Goal: Answer question/provide support

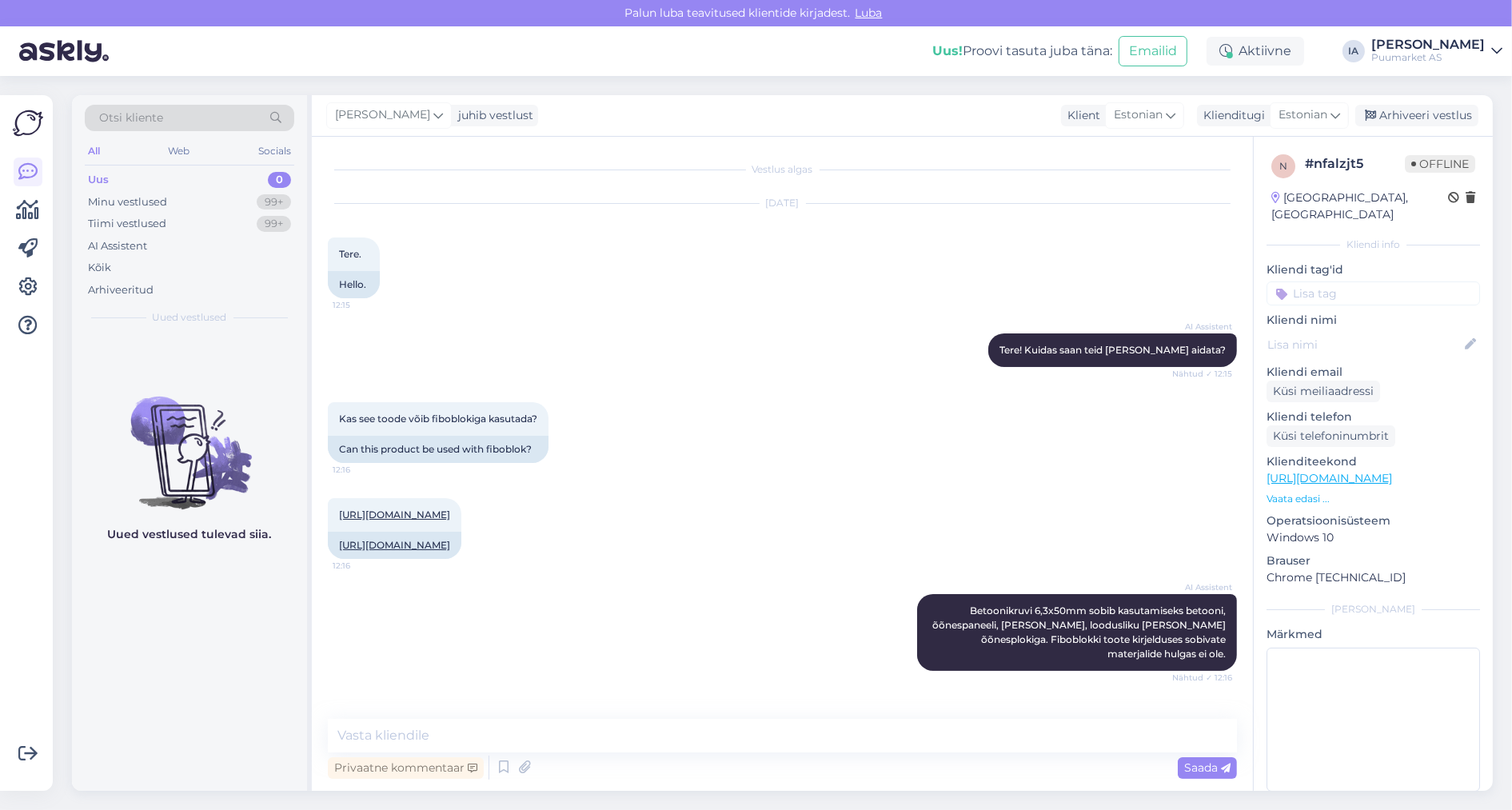
scroll to position [68, 0]
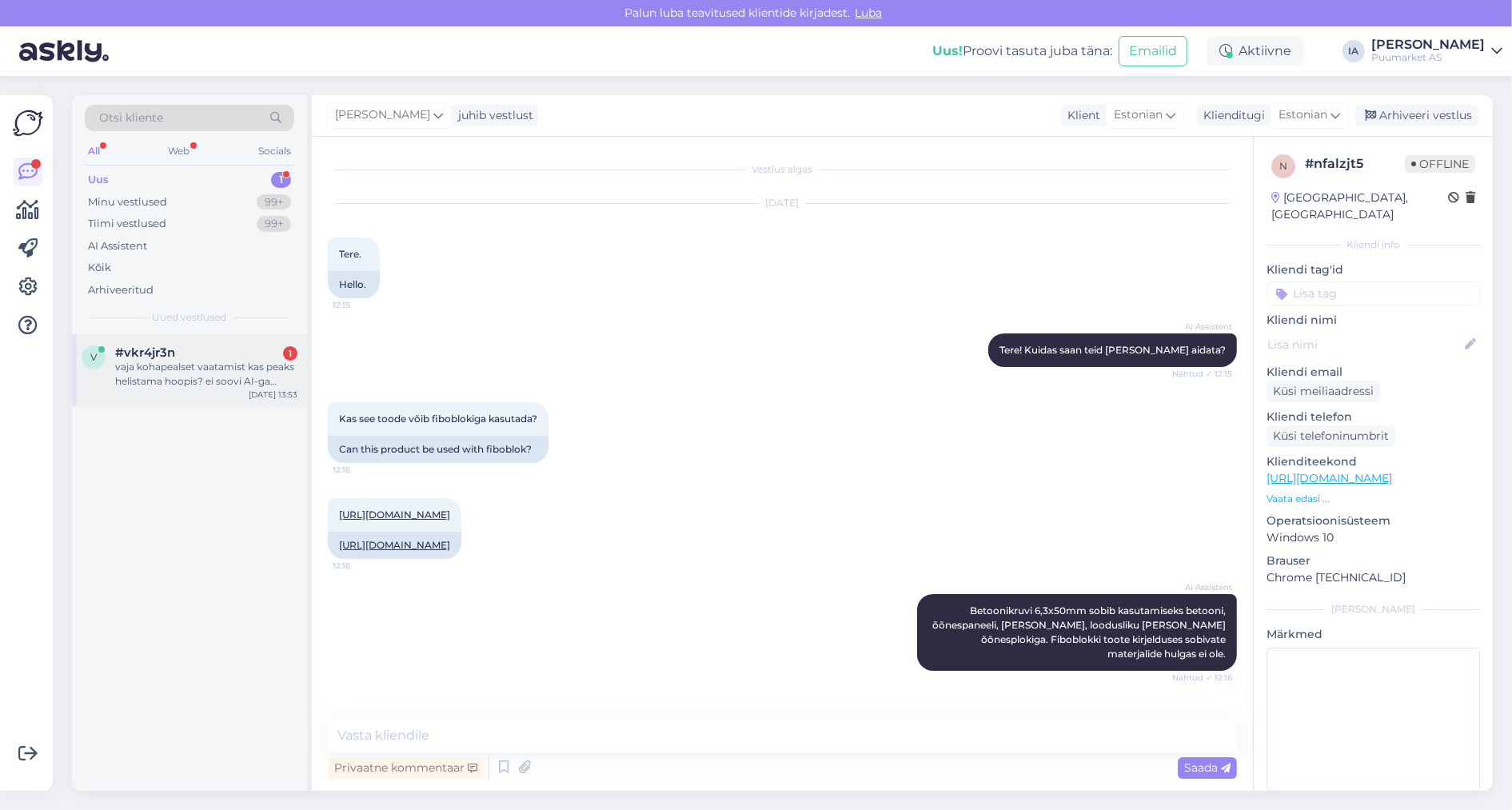
click at [168, 388] on div "vaja kohapealset vaatamist kas peaks helistama hoopis? ei soovi AI-ga suhelda p…" at bounding box center [206, 374] width 182 height 29
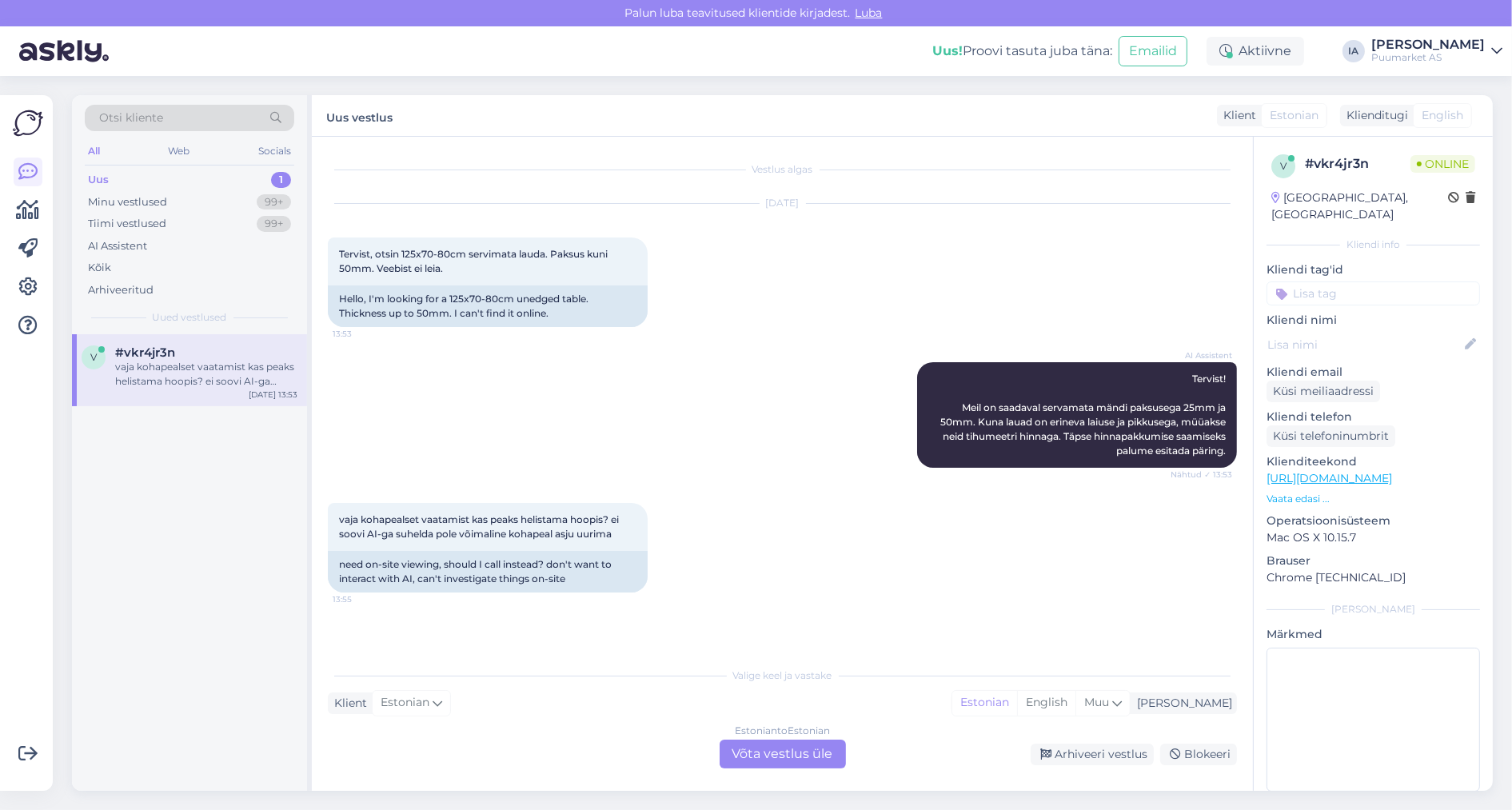
click at [806, 754] on div "Estonian to Estonian Võta vestlus üle" at bounding box center [782, 754] width 127 height 29
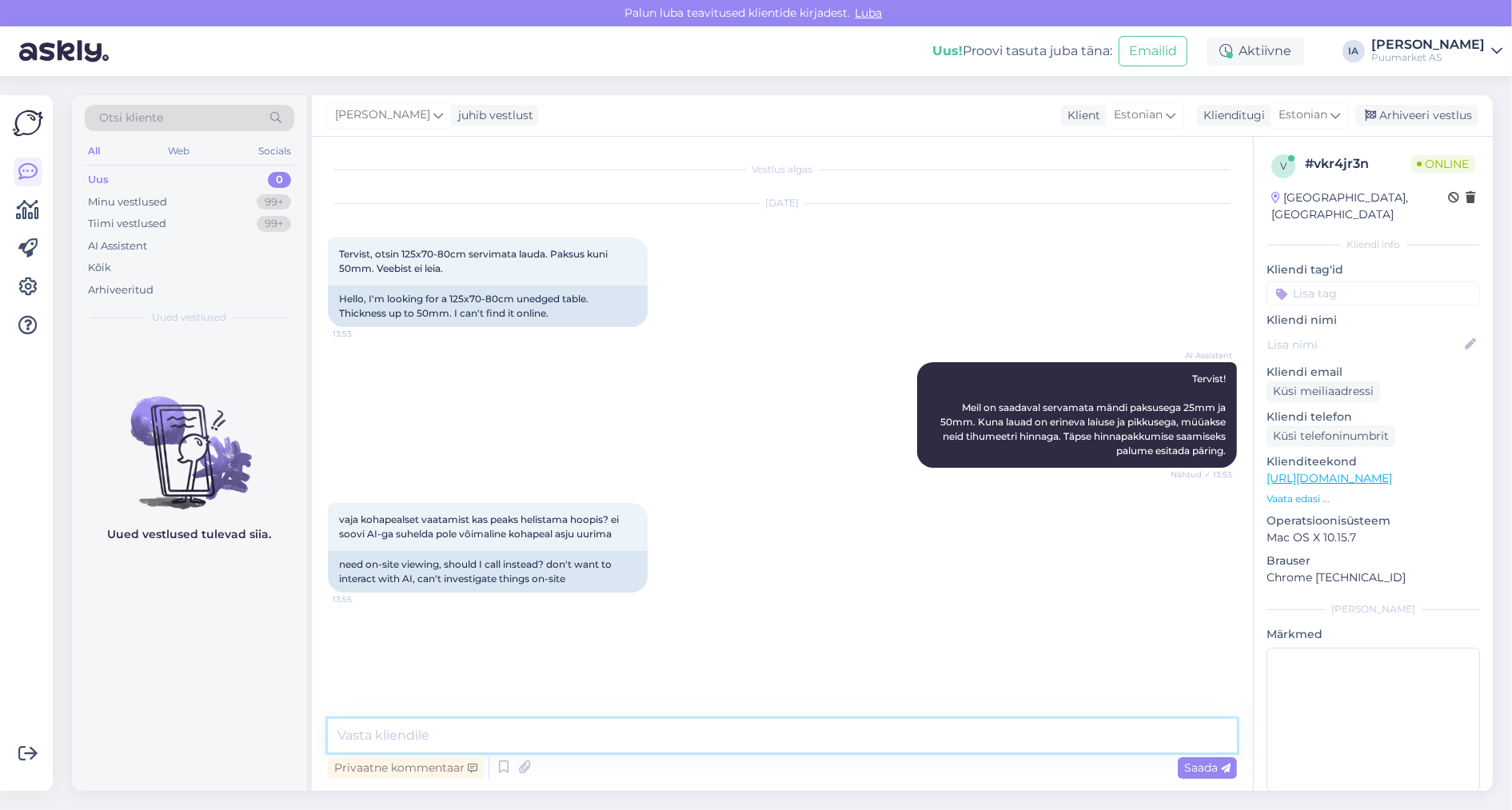
click at [418, 736] on textarea at bounding box center [782, 735] width 909 height 33
type textarea "S"
paste textarea "[URL][DOMAIN_NAME]"
drag, startPoint x: 535, startPoint y: 718, endPoint x: 110, endPoint y: 666, distance: 428.2
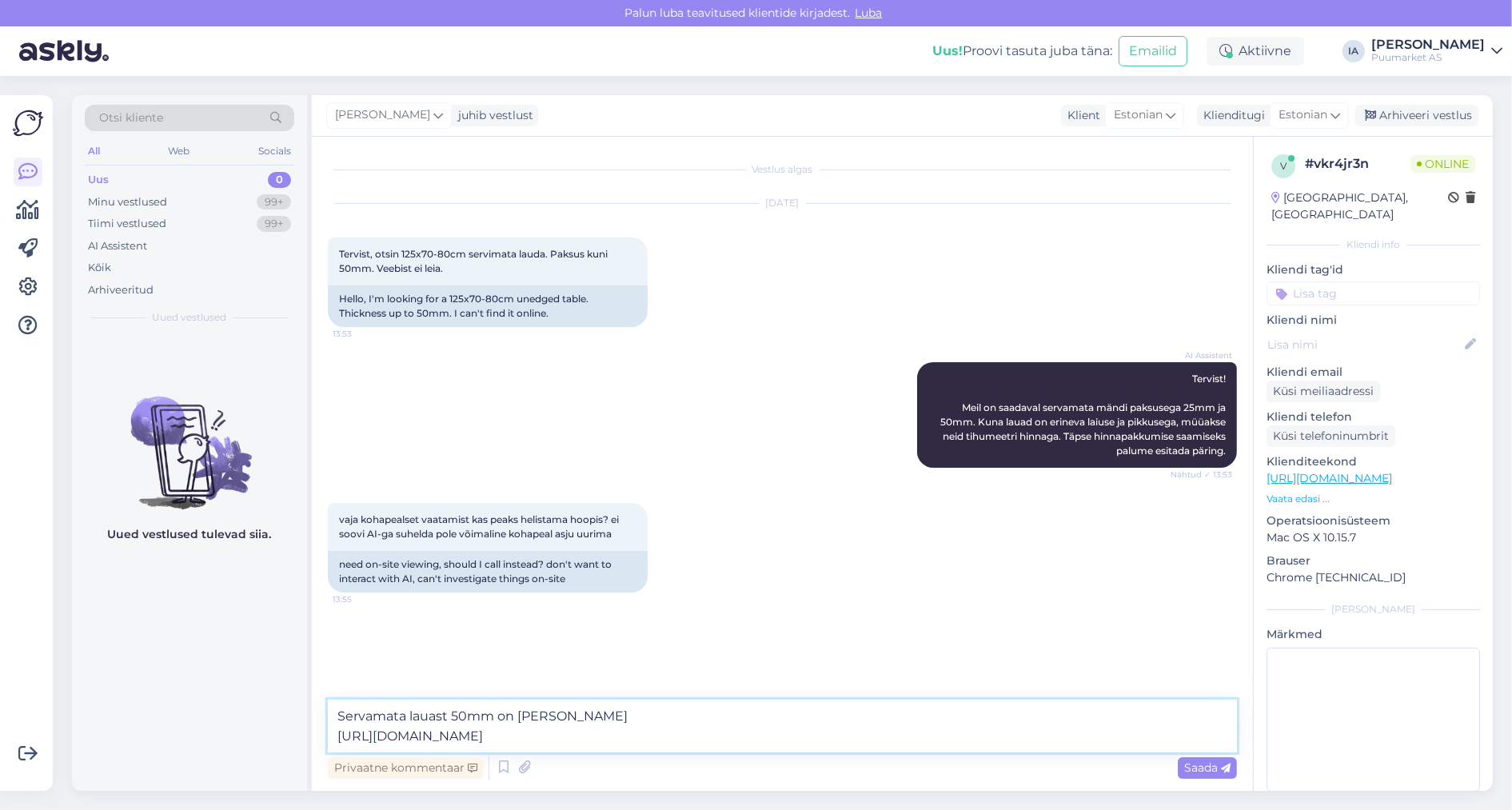
click at [110, 666] on div "Otsi kliente All Web Socials Uus 0 Minu vestlused 99+ Tiimi vestlused 99+ AI As…" at bounding box center [782, 443] width 1421 height 695
paste textarea "[URL][DOMAIN_NAME]"
type textarea "Servamata materjal on meil siin: [URL][DOMAIN_NAME]"
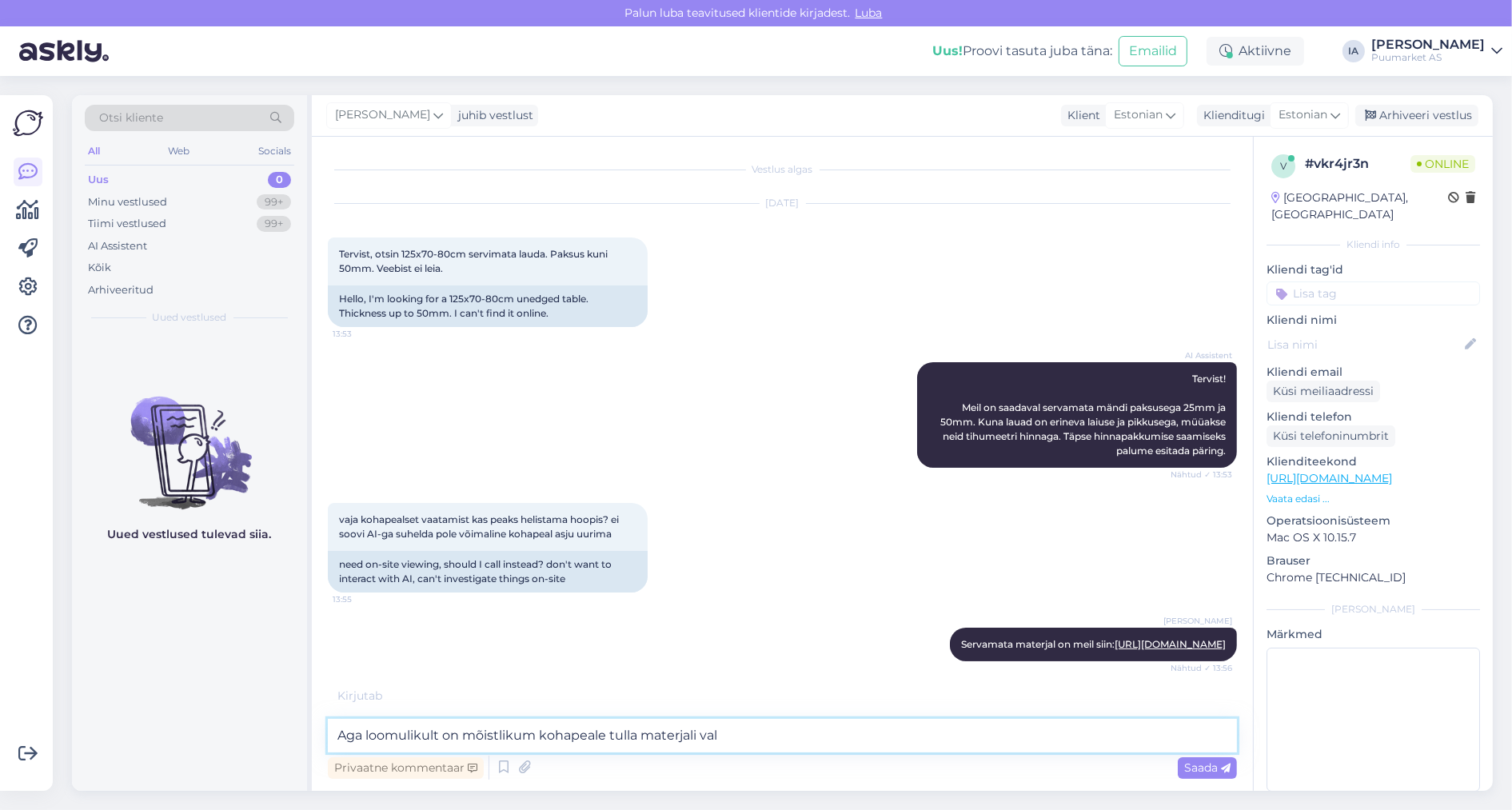
scroll to position [216, 0]
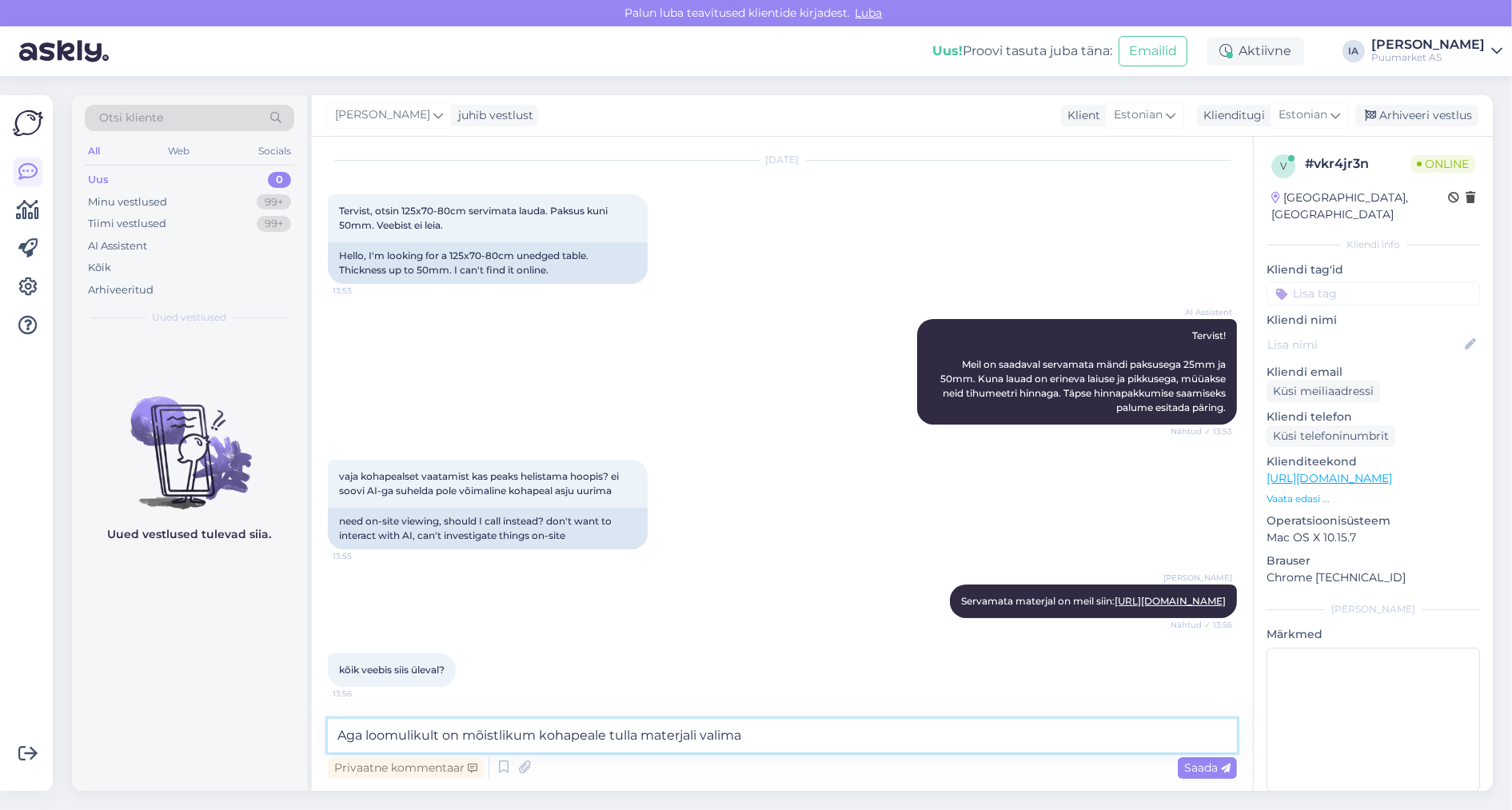
type textarea "Aga loomulikult on mõistlikum kohapeale tulla materjali valima."
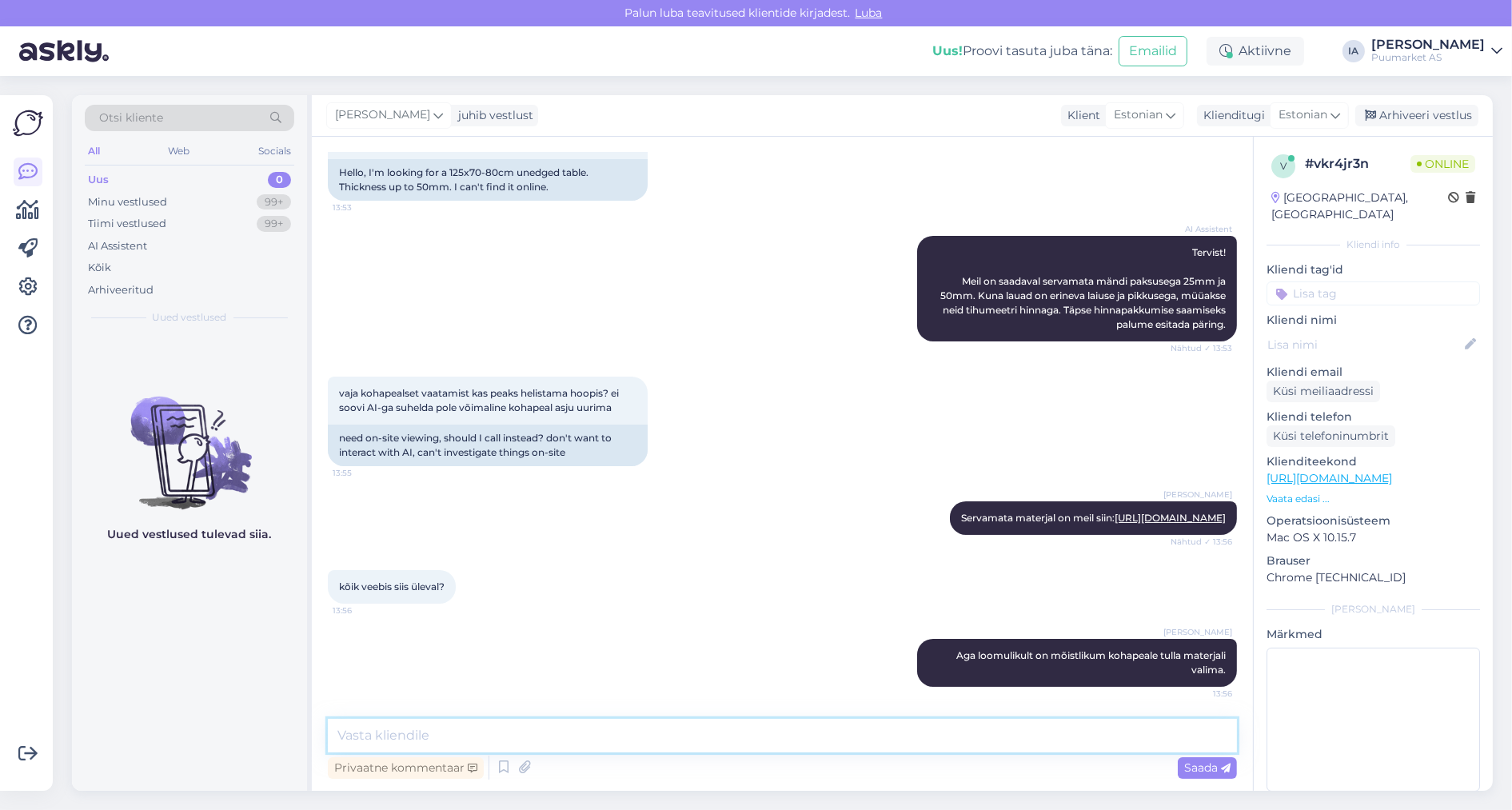
scroll to position [307, 0]
type textarea "Jah, rohkem paraku meil pole."
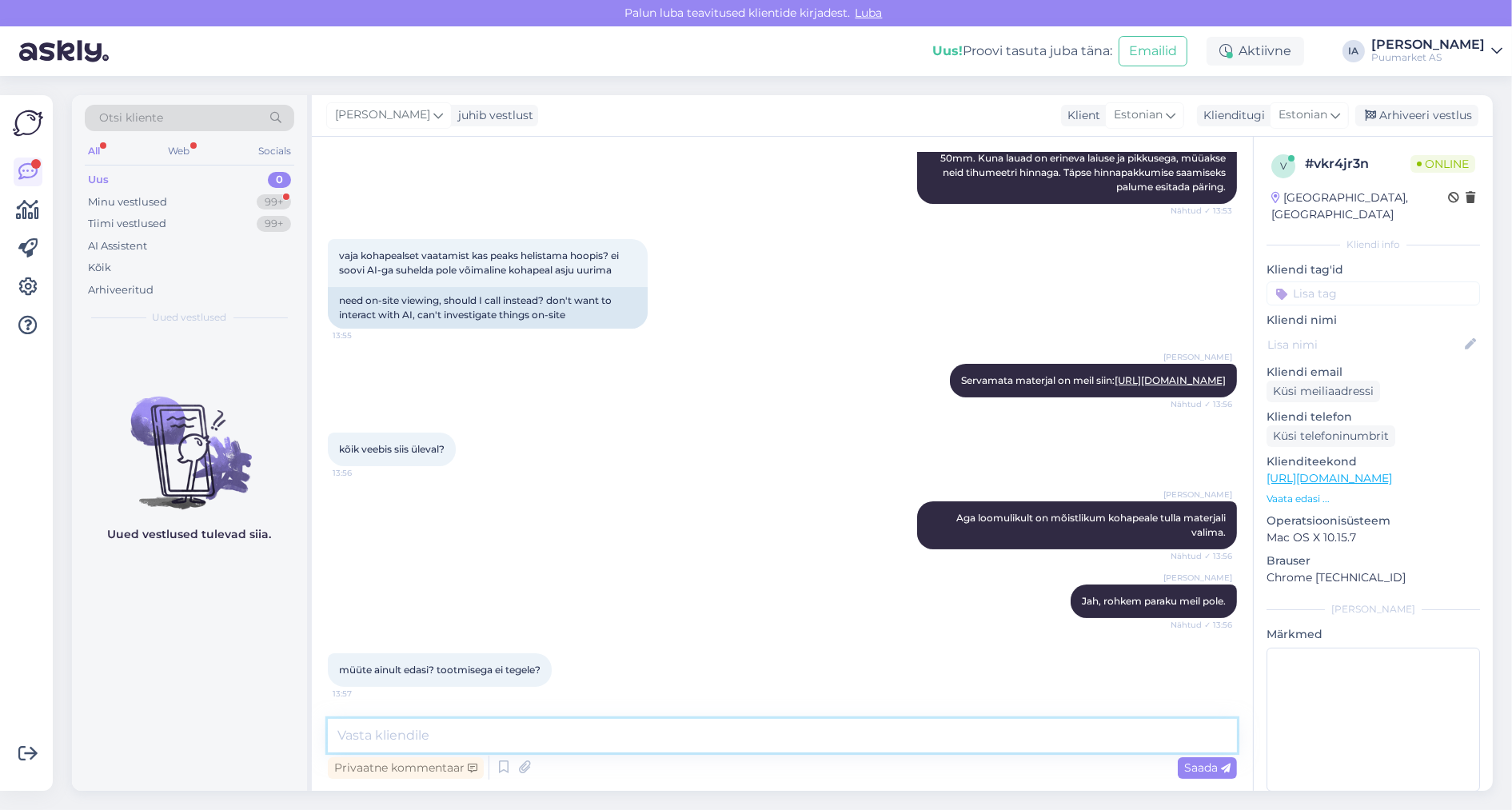
scroll to position [451, 0]
click at [645, 740] on textarea at bounding box center [782, 735] width 909 height 33
type textarea "A"
type textarea "Tootmisega ei tegele tõesti."
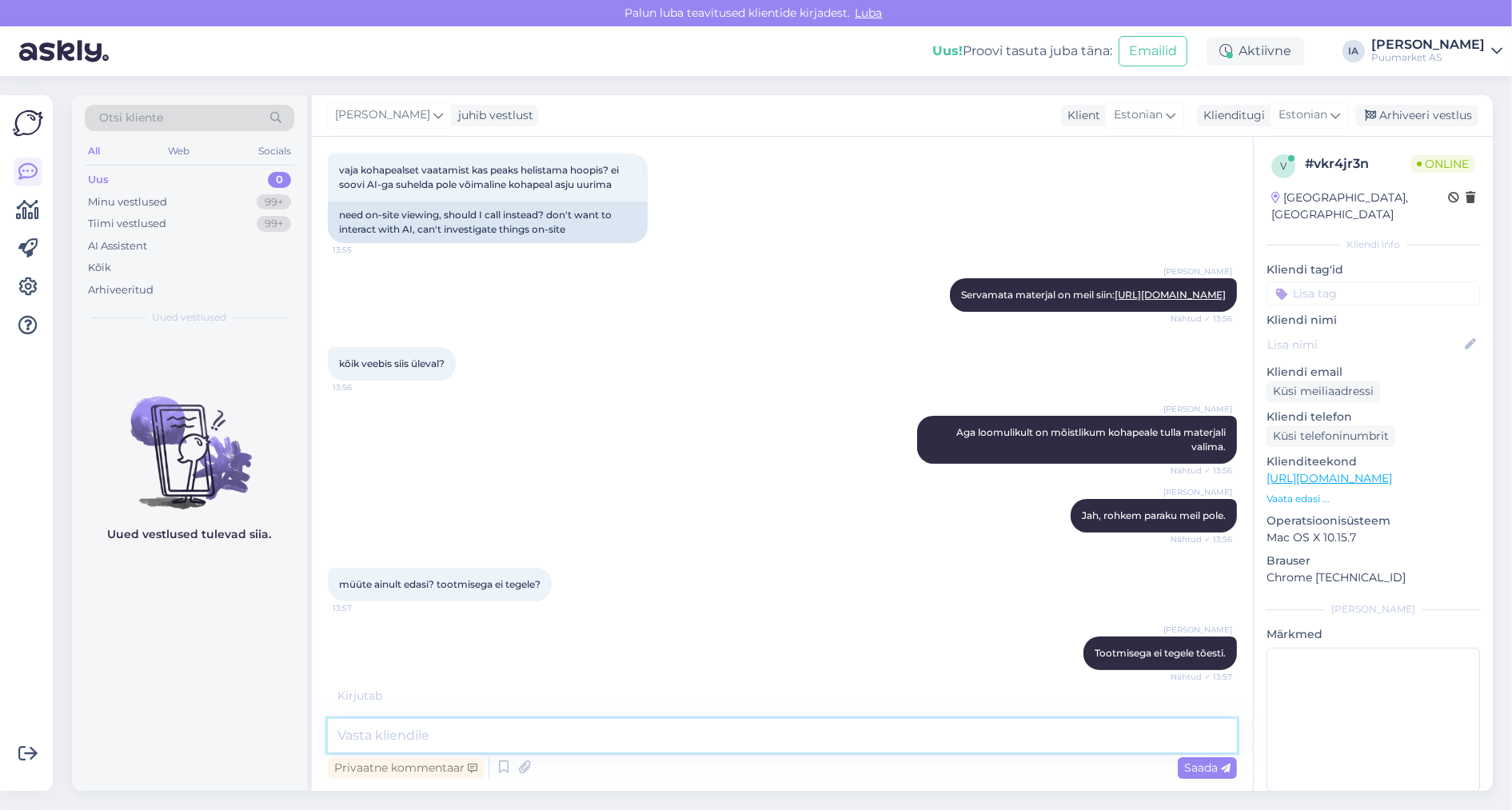
scroll to position [595, 0]
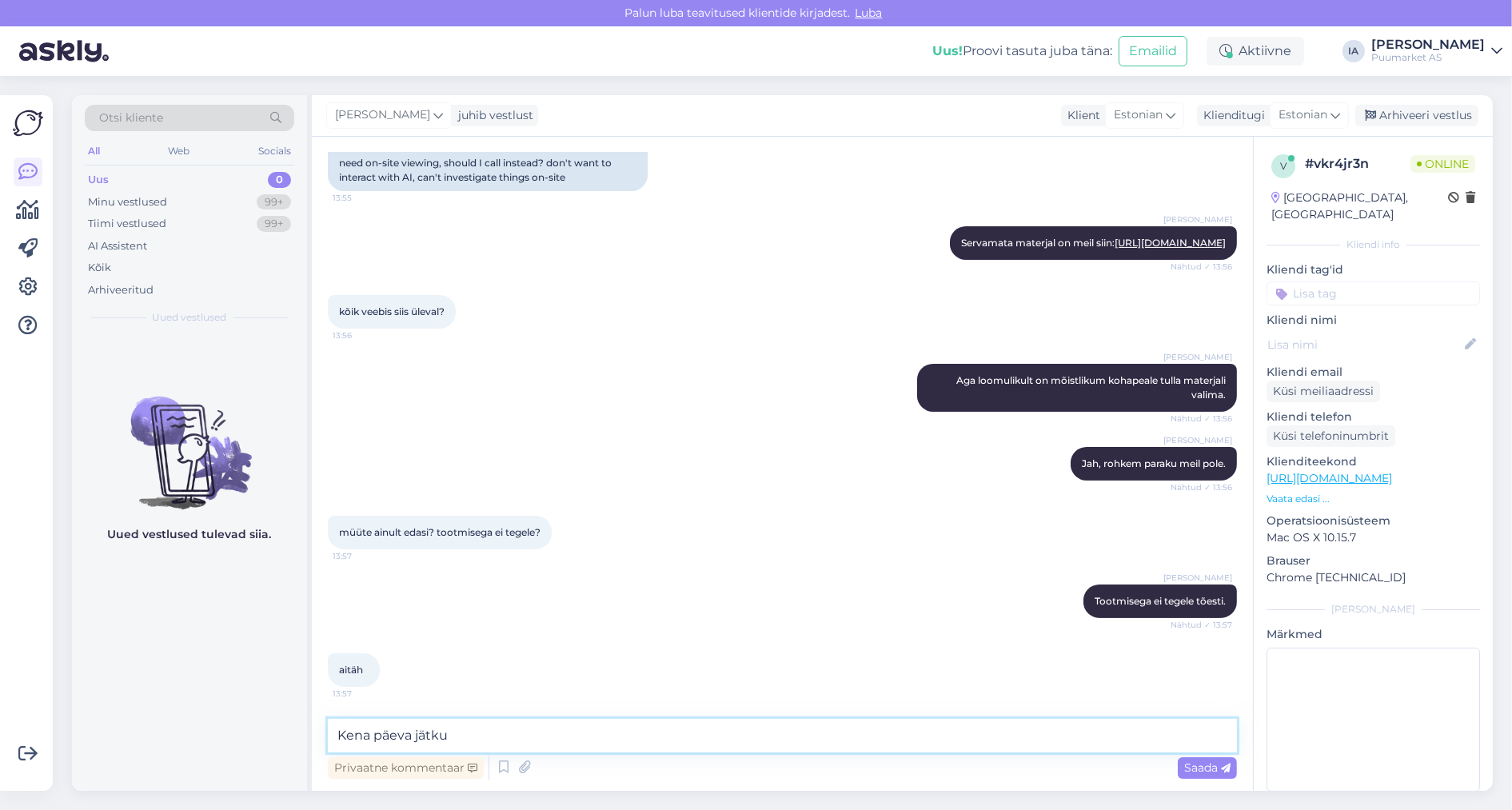
type textarea "Kena päeva jätku."
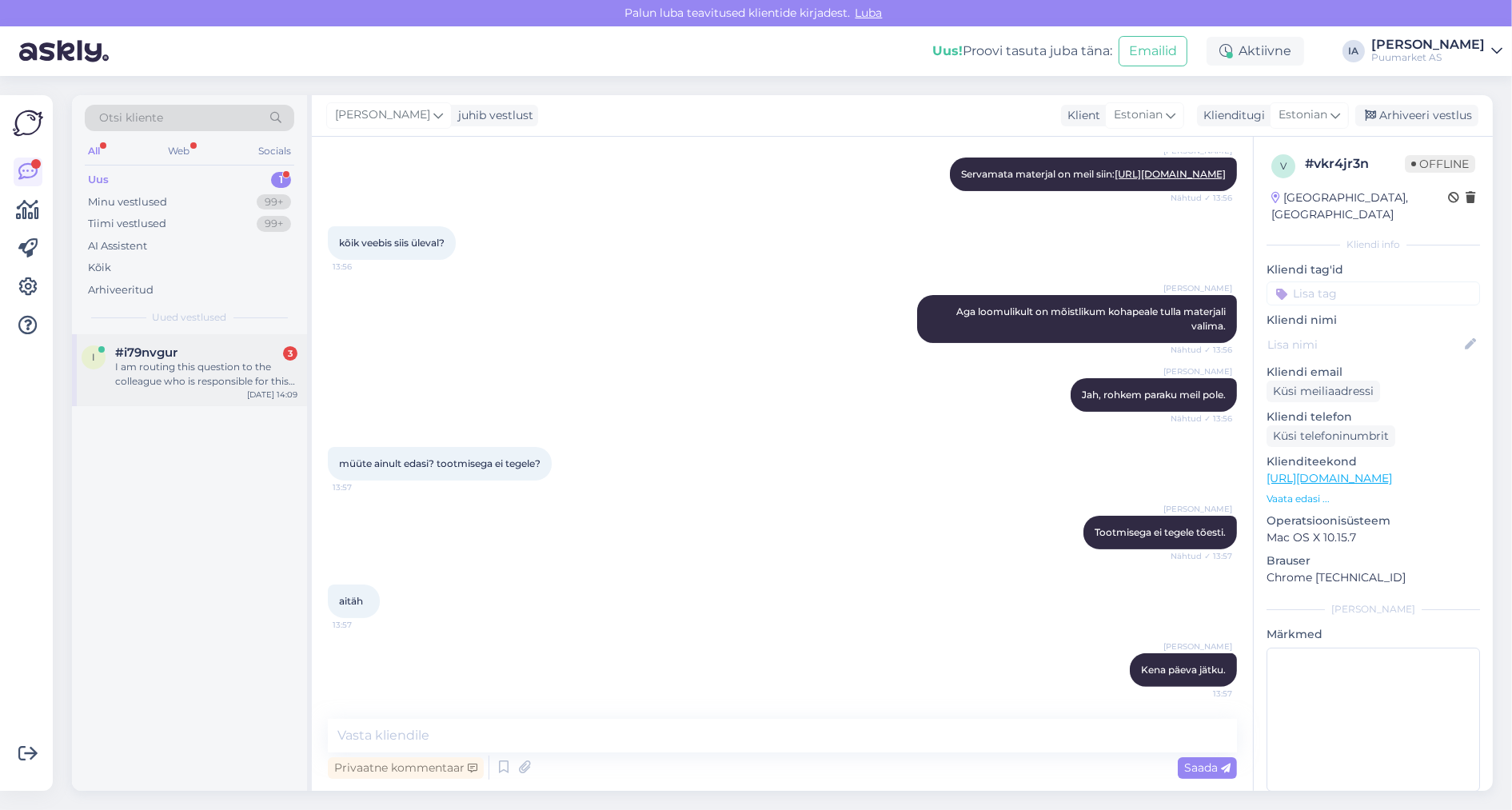
click at [225, 368] on div "i #i79nvgur 3 I am routing this question to the colleague who is responsible fo…" at bounding box center [190, 370] width 235 height 72
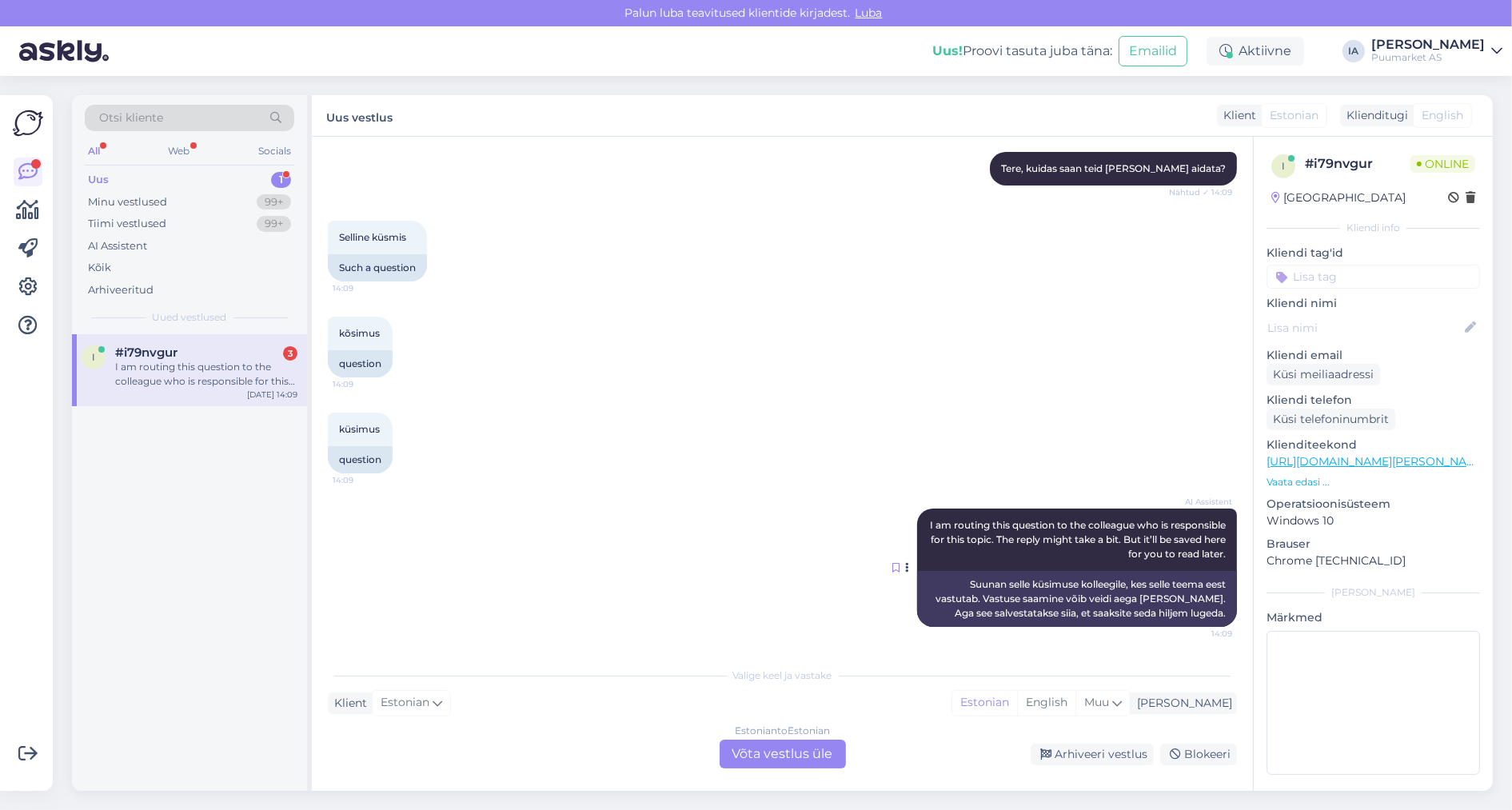
scroll to position [264, 0]
click at [793, 755] on div "Estonian to Estonian Võta vestlus üle" at bounding box center [782, 754] width 127 height 29
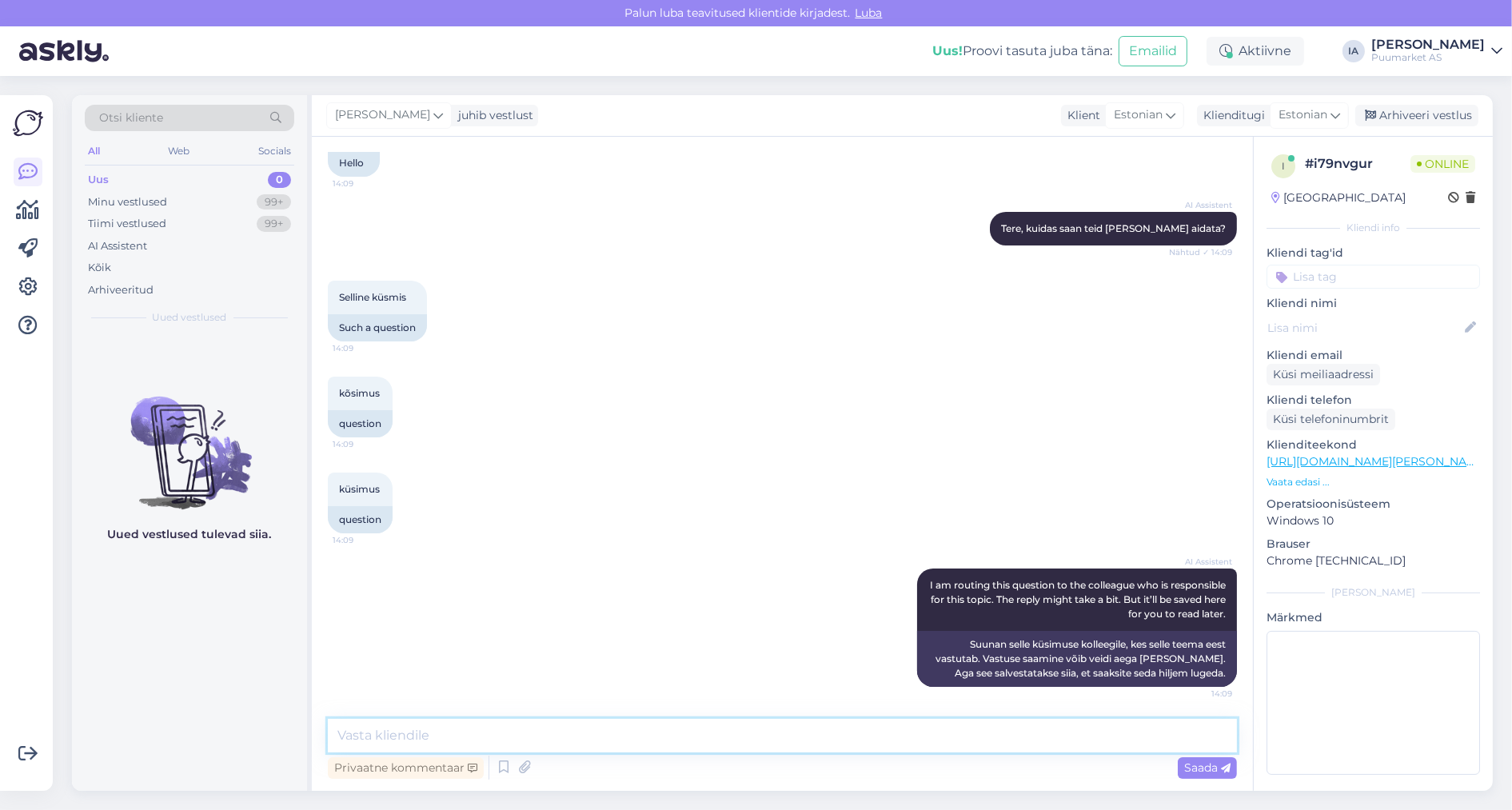
click at [476, 736] on textarea at bounding box center [782, 735] width 909 height 33
type textarea "Aga palun"
drag, startPoint x: 408, startPoint y: 735, endPoint x: 41, endPoint y: 742, distance: 367.1
click at [40, 742] on div "Võimalused Veendu, et Askly loob sulle väärtust. Sulge Ühenda FB ja IG sõnumid …" at bounding box center [756, 443] width 1512 height 734
click at [903, 620] on button at bounding box center [907, 628] width 9 height 15
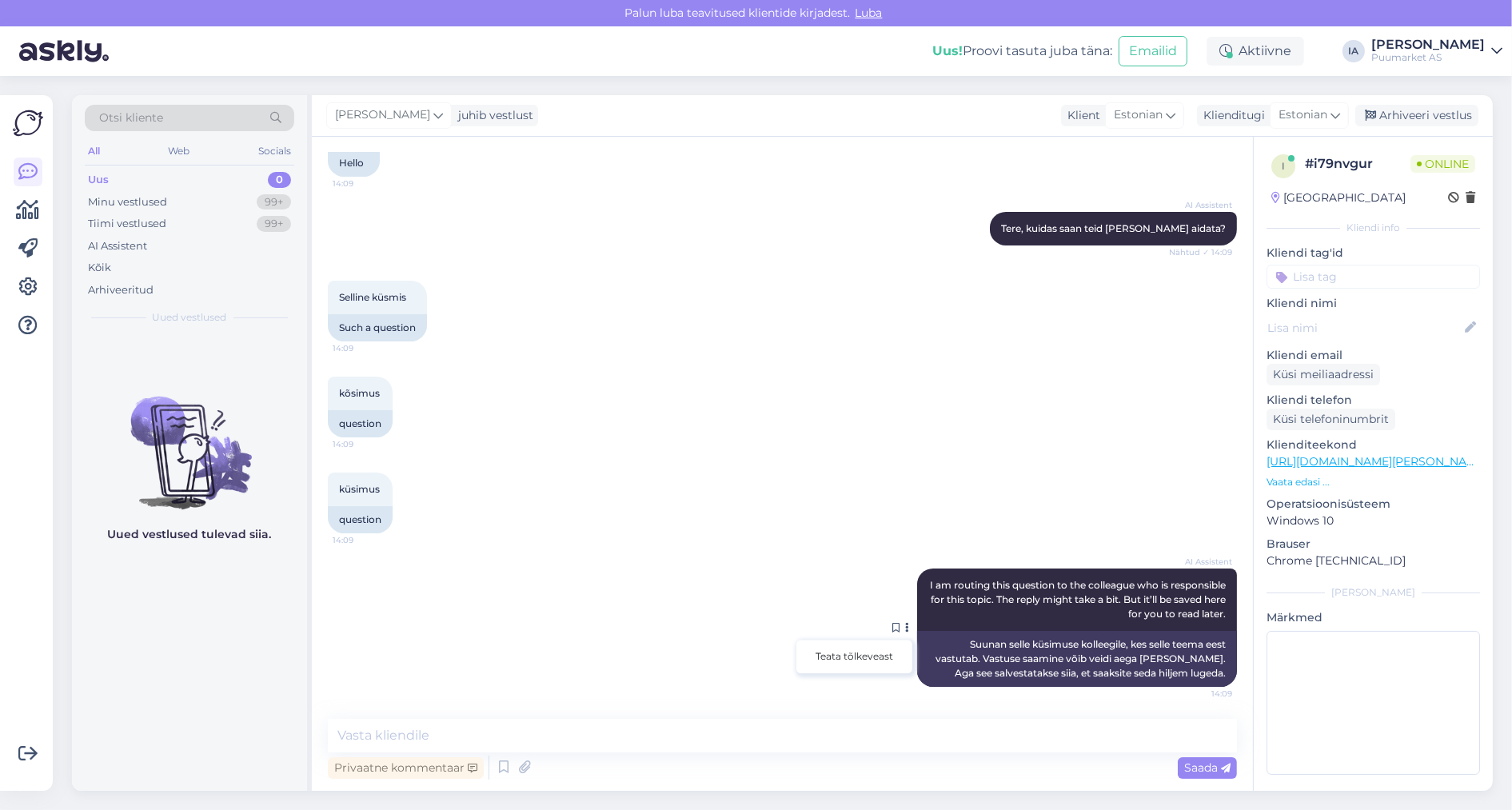
click at [903, 620] on button at bounding box center [907, 628] width 9 height 15
click at [29, 285] on icon at bounding box center [28, 287] width 19 height 19
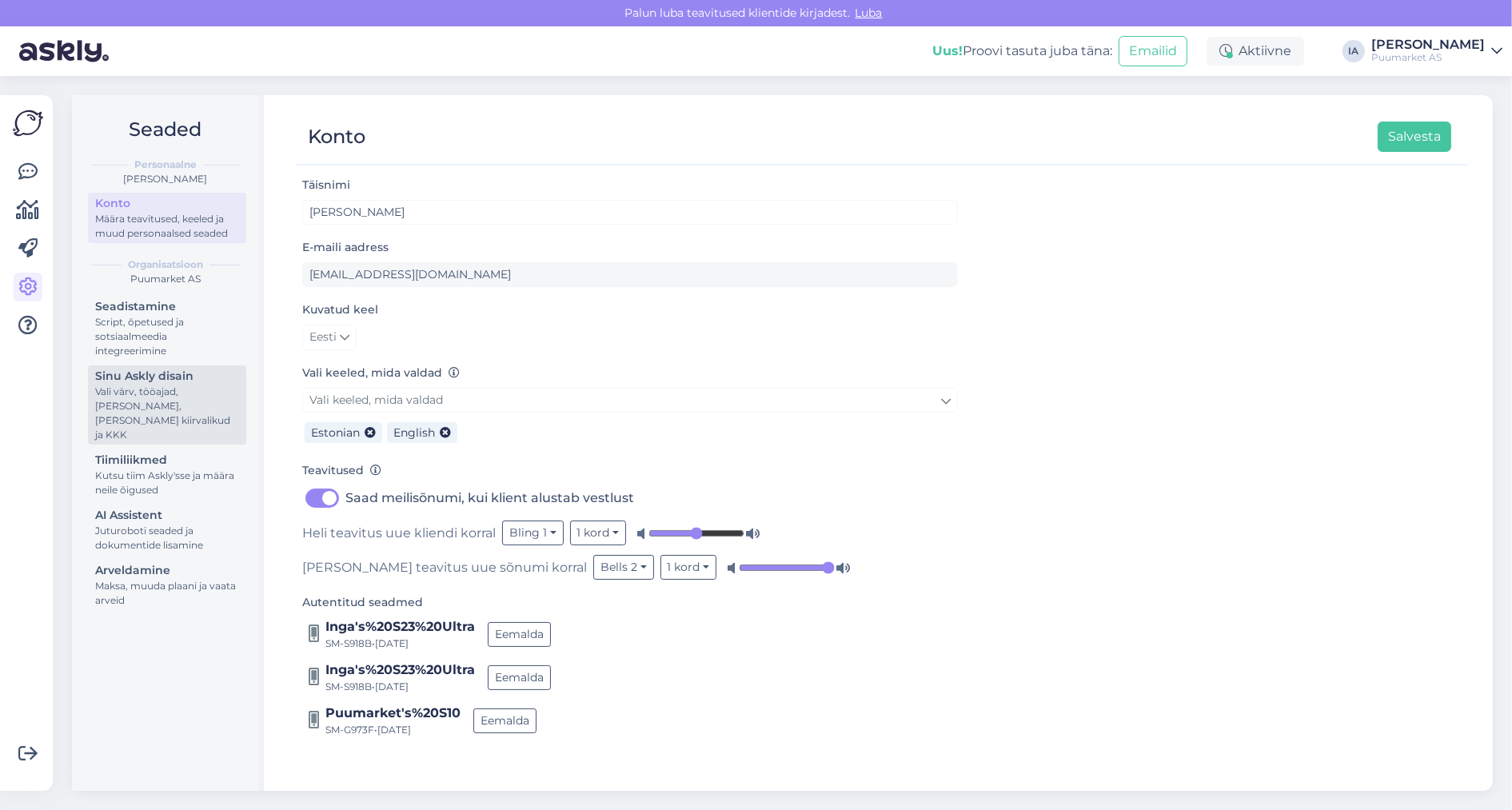
click at [133, 442] on div "Vali värv, tööajad, [PERSON_NAME], [PERSON_NAME] kiirvalikud ja KKK" at bounding box center [167, 413] width 144 height 57
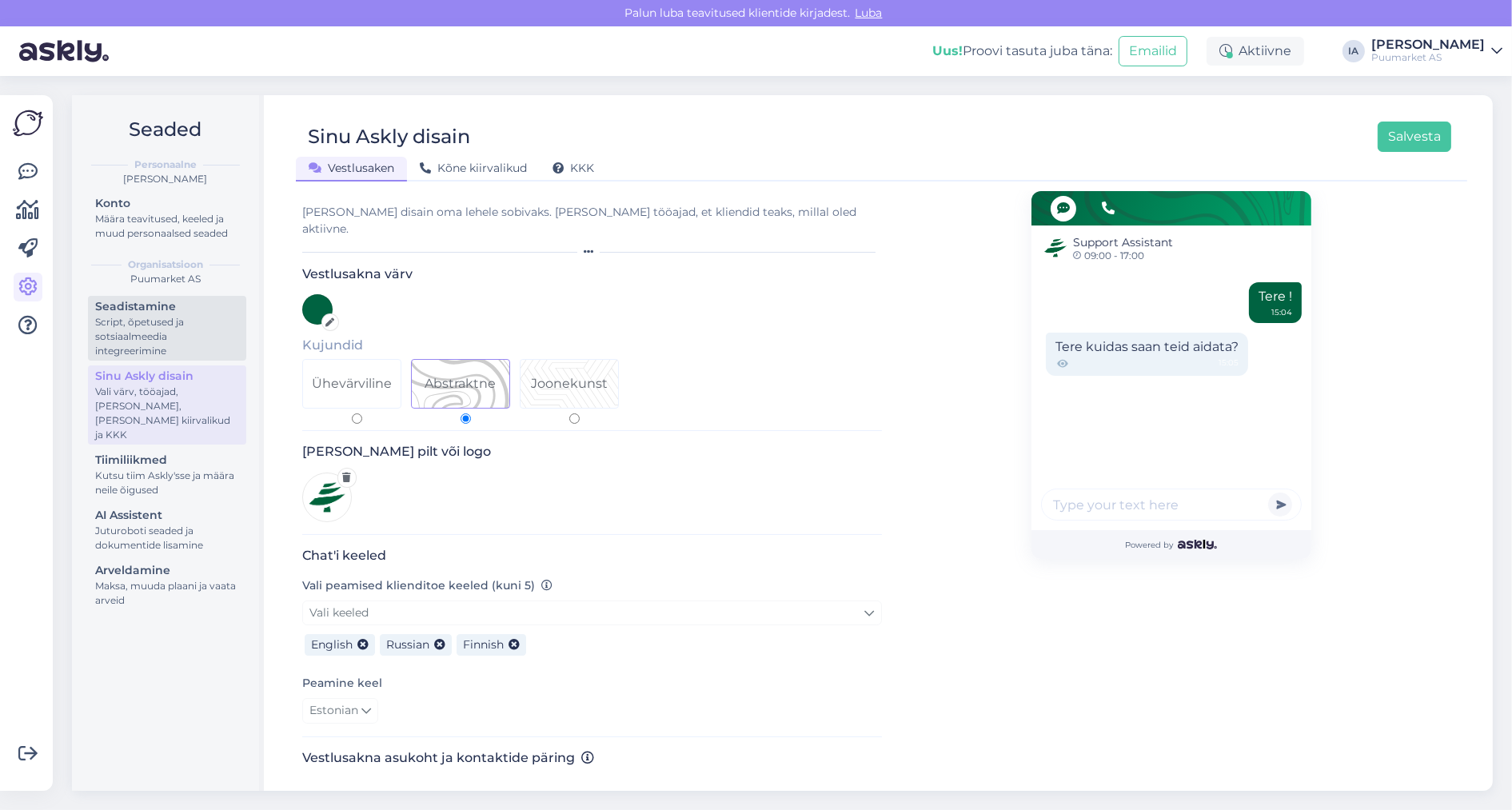
click at [147, 358] on div "Script, õpetused ja sotsiaalmeedia integreerimine" at bounding box center [167, 337] width 144 height 43
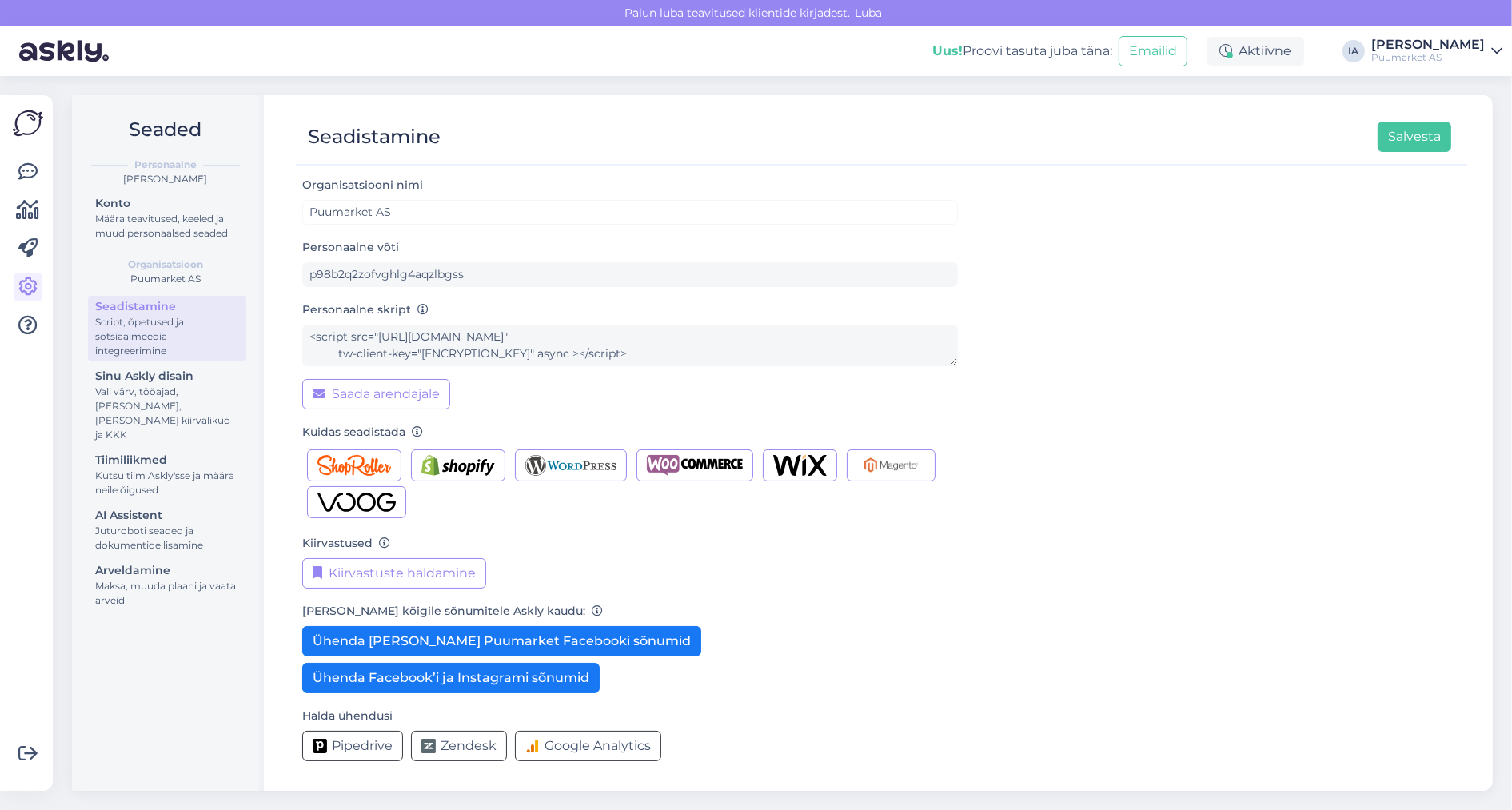
scroll to position [5, 0]
click at [130, 497] on div "Kutsu tiim Askly'sse ja määra neile õigused" at bounding box center [167, 483] width 144 height 29
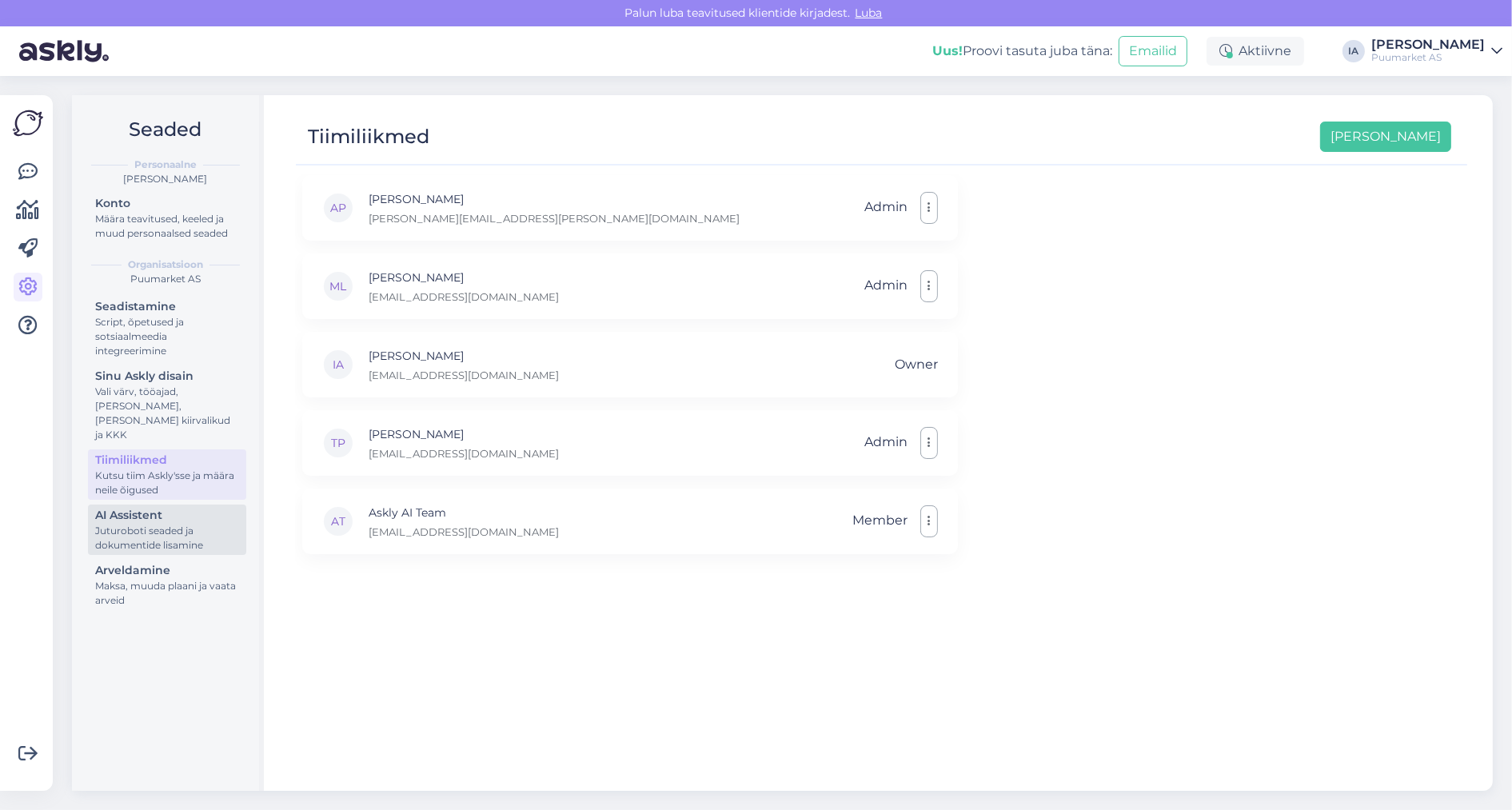
click at [121, 553] on div "Juturoboti seaded ja dokumentide lisamine" at bounding box center [167, 537] width 144 height 29
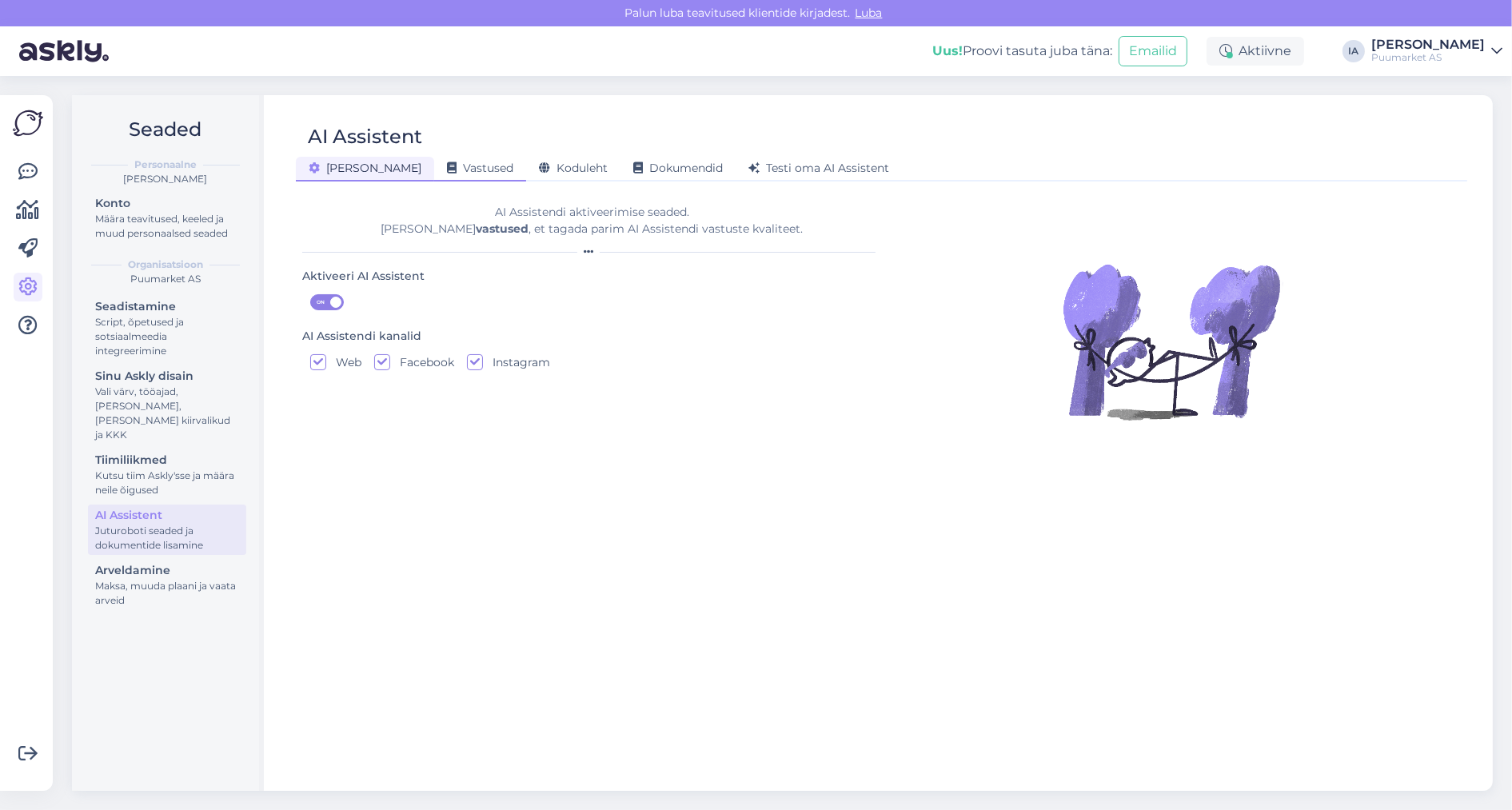
click at [447, 169] on span "Vastused" at bounding box center [480, 168] width 67 height 15
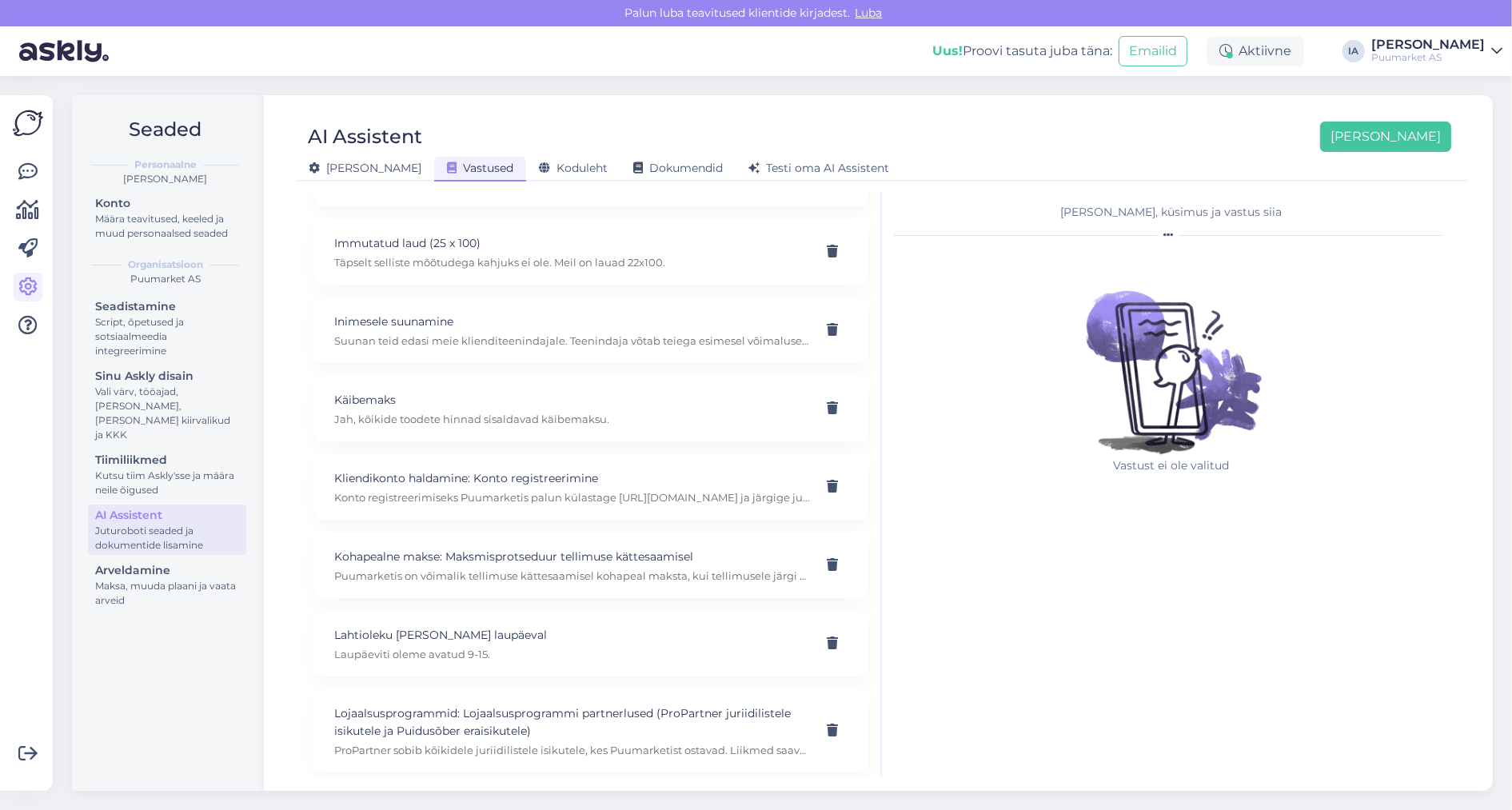
scroll to position [192, 0]
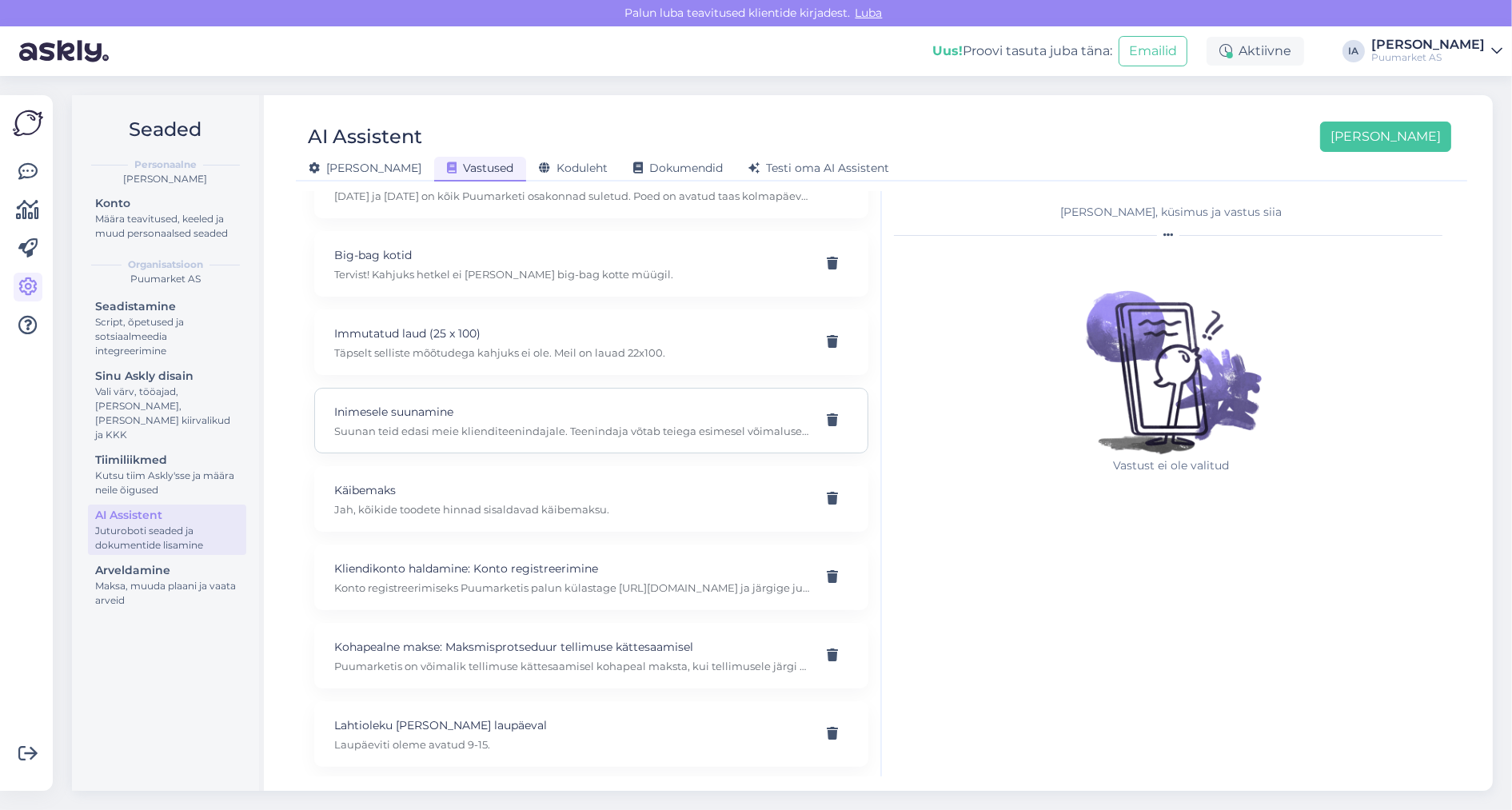
click at [624, 438] on p "Suunan teid edasi meie klienditeenindajale. Teenindaja võtab teiega esimesel võ…" at bounding box center [572, 431] width 476 height 15
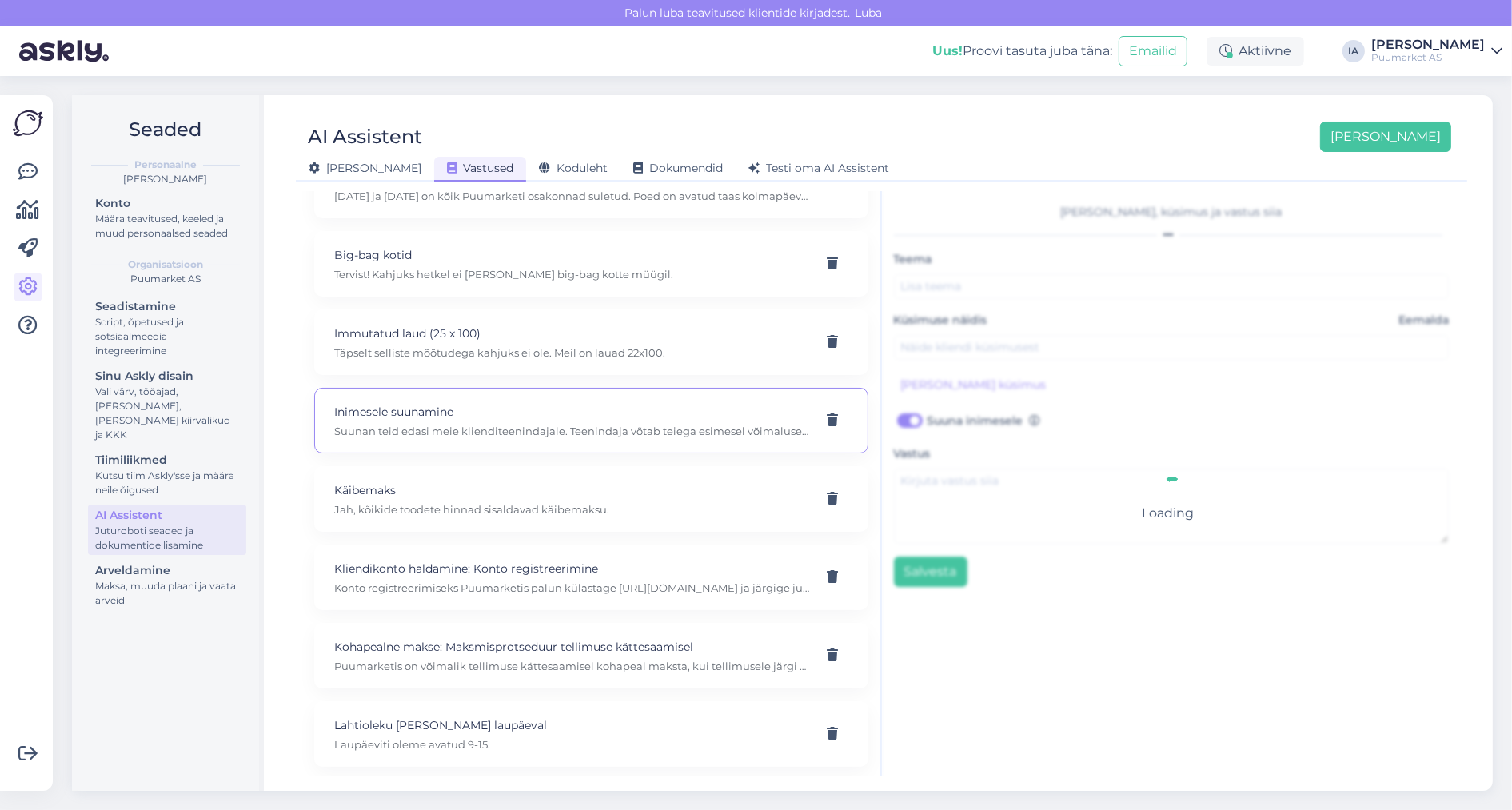
type input "Inimesele suunamine"
type input "Ma soovin päris inimeselt küsida"
checkbox input "true"
type textarea "Suunan teid edasi meie klienditeenindajale. Teenindaja võtab teiega esimesel võ…"
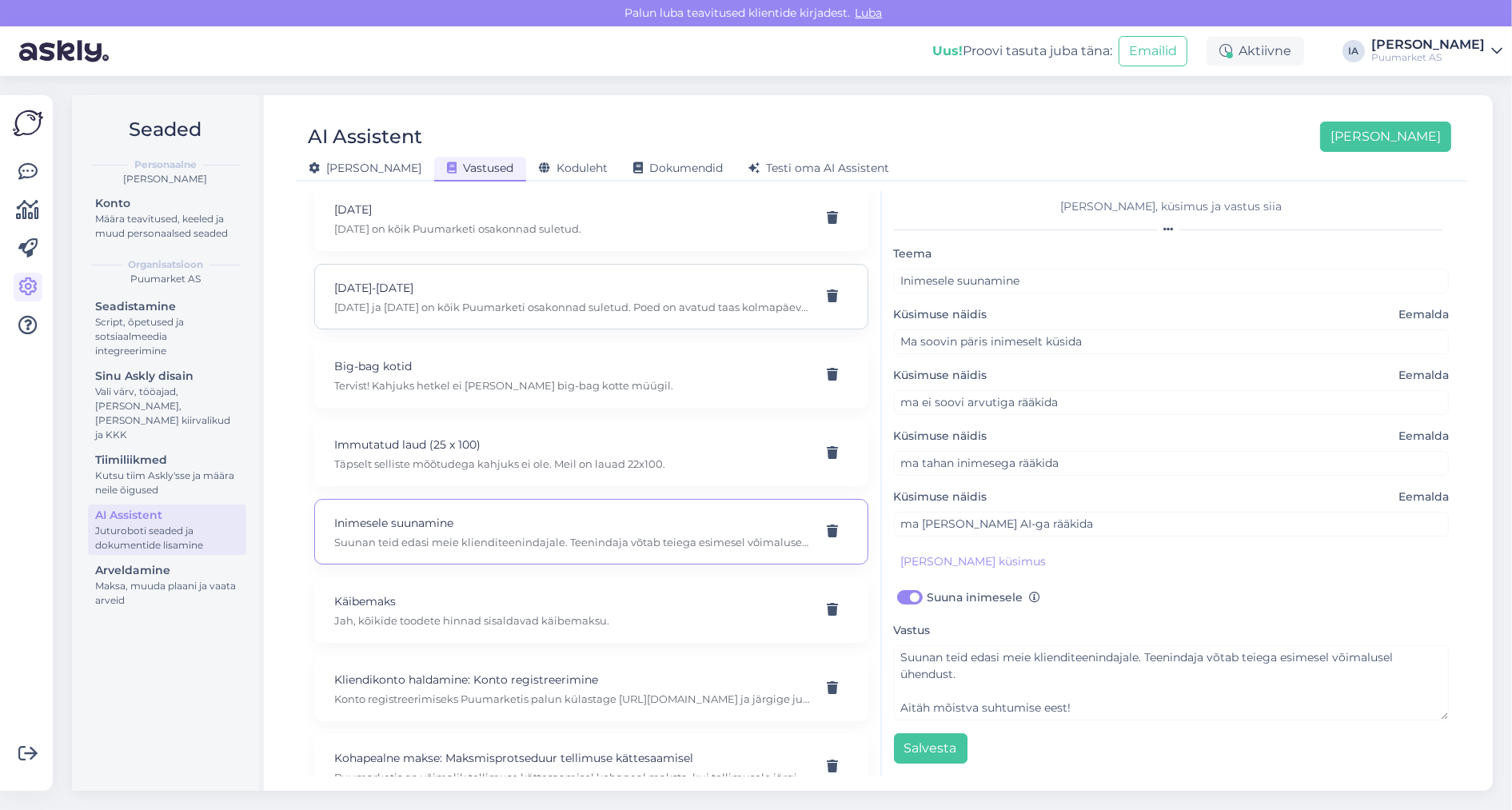
scroll to position [0, 0]
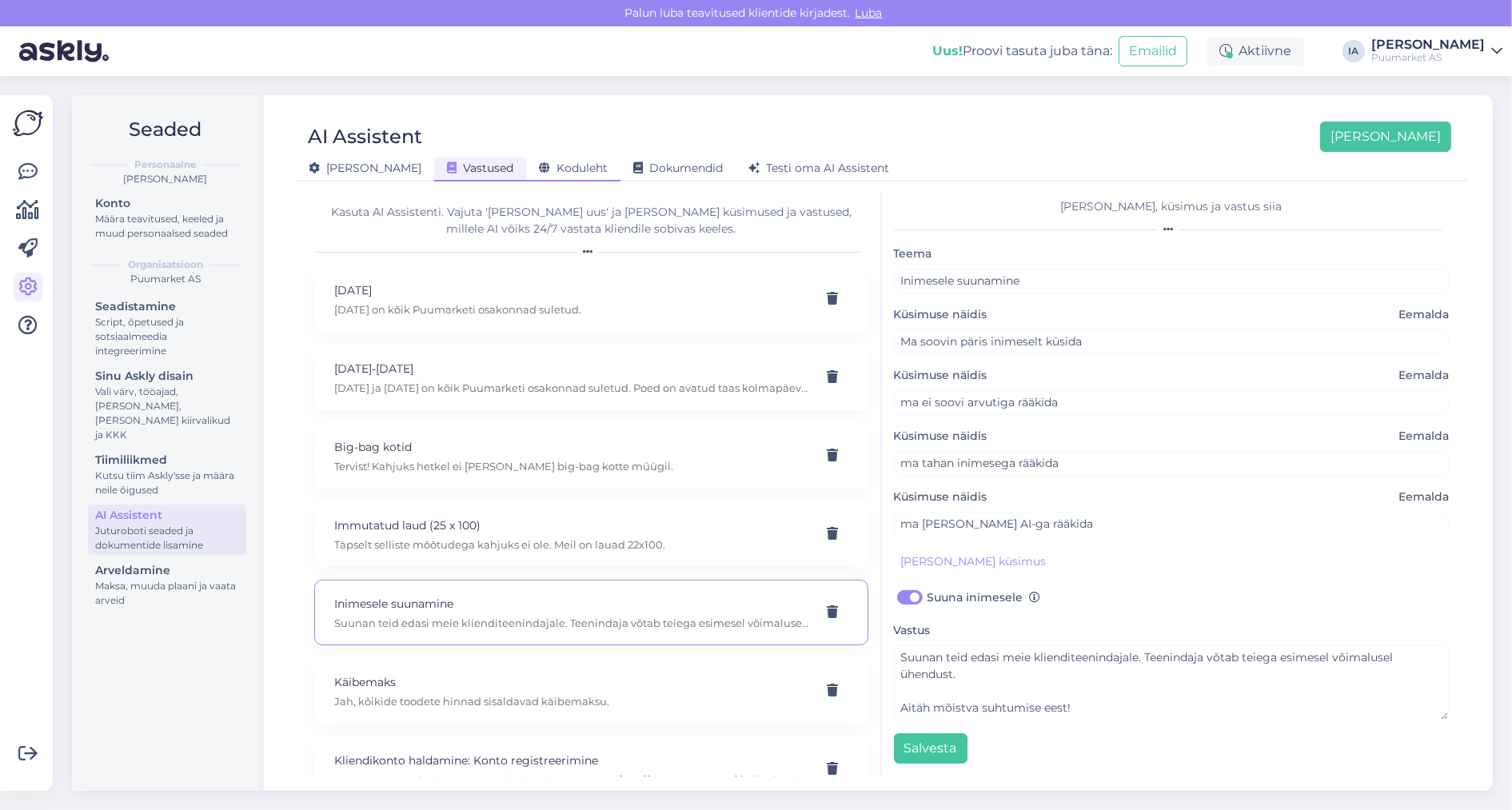
click at [550, 169] on span "Koduleht" at bounding box center [573, 168] width 68 height 15
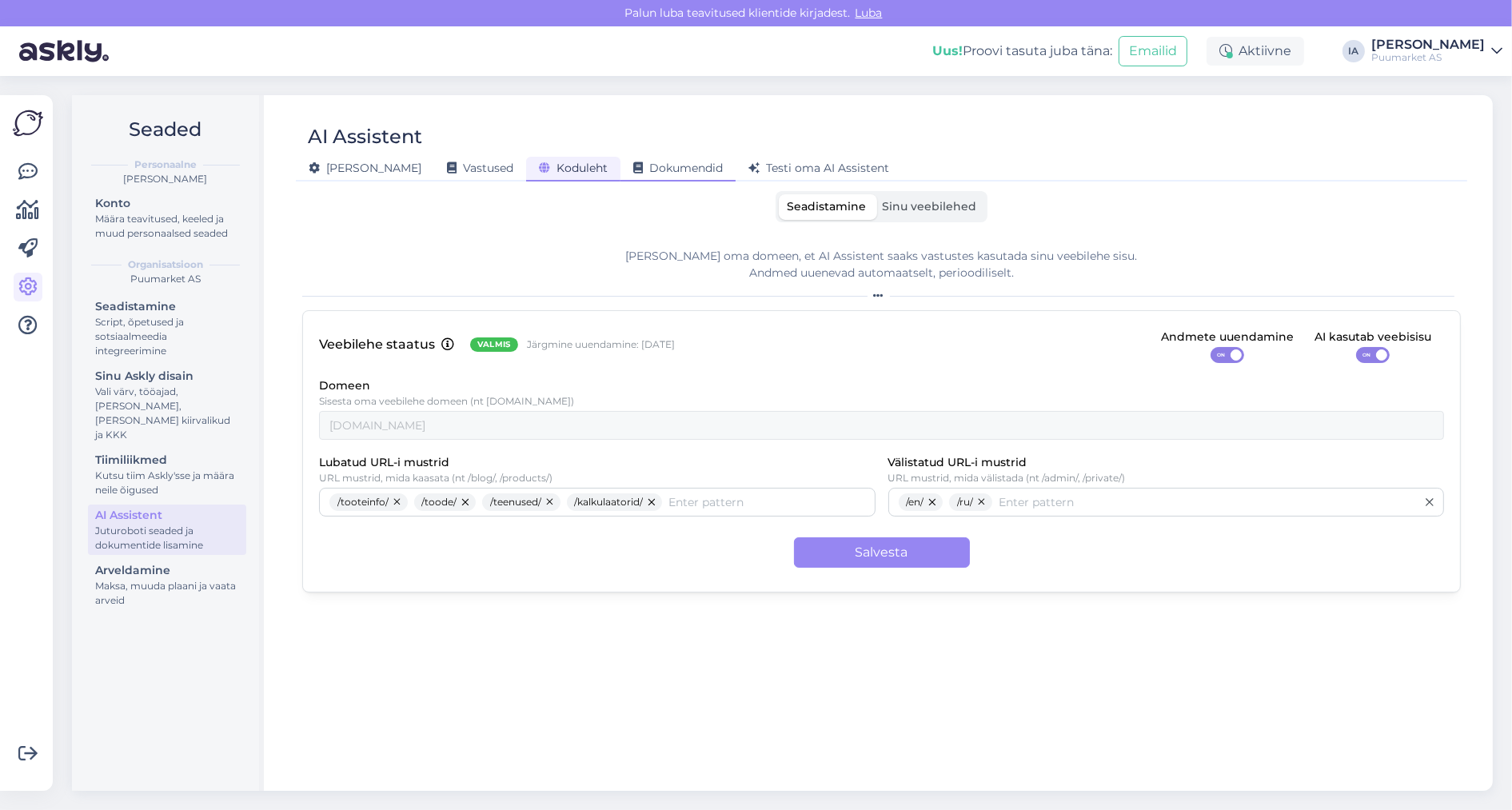
click at [647, 169] on span "Dokumendid" at bounding box center [678, 168] width 90 height 15
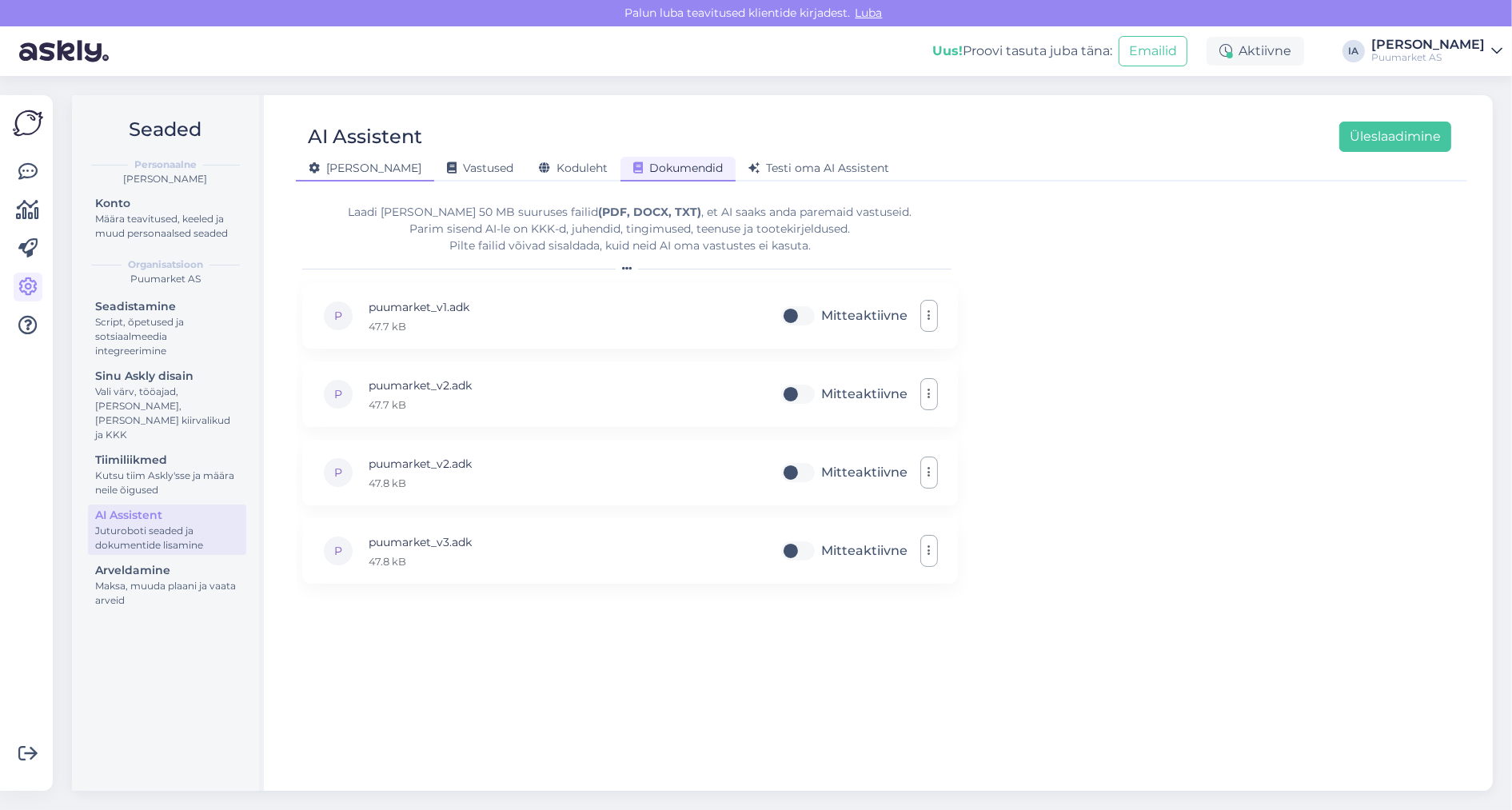
click at [337, 171] on span "[PERSON_NAME]" at bounding box center [365, 168] width 113 height 15
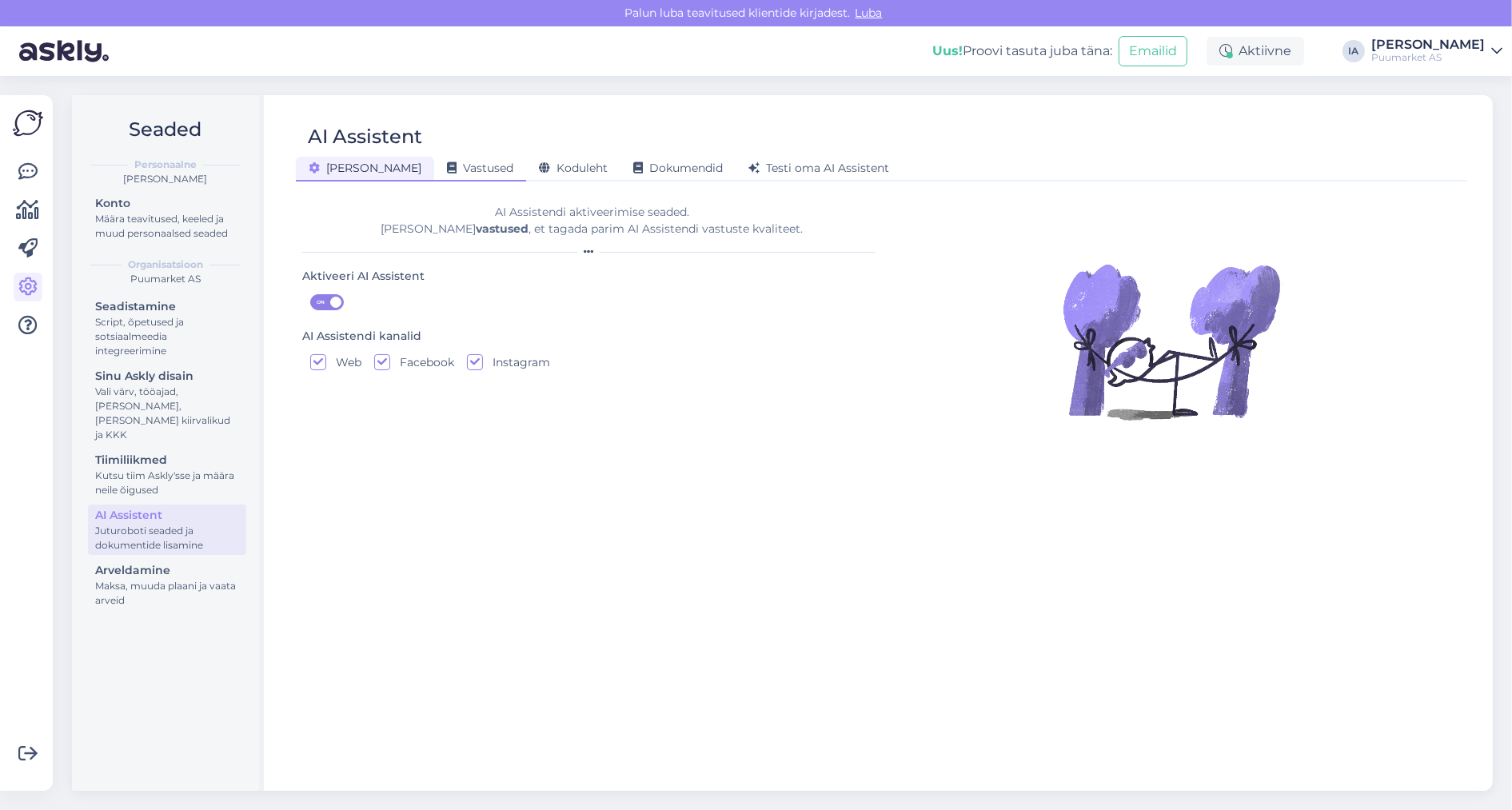
click at [447, 168] on span "Vastused" at bounding box center [480, 168] width 67 height 15
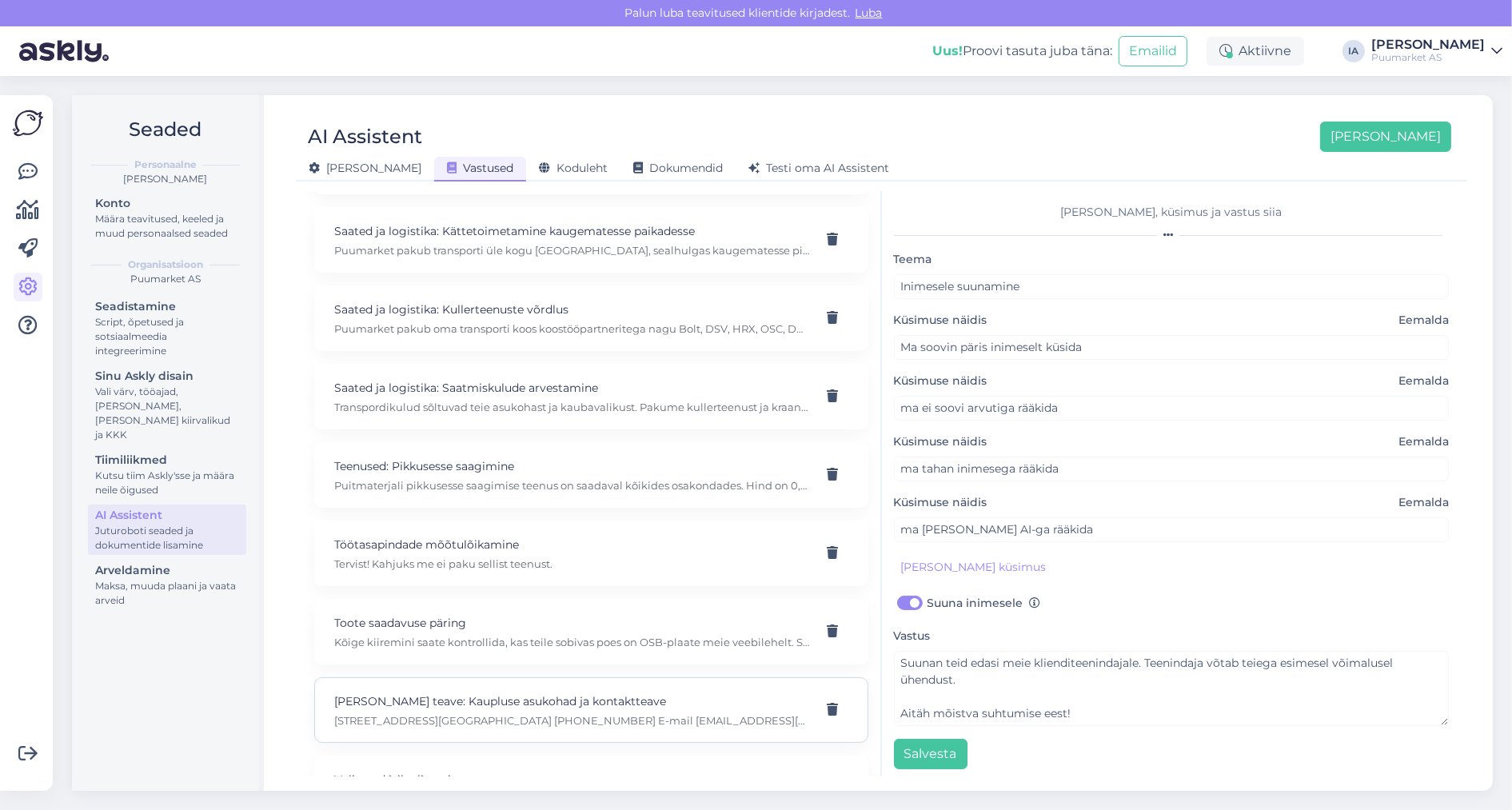
scroll to position [1791, 0]
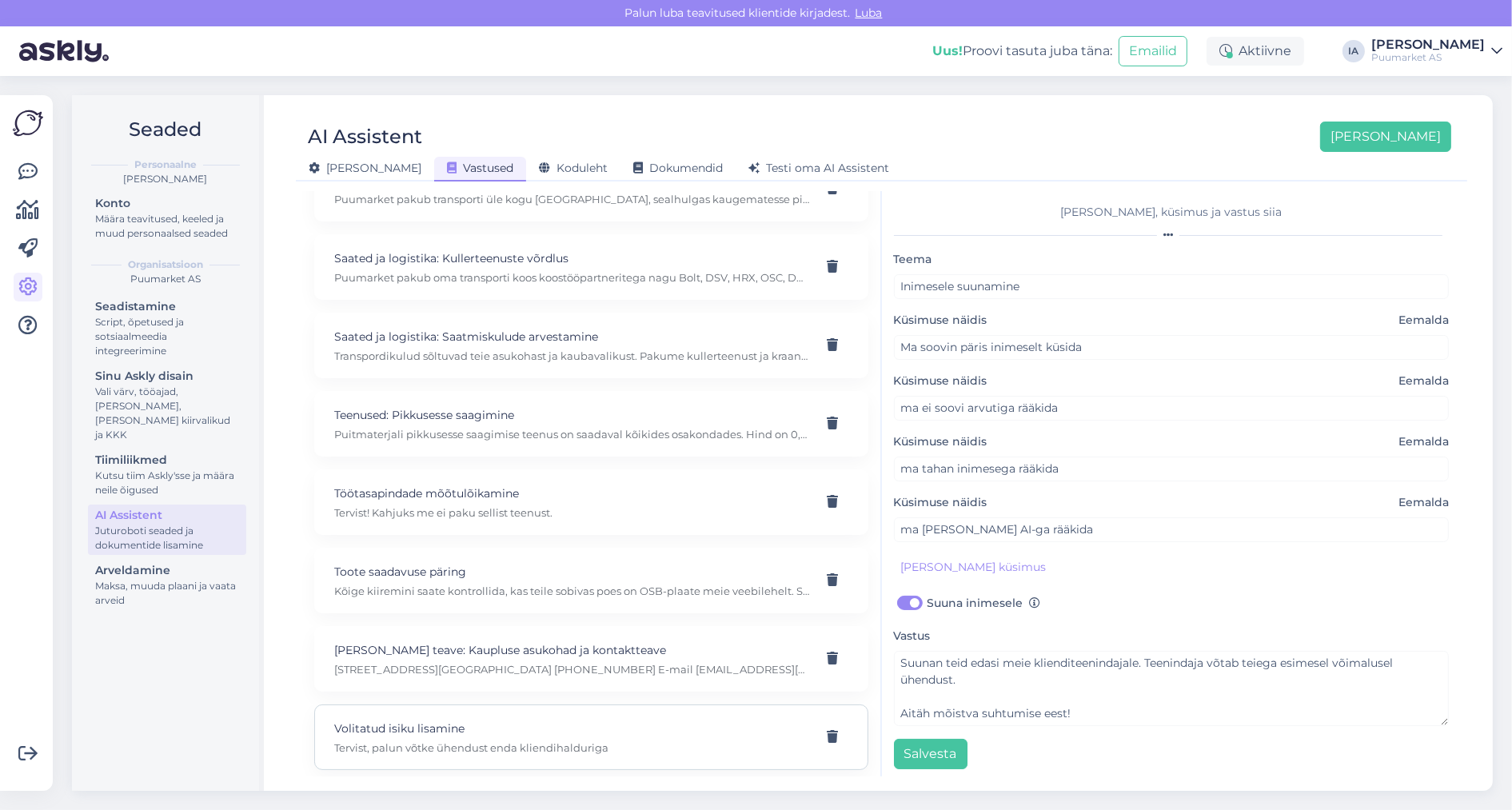
click at [517, 733] on div "Volitatud isiku lisamine Tervist, palun võtke ühendust enda kliendihalduriga" at bounding box center [572, 737] width 476 height 35
type input "Volitatud isiku lisamine"
type input "Kuidas saaksin lisada volitatud isiku, kes saaks samuti osta minu ettevõte nime…"
checkbox input "false"
type textarea "Tervist, palun võtke ühendust enda kliendihalduriga"
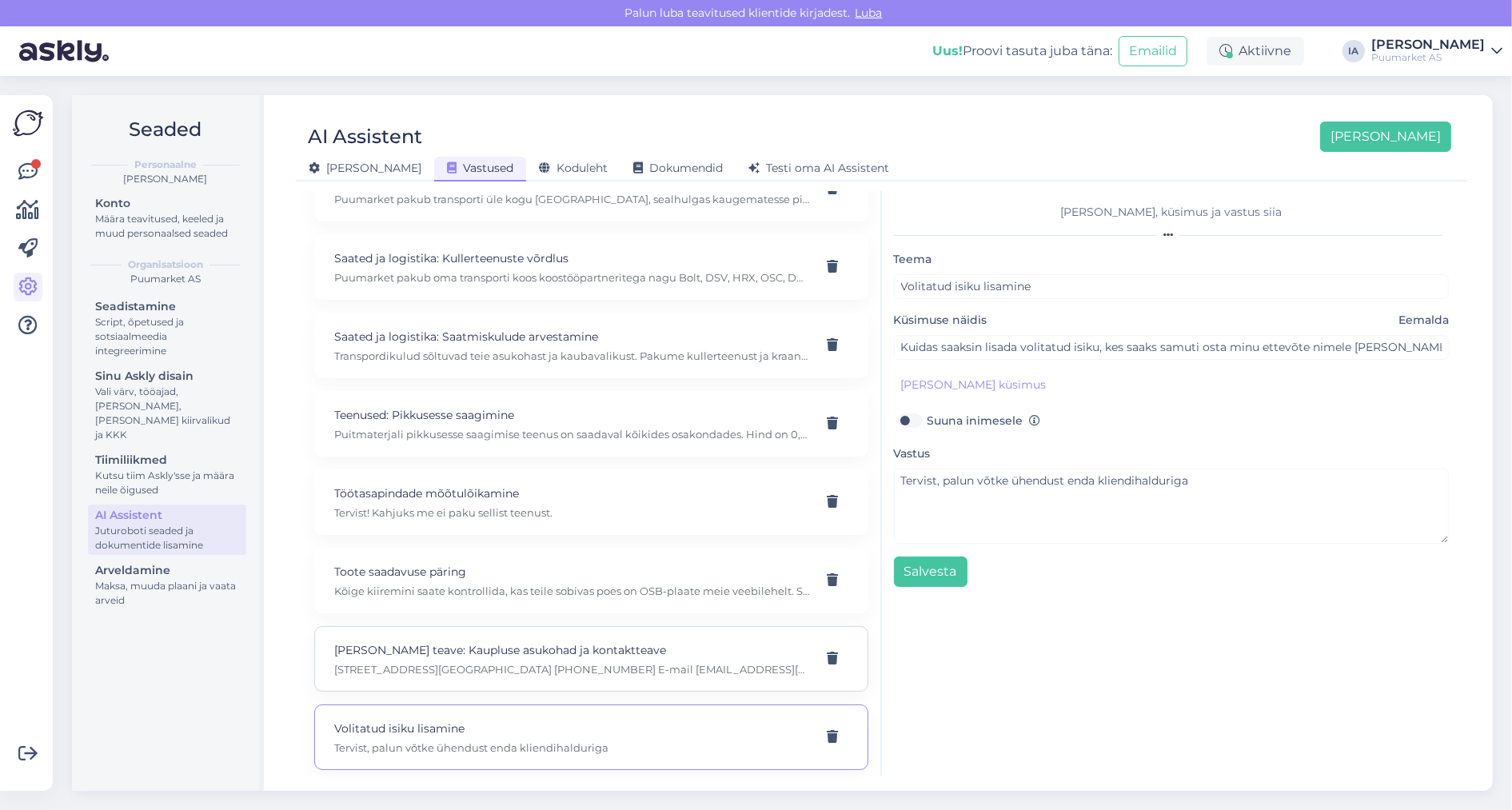
click at [500, 671] on div "[PERSON_NAME] teave: Kaupluse asukohad ja kontaktteave [STREET_ADDRESS][GEOGRAP…" at bounding box center [591, 658] width 554 height 66
type input "[PERSON_NAME] teave: Kaupluse asukohad ja kontaktteave"
type input "Kus asuvad teie kauplused?"
type textarea "[STREET_ADDRESS][GEOGRAPHIC_DATA] [PHONE_NUMBER] E-mail [EMAIL_ADDRESS][DOMAIN_…"
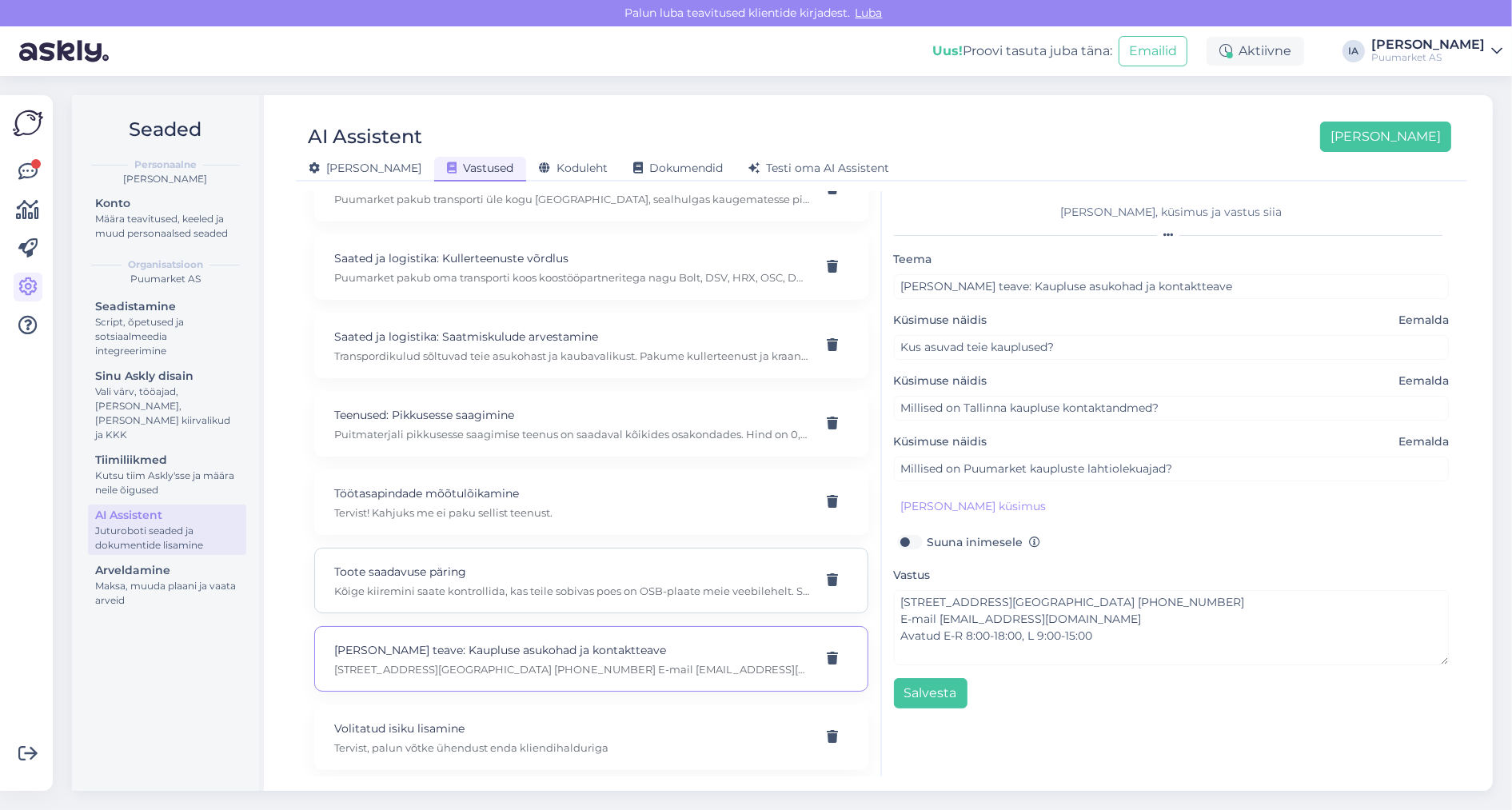
click at [560, 576] on div "Toote saadavuse päring Kõige kiiremini saate kontrollida, kas teile sobivas poe…" at bounding box center [572, 581] width 476 height 35
type input "Toote saadavuse päring"
type input "Tere, sooviksin osta osb plaate 12x1250x2500, kas antud plaate [PERSON_NAME] po…"
type textarea "Kõige kiiremini saate kontrollida, kas teile sobivas poes on OSB-plaate meie ve…"
type input "Kas teil on osb plaate?"
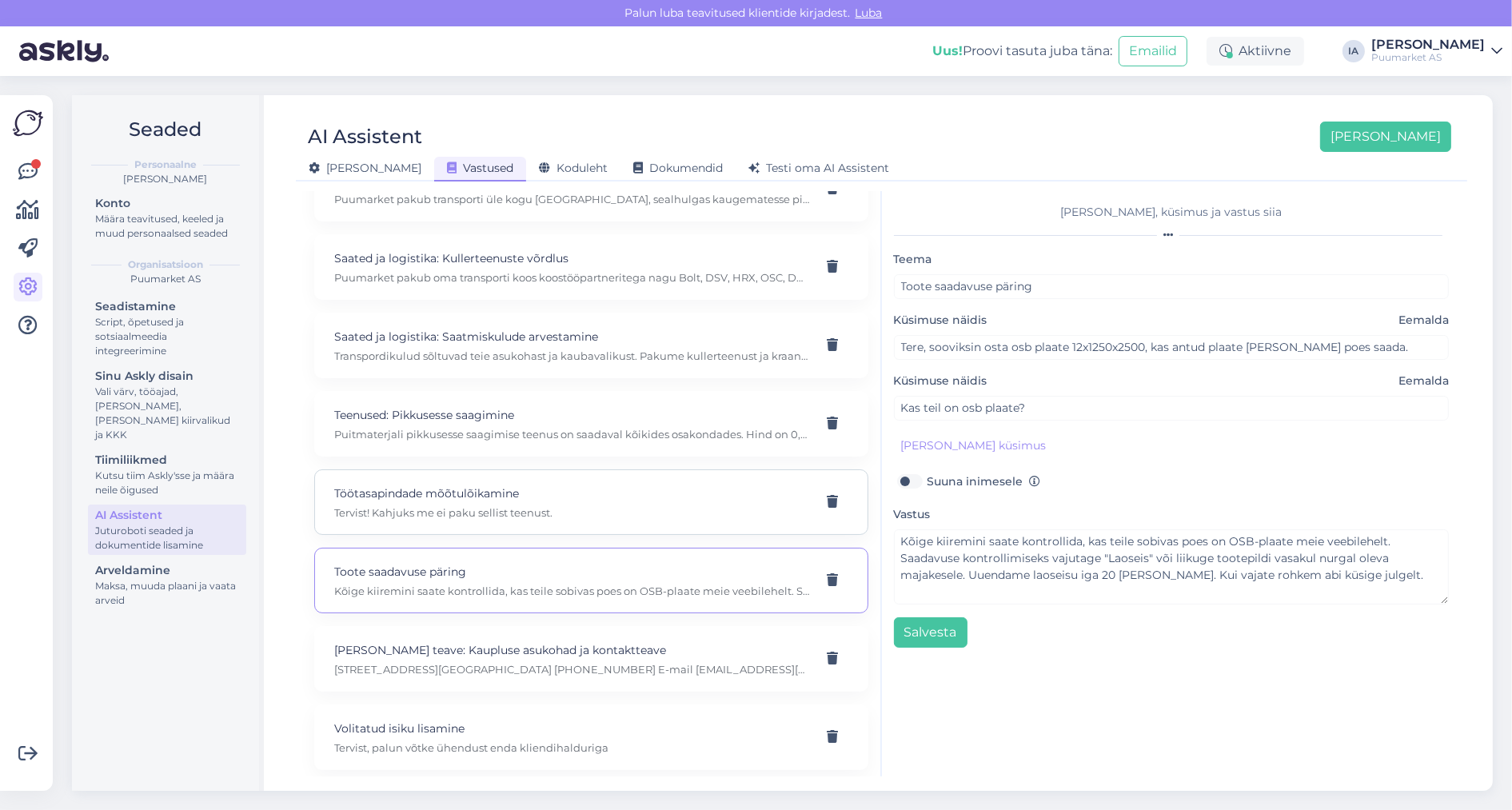
click at [548, 529] on div "Töötasapindade mõõtulõikamine Tervist! Kahjuks me ei paku sellist teenust." at bounding box center [591, 502] width 554 height 66
type input "Töötasapindade mõõtulõikamine"
type input "kas te töötasapindade mõõtulõikamist teostate esinduses?"
type textarea "Tervist! Kahjuks me ei paku sellist teenust."
type input "kas lõikate vineeri mõõtu ka"
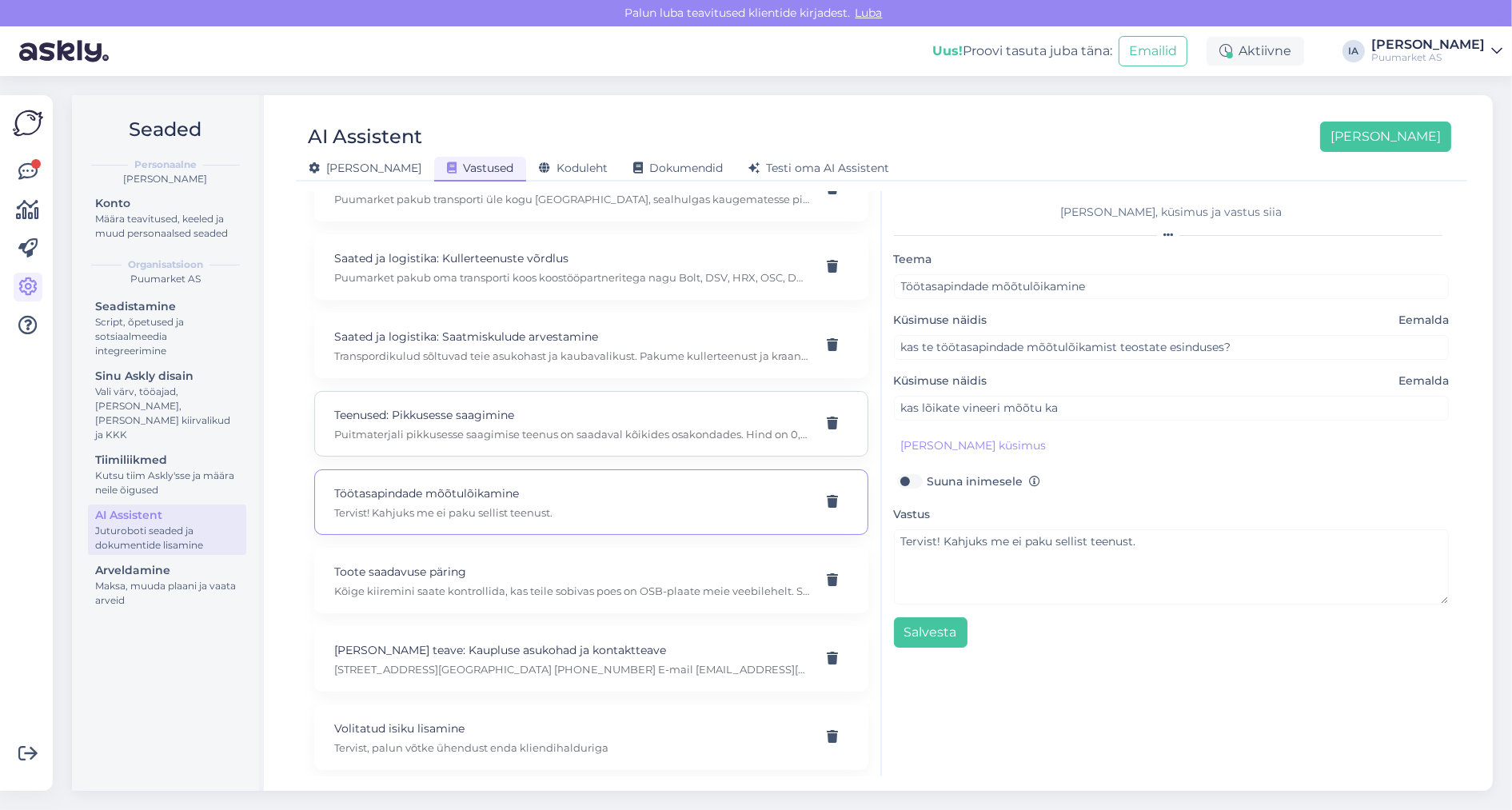
click at [508, 435] on p "Puitmaterjali pikkusesse saagimise teenus on saadaval kõikides osakondades. Hin…" at bounding box center [572, 435] width 476 height 15
type input "Teenused: Pikkusesse saagimine"
type input "Kus saab puitu pikkusesse saagida?"
type textarea "Puitmaterjali pikkusesse saagimise teenus on saadaval kõikides osakondades. Hin…"
type input "Kui palju maksab puidu pikkusesse saagimine?"
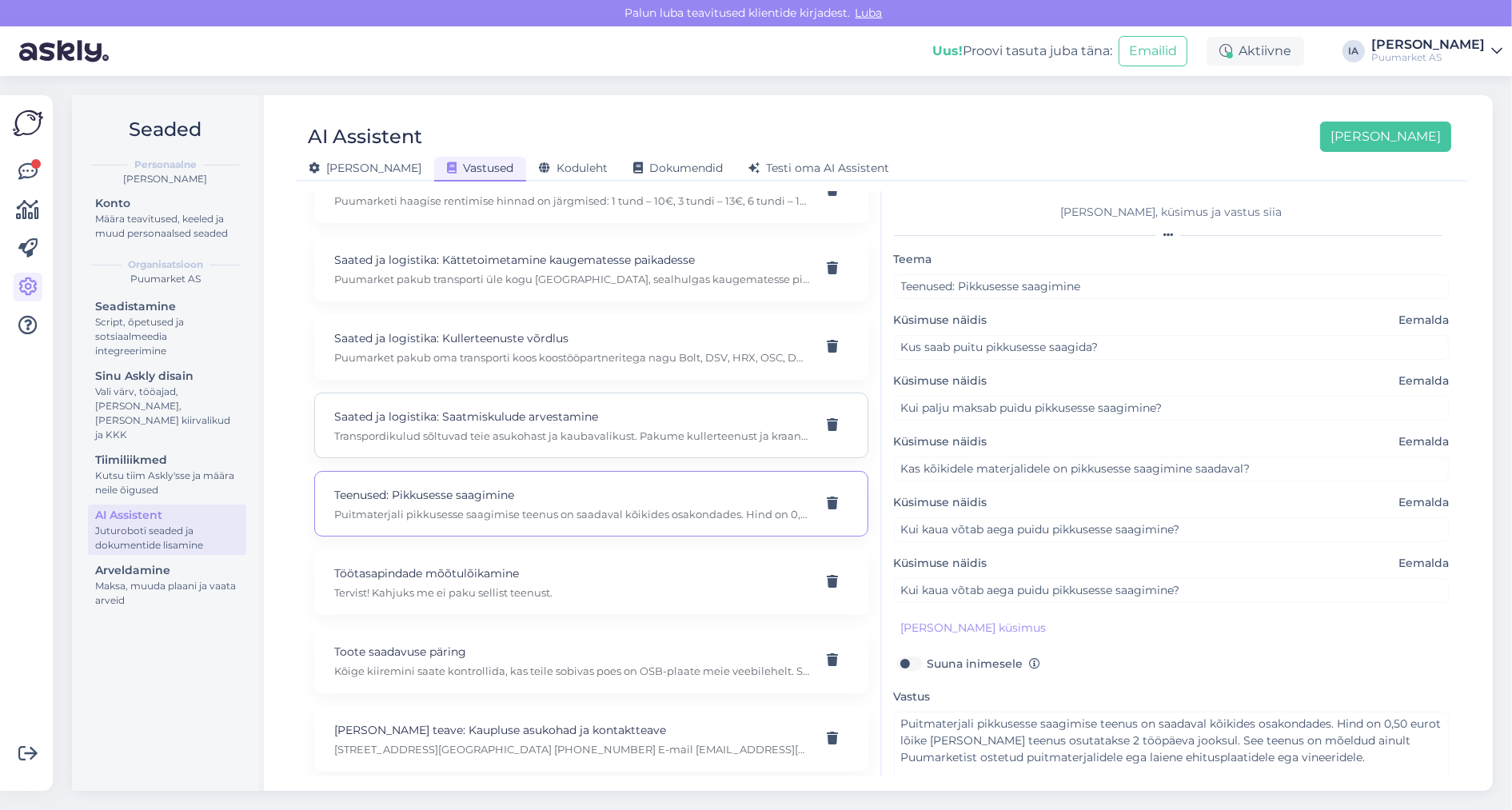
click at [521, 434] on p "Transpordikulud sõltuvad teie asukohast ja kaubavalikust. Pakume kullerteenust …" at bounding box center [572, 436] width 476 height 15
type input "Saated ja logistika: Saatmiskulude arvestamine"
type input "[PERSON_NAME] arvutatakse saatmiskulusid?"
type textarea "Transpordikulud sõltuvad teie asukohast ja kaubavalikust. Pakume kullerteenust …"
type input "Millised saatmisvõimalused on saadaval?"
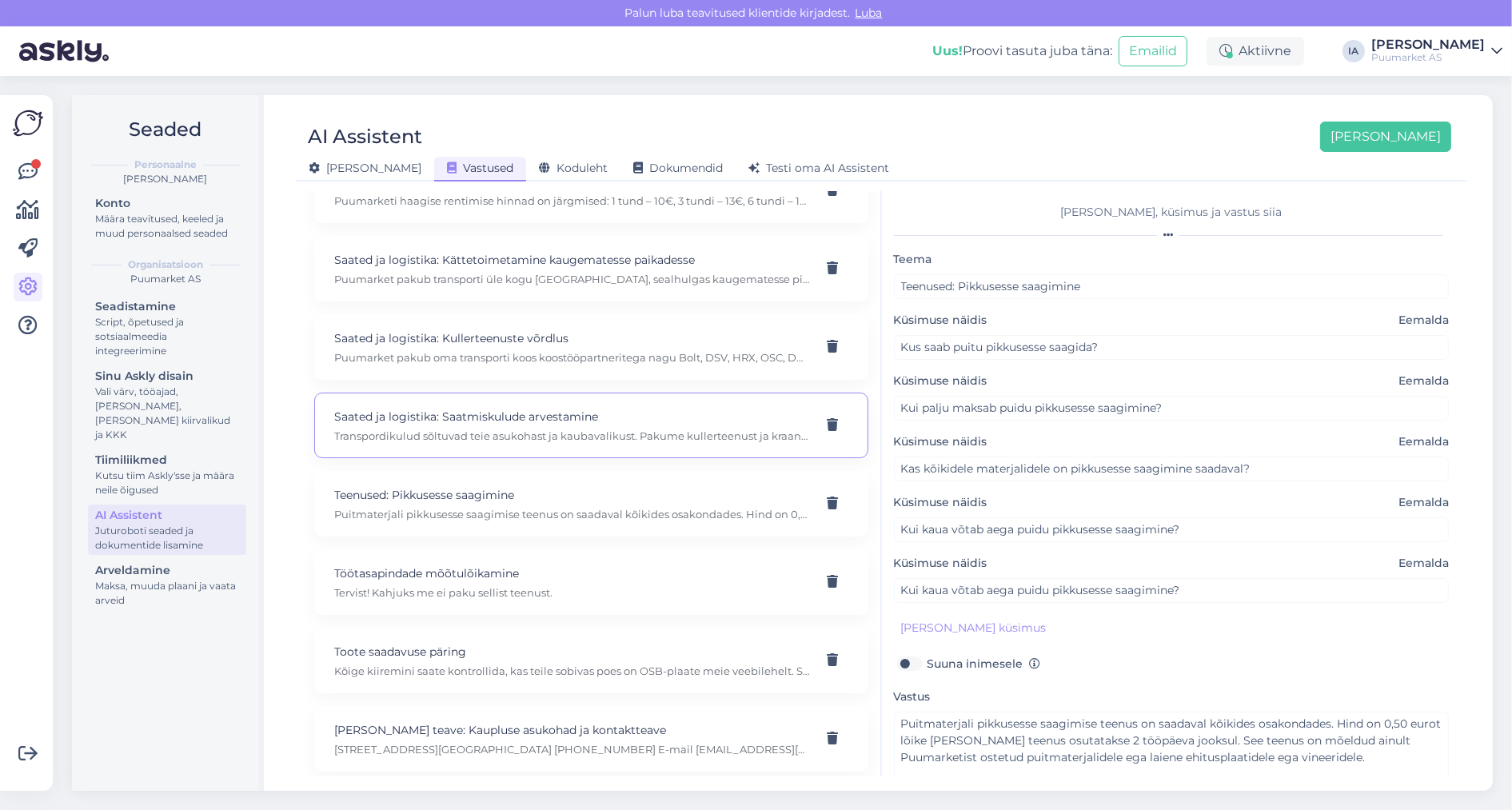
type input "Kas ma saan saatmiskulud veebis teada?"
type input "Kas pakute kohaletoimetamiseks kullerteenuseid?"
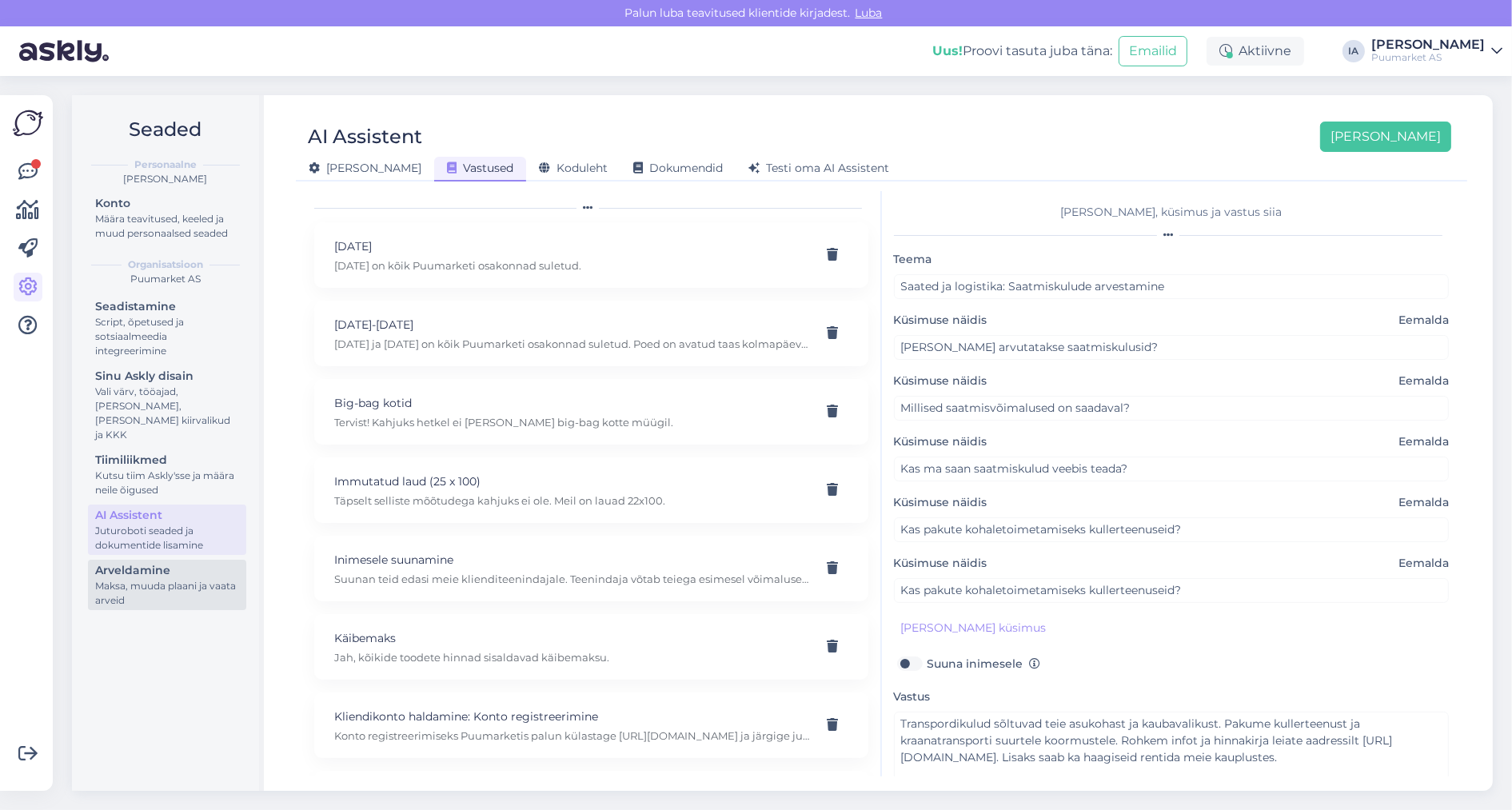
scroll to position [32, 0]
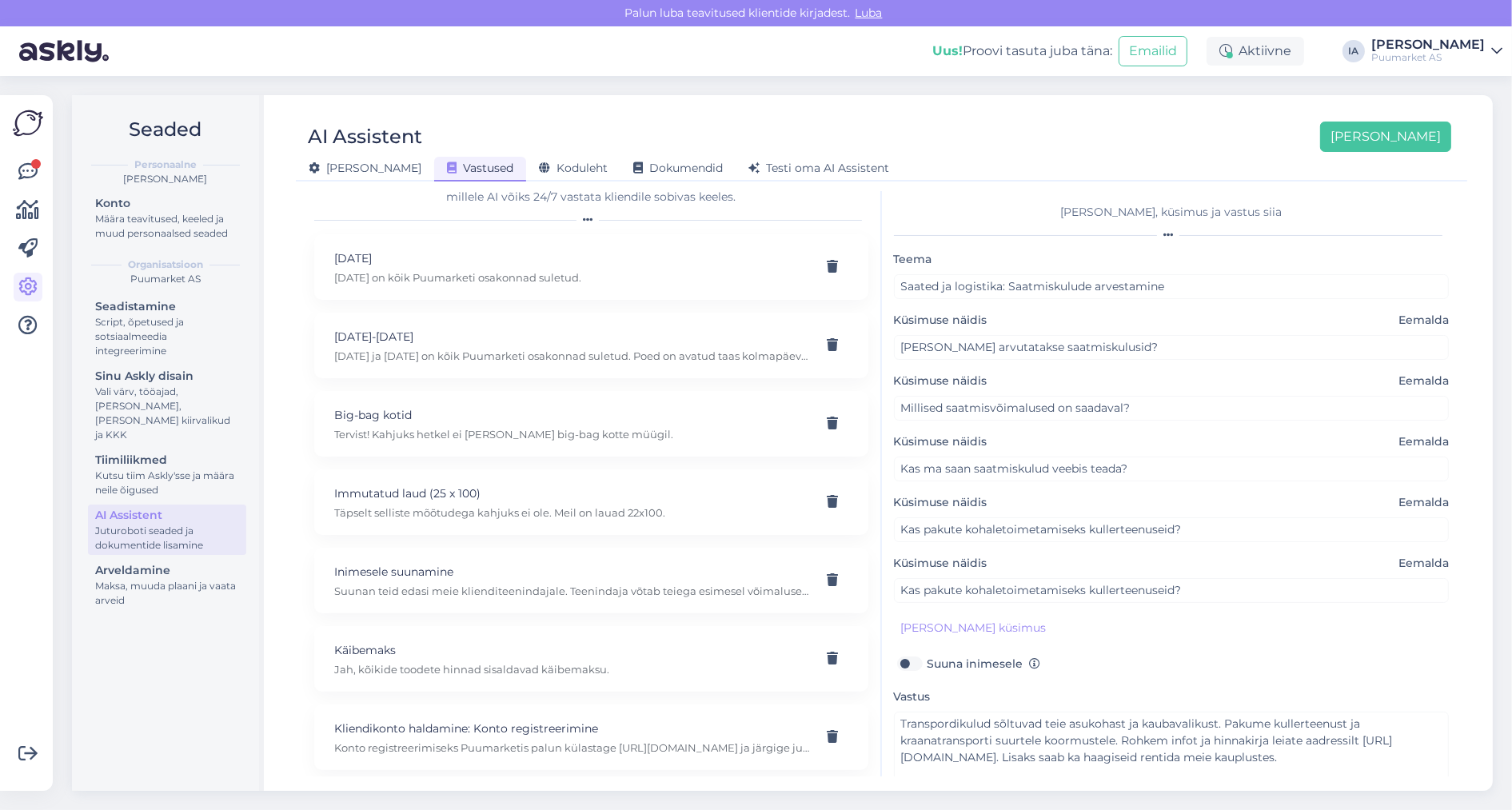
click at [43, 167] on div at bounding box center [28, 443] width 31 height 670
click at [14, 174] on link at bounding box center [28, 171] width 29 height 29
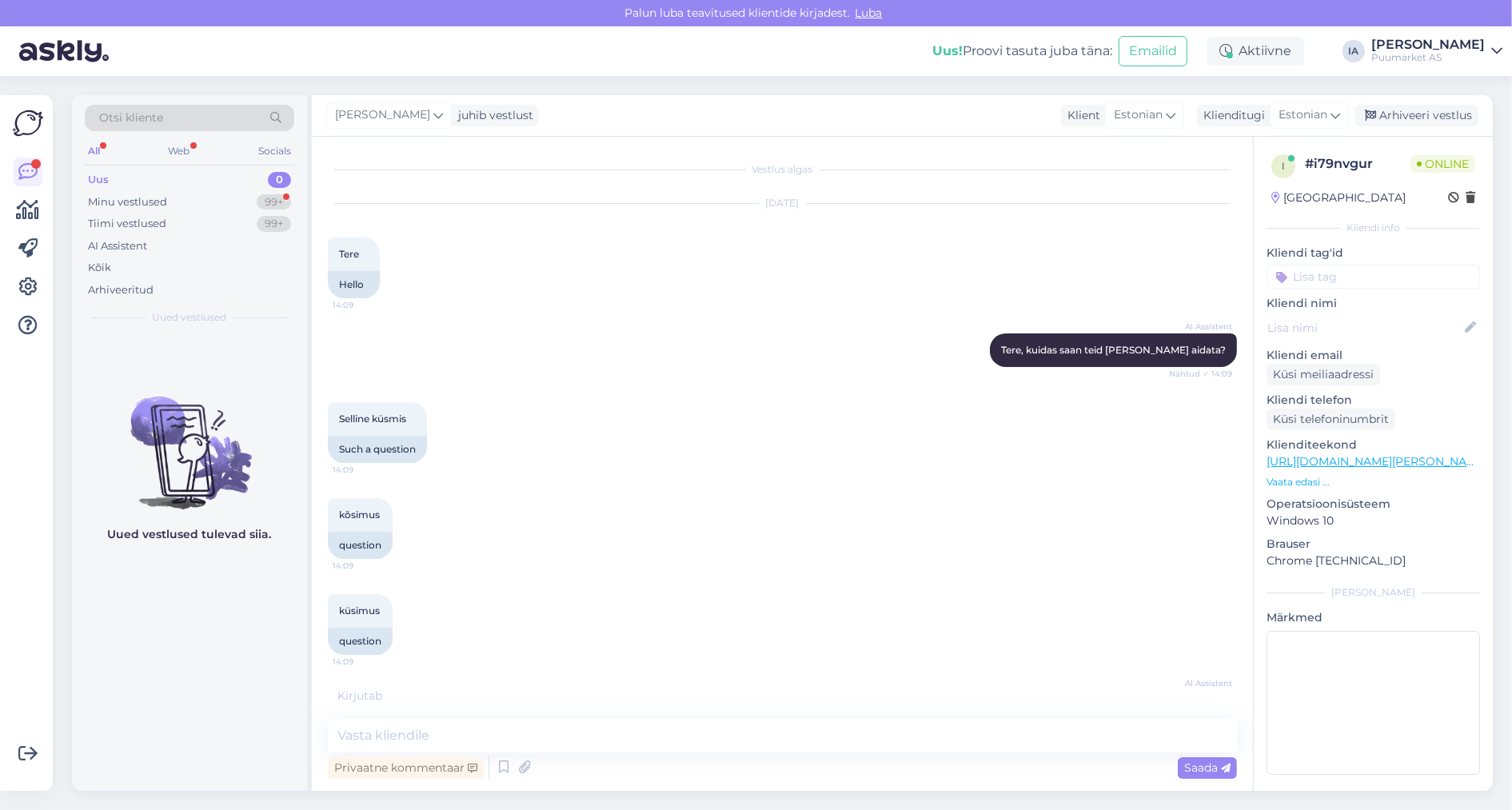
scroll to position [301, 0]
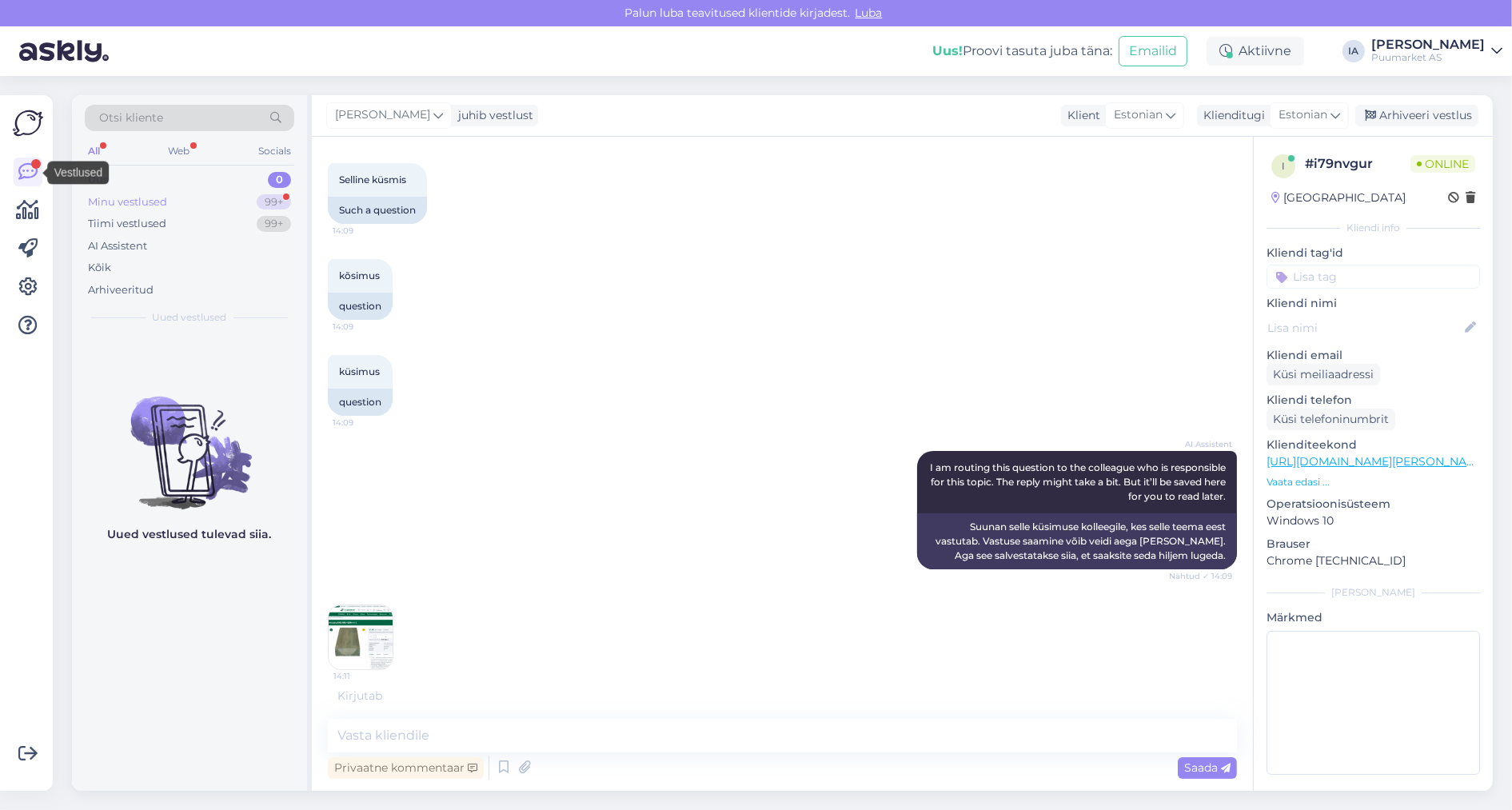
click at [120, 210] on div "Minu vestlused" at bounding box center [128, 202] width 80 height 16
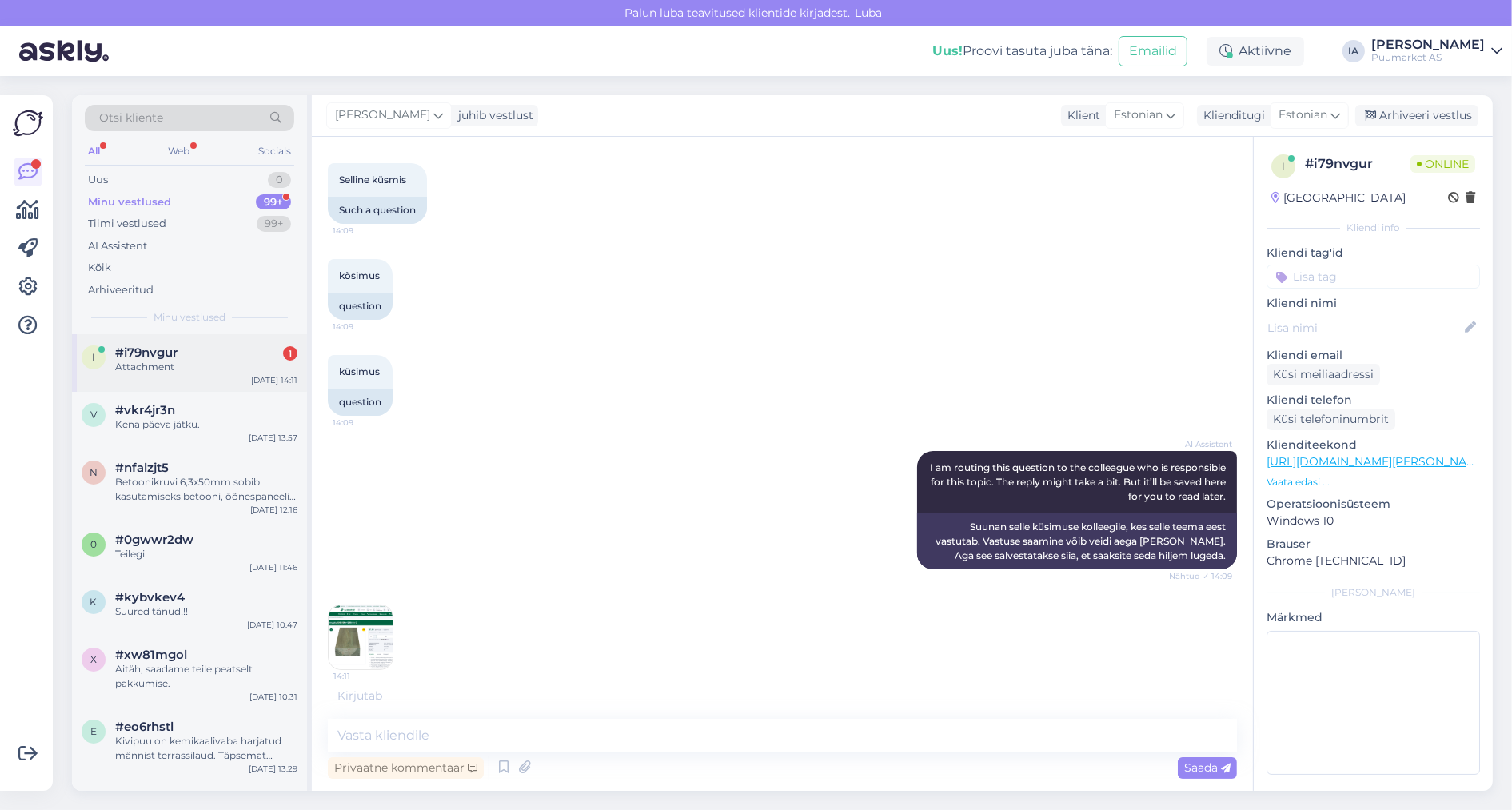
click at [136, 360] on span "#i79nvgur" at bounding box center [146, 353] width 62 height 15
click at [381, 645] on img at bounding box center [360, 637] width 64 height 64
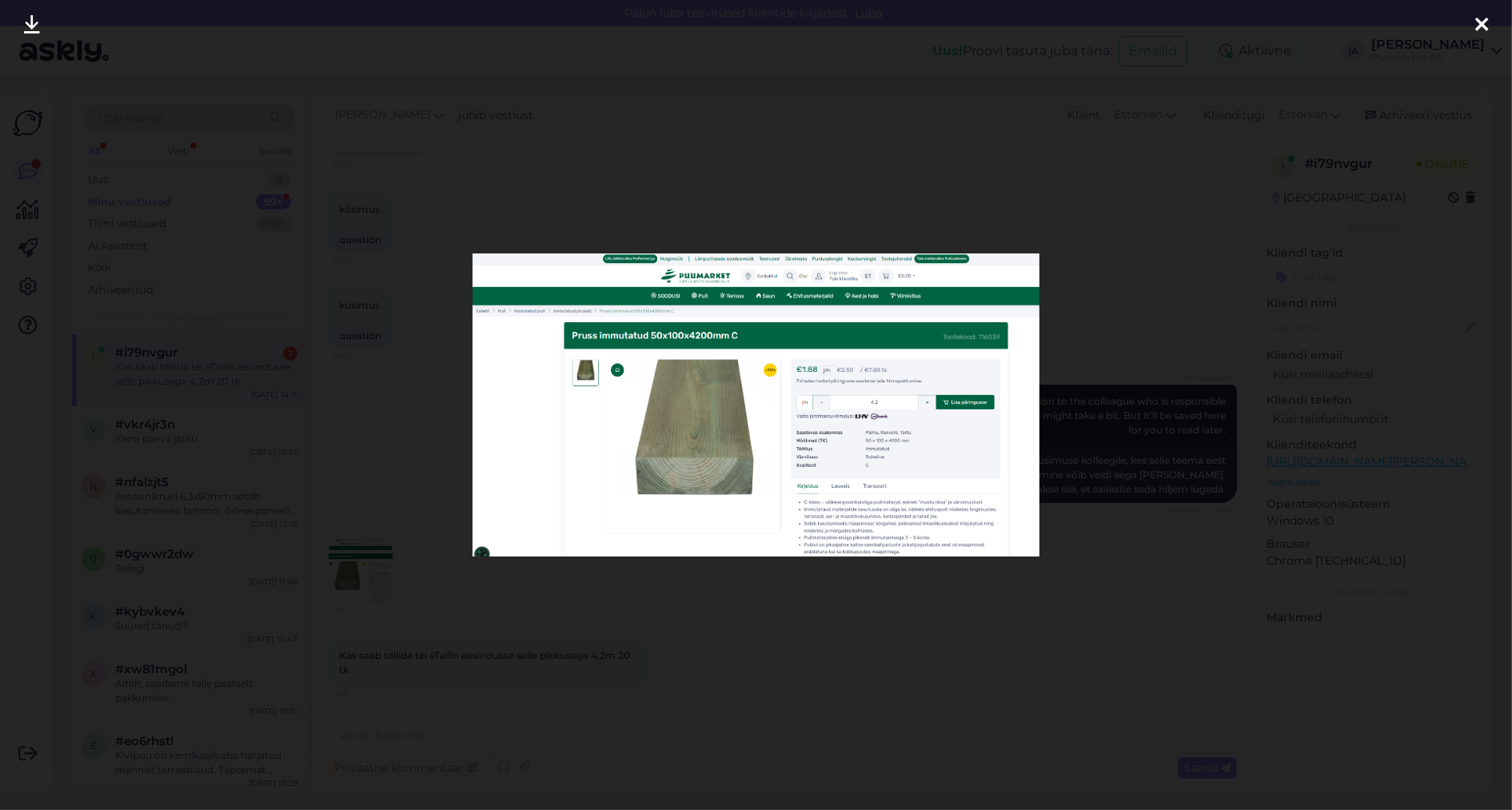
scroll to position [464, 0]
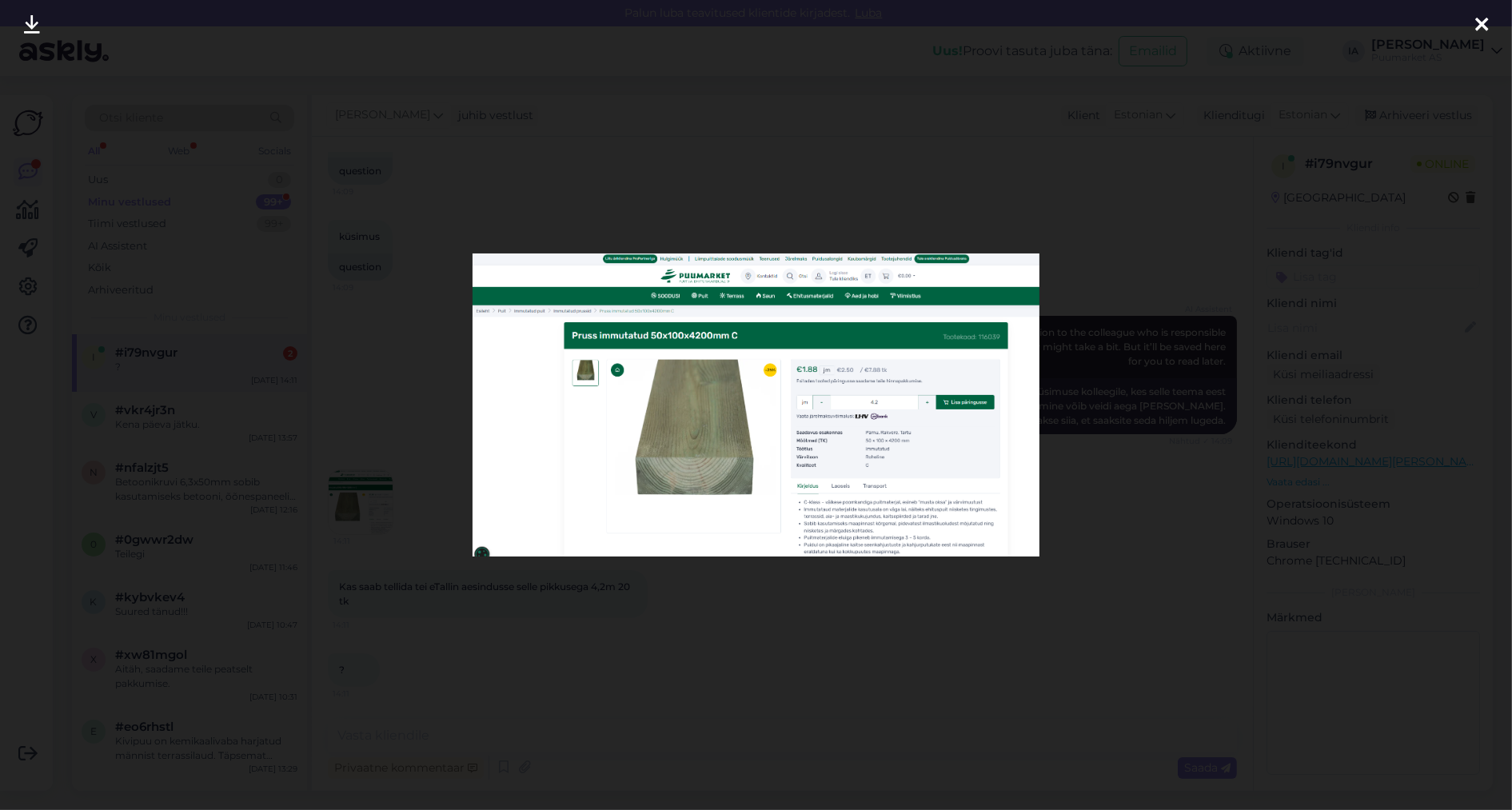
click at [1481, 27] on icon at bounding box center [1481, 25] width 13 height 20
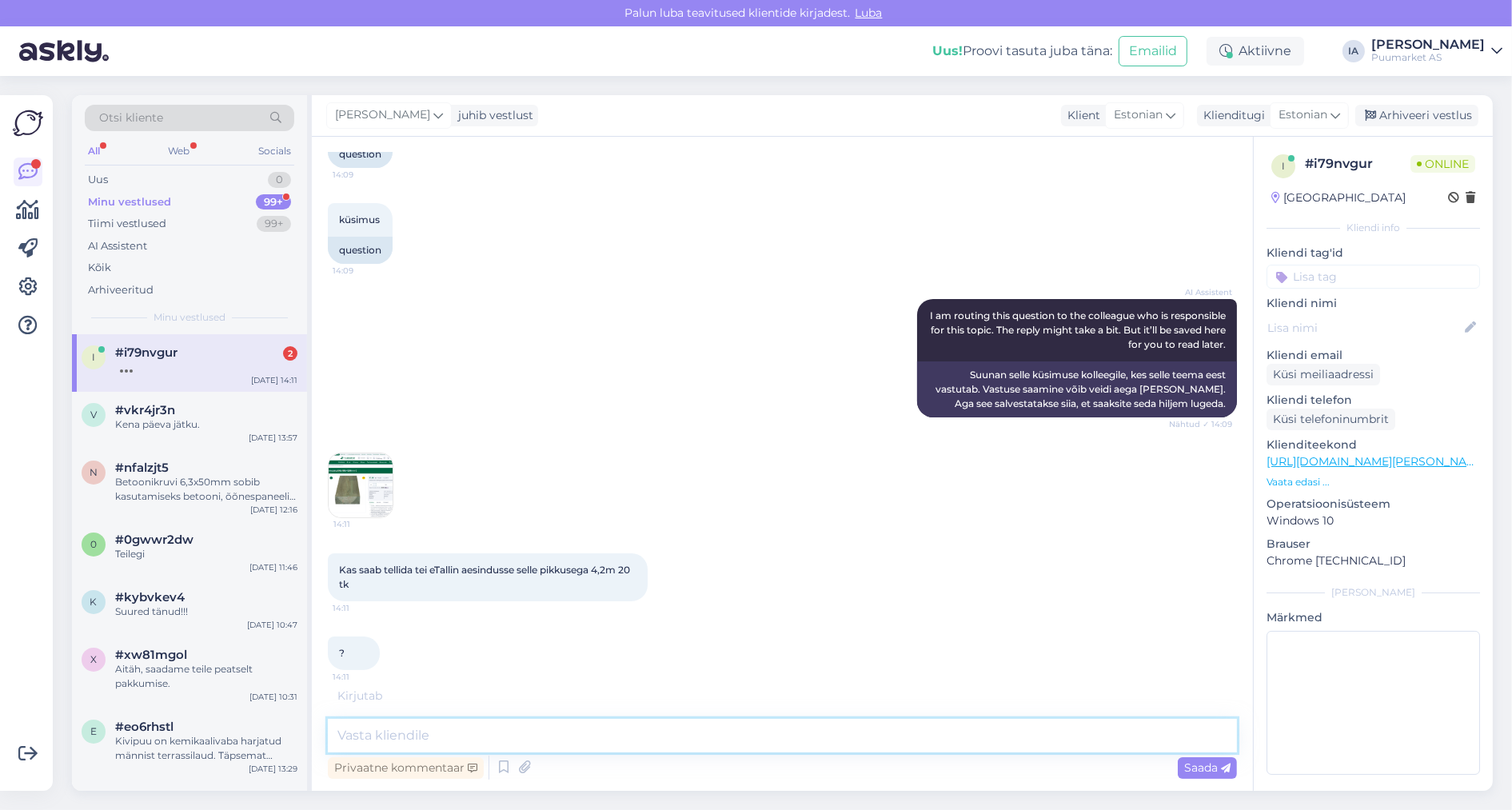
click at [544, 739] on textarea at bounding box center [782, 735] width 909 height 33
click at [365, 535] on div "Kas saab tellida tei eTallin aesindusse selle pikkusega 4,2m 20 tk 14:11" at bounding box center [782, 577] width 909 height 83
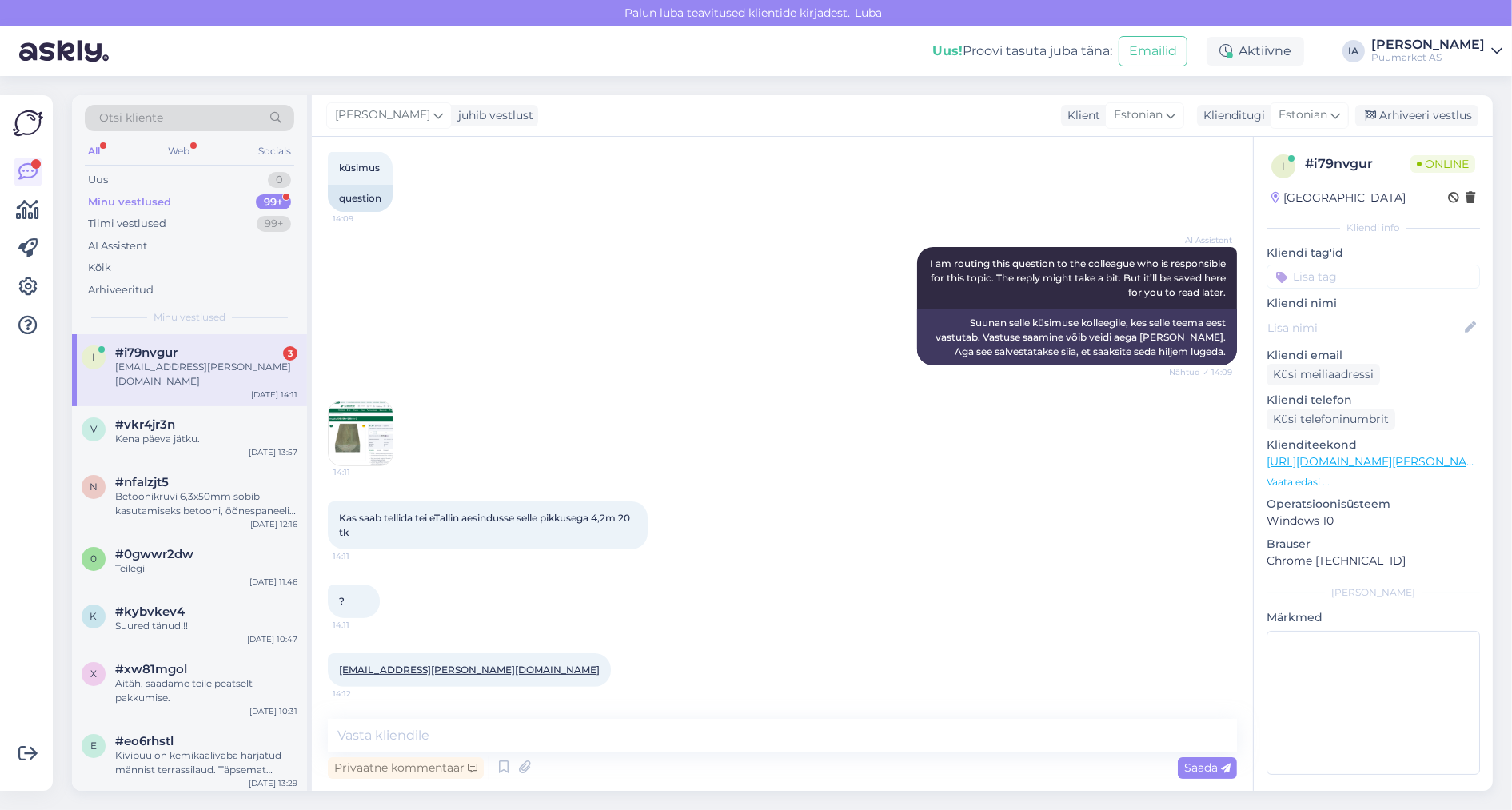
scroll to position [555, 0]
click at [346, 406] on img at bounding box center [360, 433] width 64 height 64
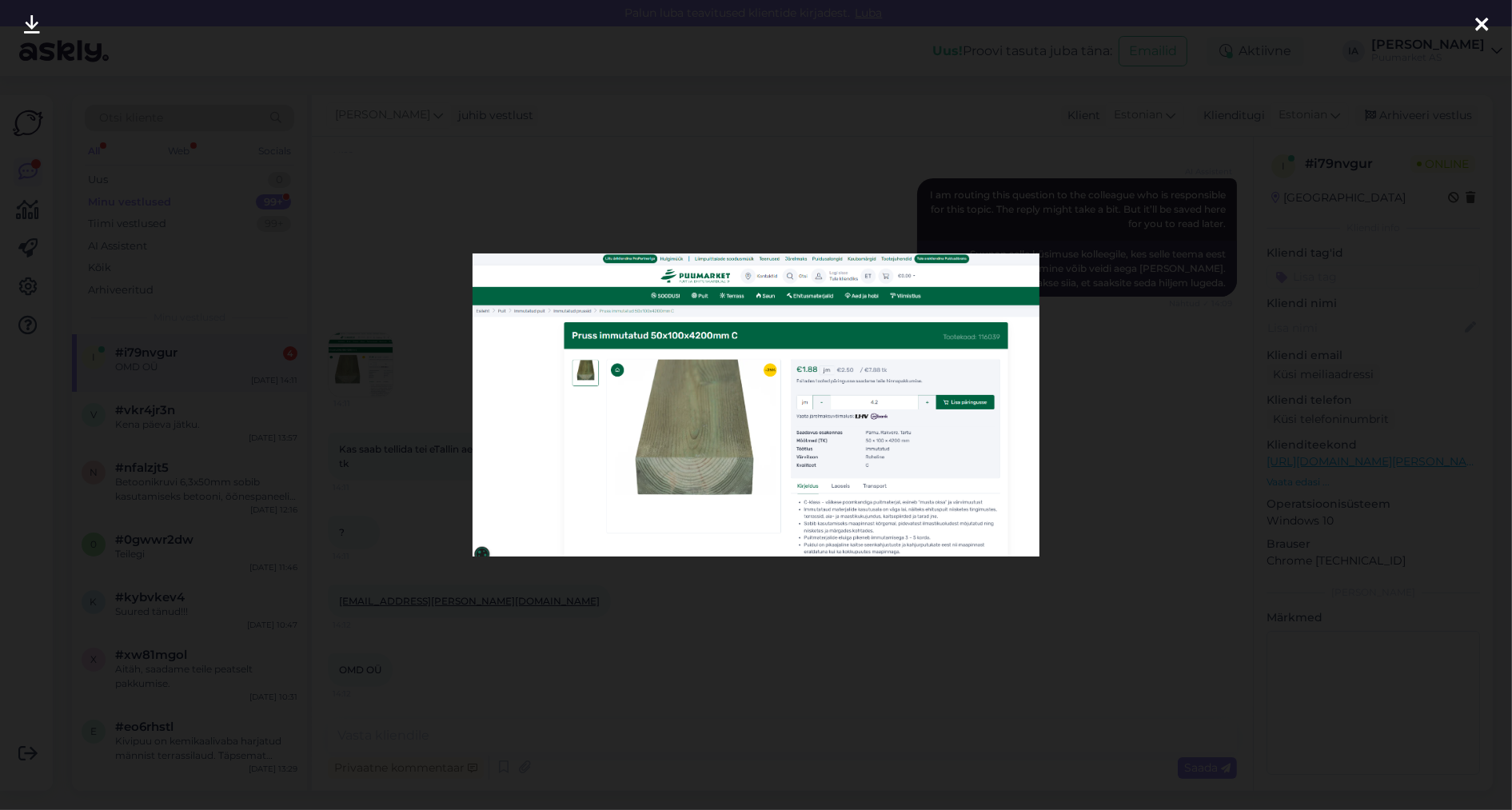
scroll to position [609, 0]
click at [1135, 352] on div at bounding box center [756, 405] width 1512 height 810
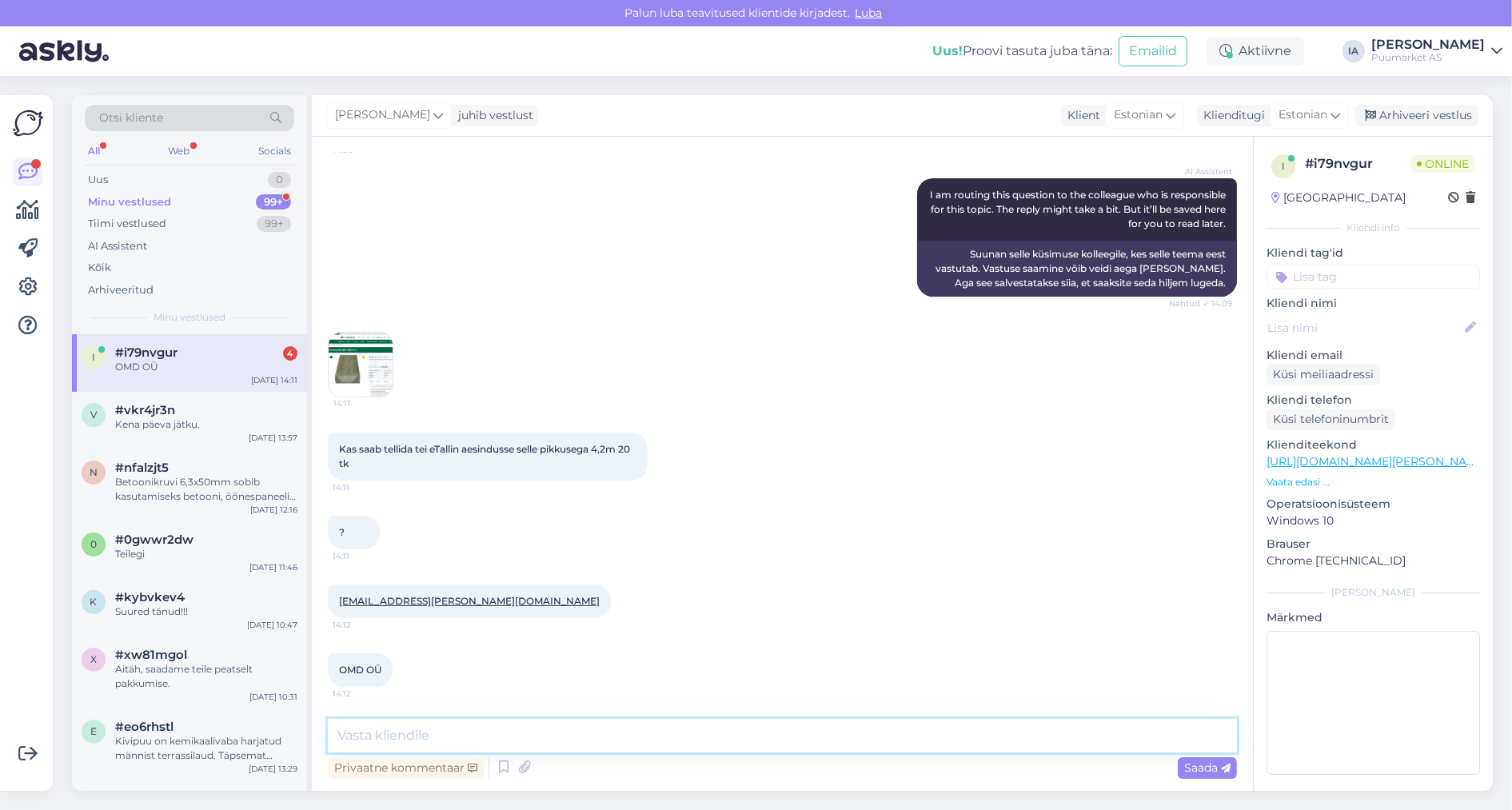
click at [522, 733] on textarea at bounding box center [782, 735] width 909 height 33
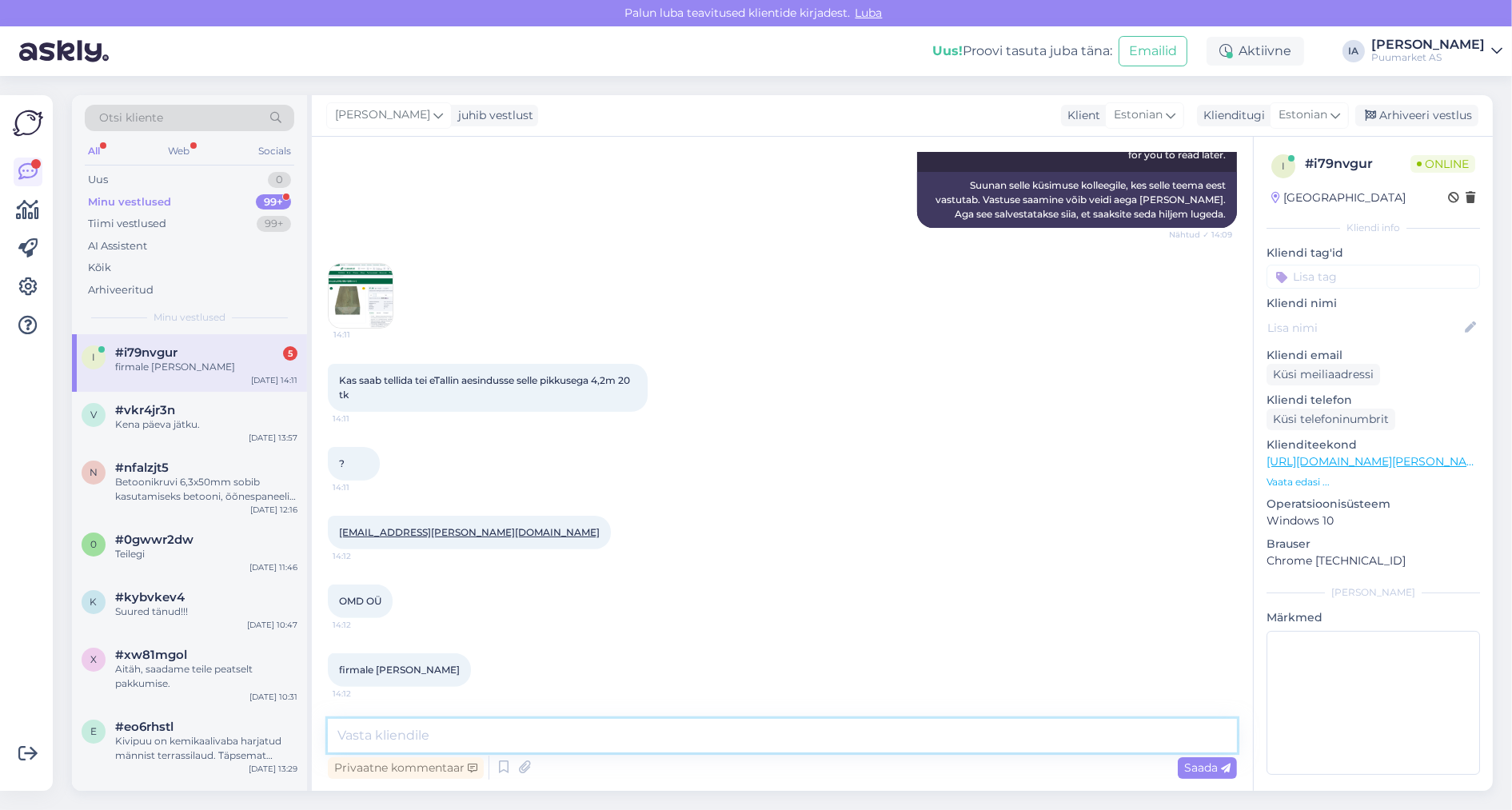
scroll to position [681, 0]
click at [515, 728] on textarea at bounding box center [782, 735] width 909 height 33
type textarea "Saadame teile [PERSON_NAME] pakkumise."
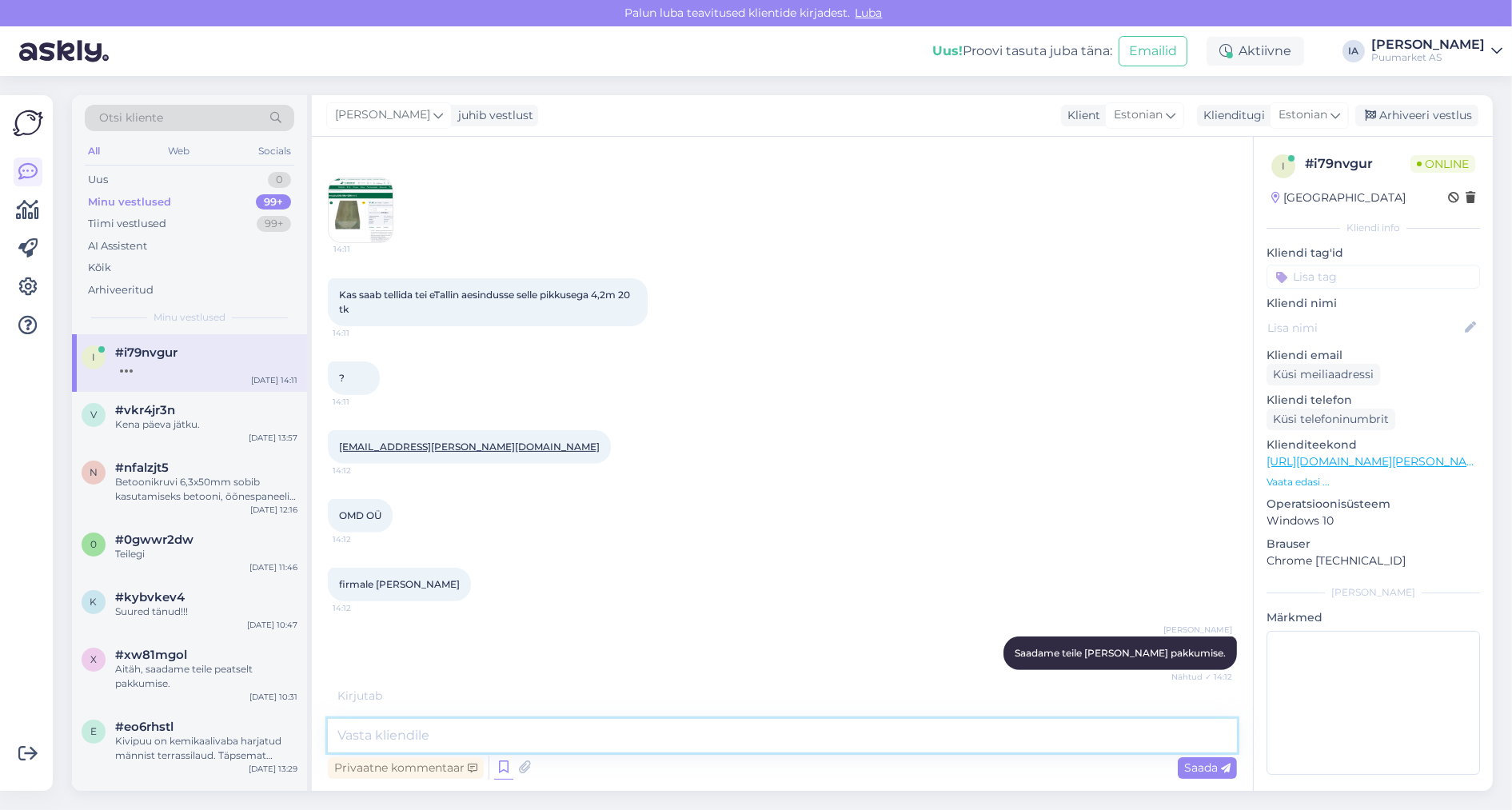
scroll to position [772, 0]
click at [579, 738] on textarea at bounding box center [782, 735] width 909 height 33
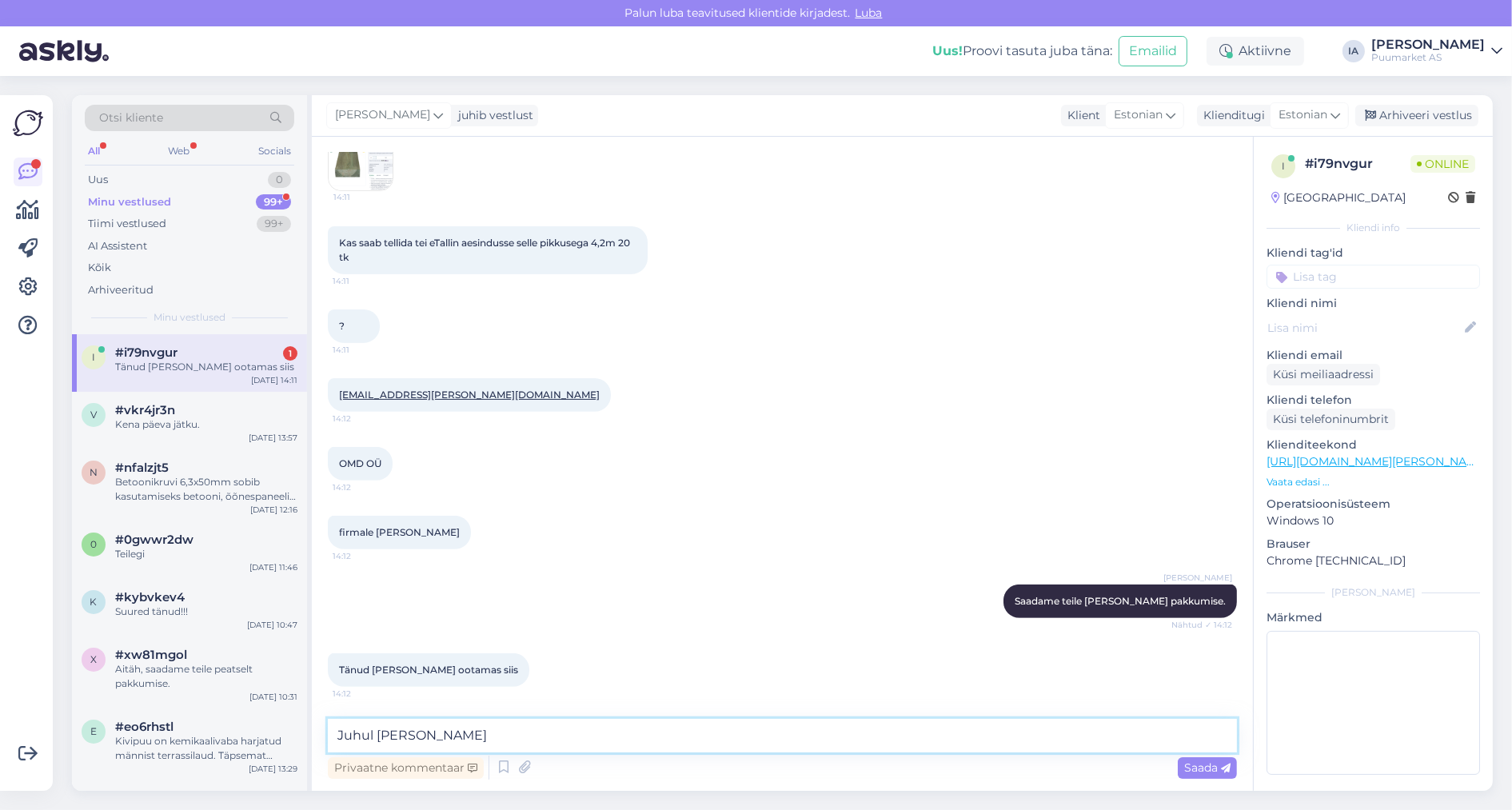
scroll to position [826, 0]
type textarea "[PERSON_NAME] sellist"
drag, startPoint x: 453, startPoint y: 736, endPoint x: 227, endPoint y: 730, distance: 226.1
click at [227, 730] on div "Otsi kliente All Web Socials Uus 0 Minu vestlused 99+ Tiimi vestlused 99+ AI As…" at bounding box center [782, 443] width 1421 height 695
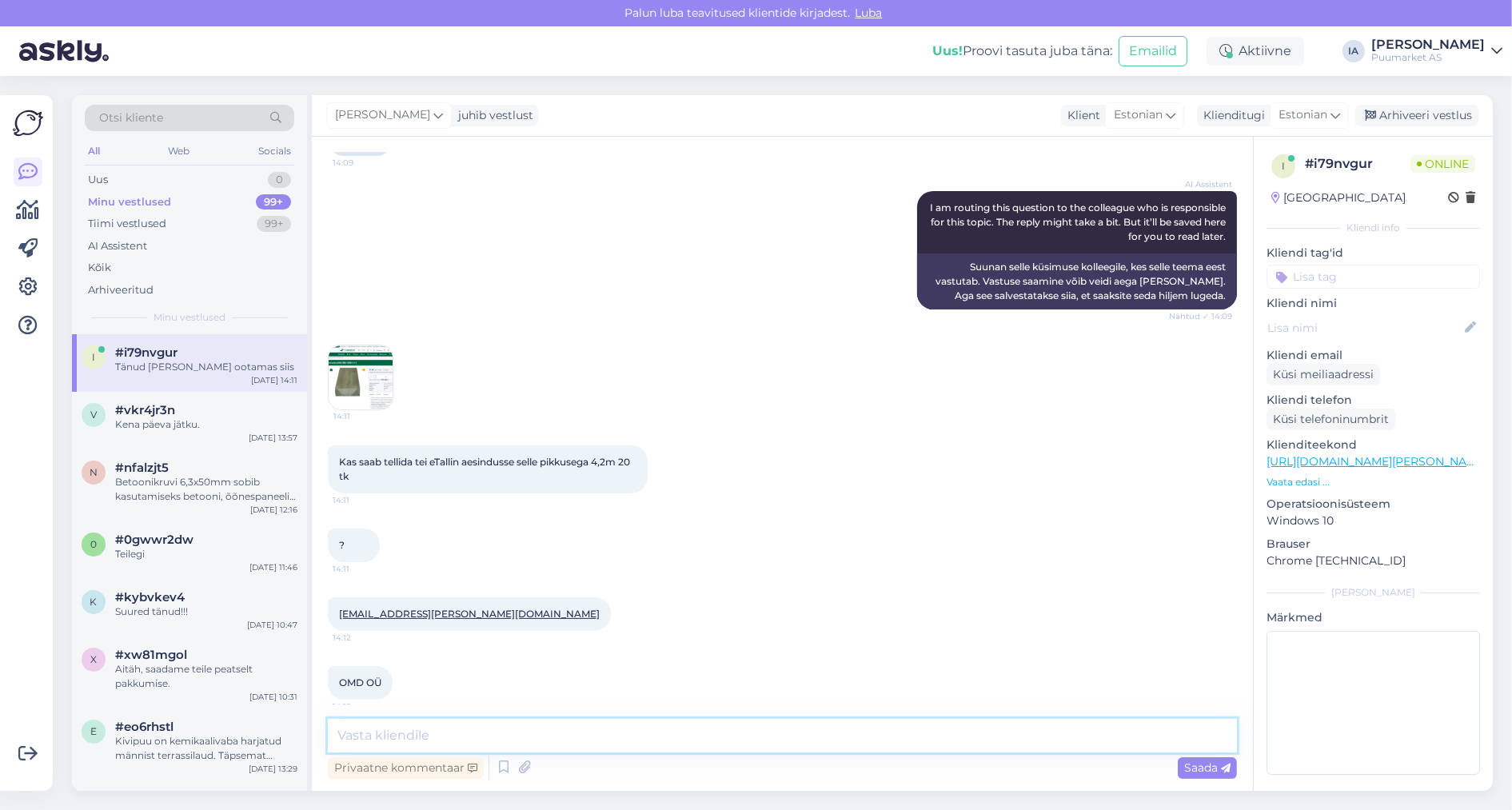
scroll to position [665, 0]
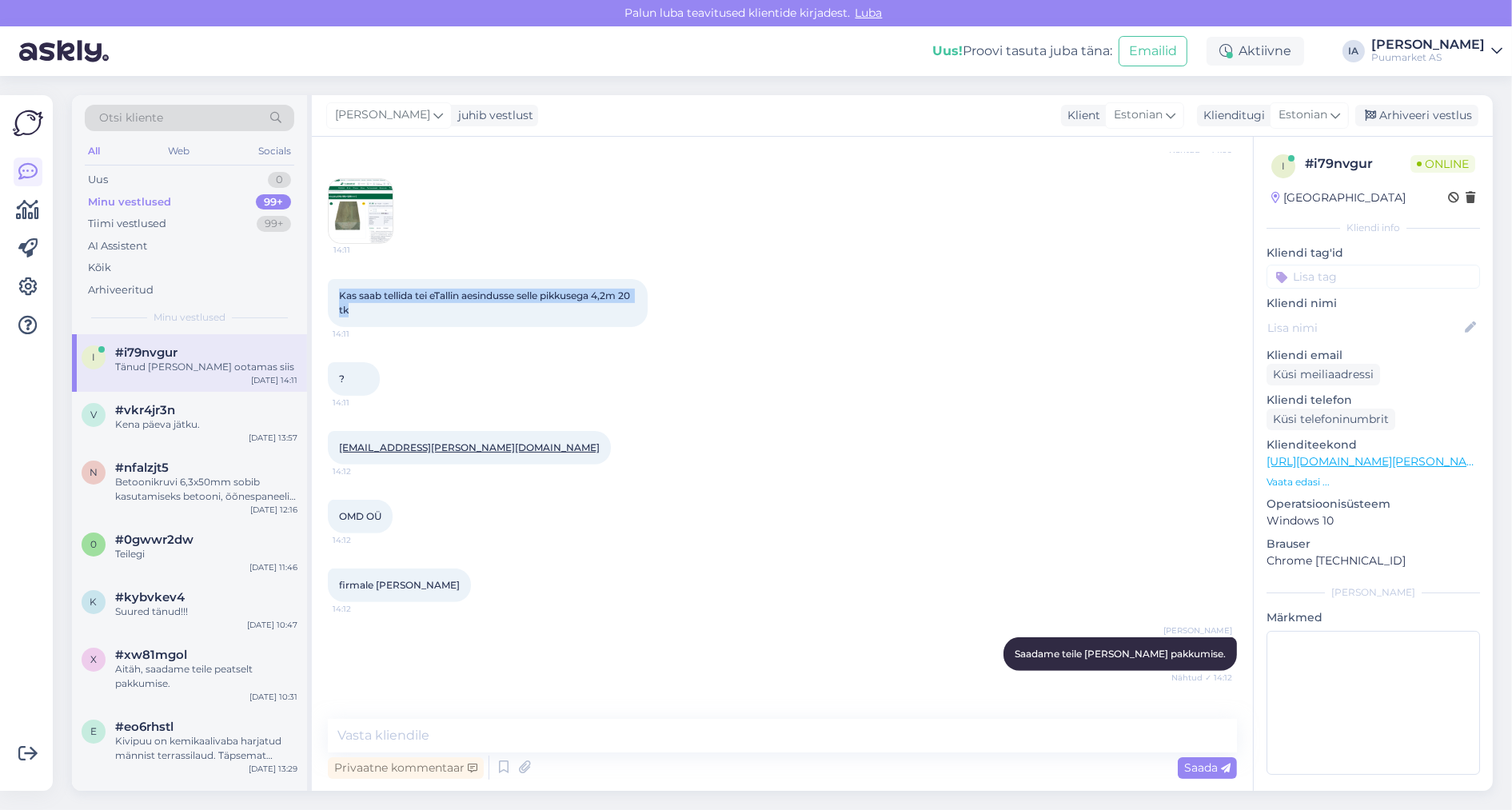
drag, startPoint x: 338, startPoint y: 375, endPoint x: 492, endPoint y: 395, distance: 155.3
click at [492, 327] on div "Kas saab tellida tei eTallin aesindusse selle pikkusega 4,2m 20 tk 14:11" at bounding box center [488, 303] width 320 height 48
copy span "Kas saab tellida tei eTallin aesindusse selle pikkusega 4,2m 20 tk"
click at [364, 243] on img at bounding box center [360, 211] width 64 height 64
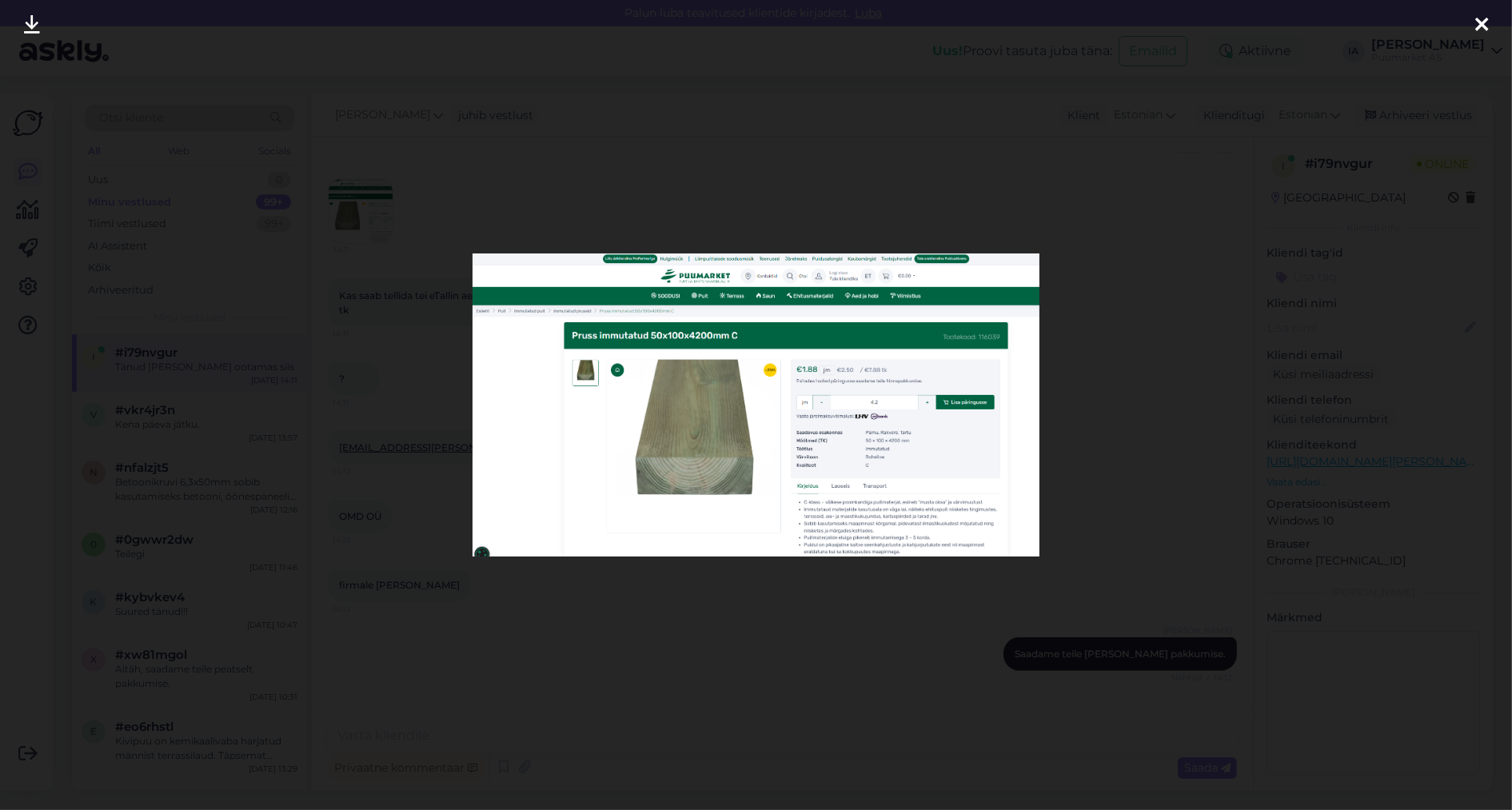
click at [116, 695] on div at bounding box center [756, 405] width 1512 height 810
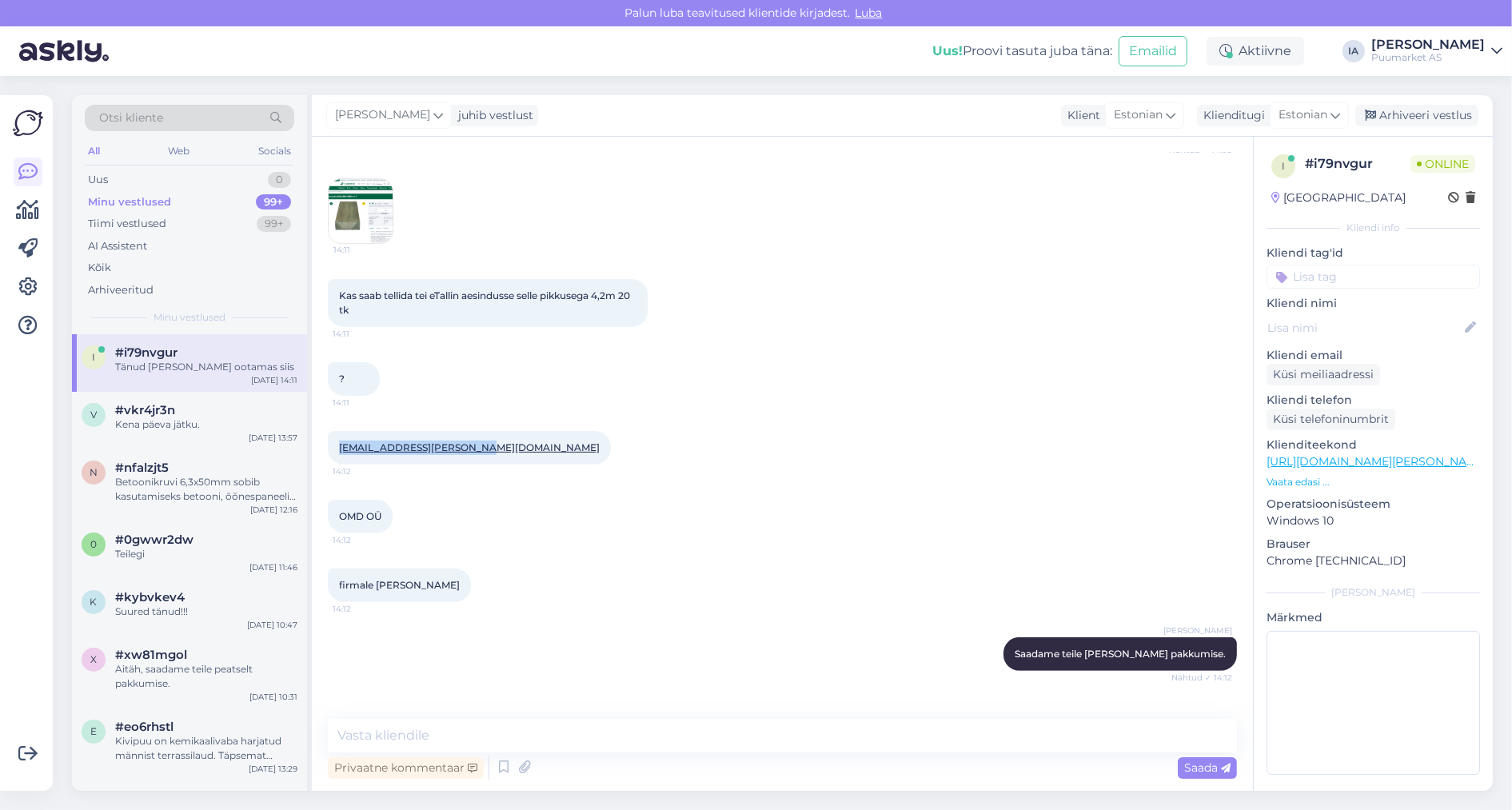
drag, startPoint x: 336, startPoint y: 541, endPoint x: 521, endPoint y: 530, distance: 185.3
click at [521, 464] on div "[EMAIL_ADDRESS][PERSON_NAME][DOMAIN_NAME] 14:12" at bounding box center [470, 448] width 283 height 33
copy link "[EMAIL_ADDRESS][PERSON_NAME][DOMAIN_NAME]"
drag, startPoint x: 393, startPoint y: 613, endPoint x: 339, endPoint y: 622, distance: 54.7
click at [339, 534] on div "OMD OÜ 14:12" at bounding box center [361, 516] width 65 height 33
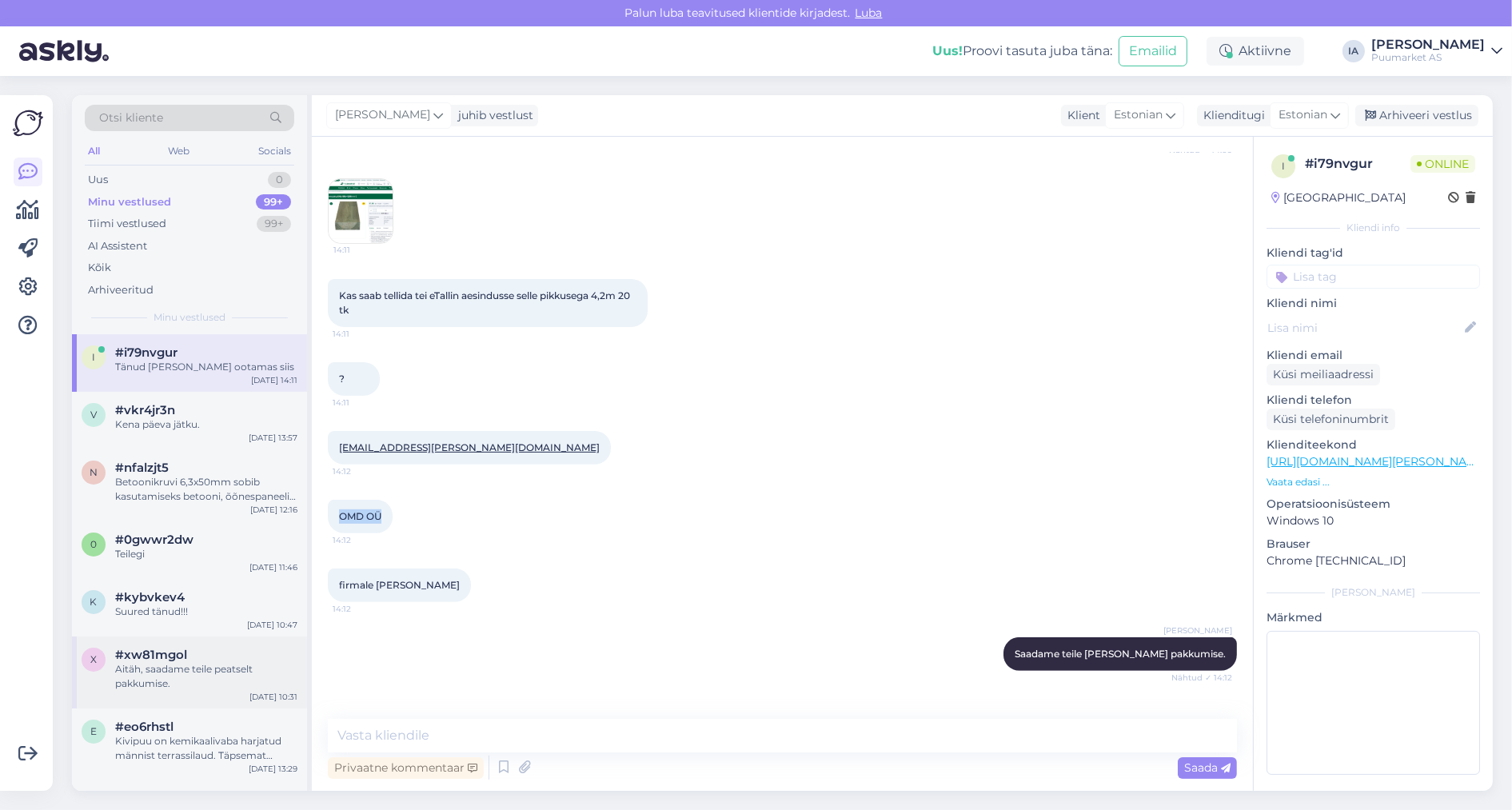
copy span "OMD OÜ"
click at [766, 620] on div "firmale [PERSON_NAME] 14:12" at bounding box center [782, 585] width 909 height 68
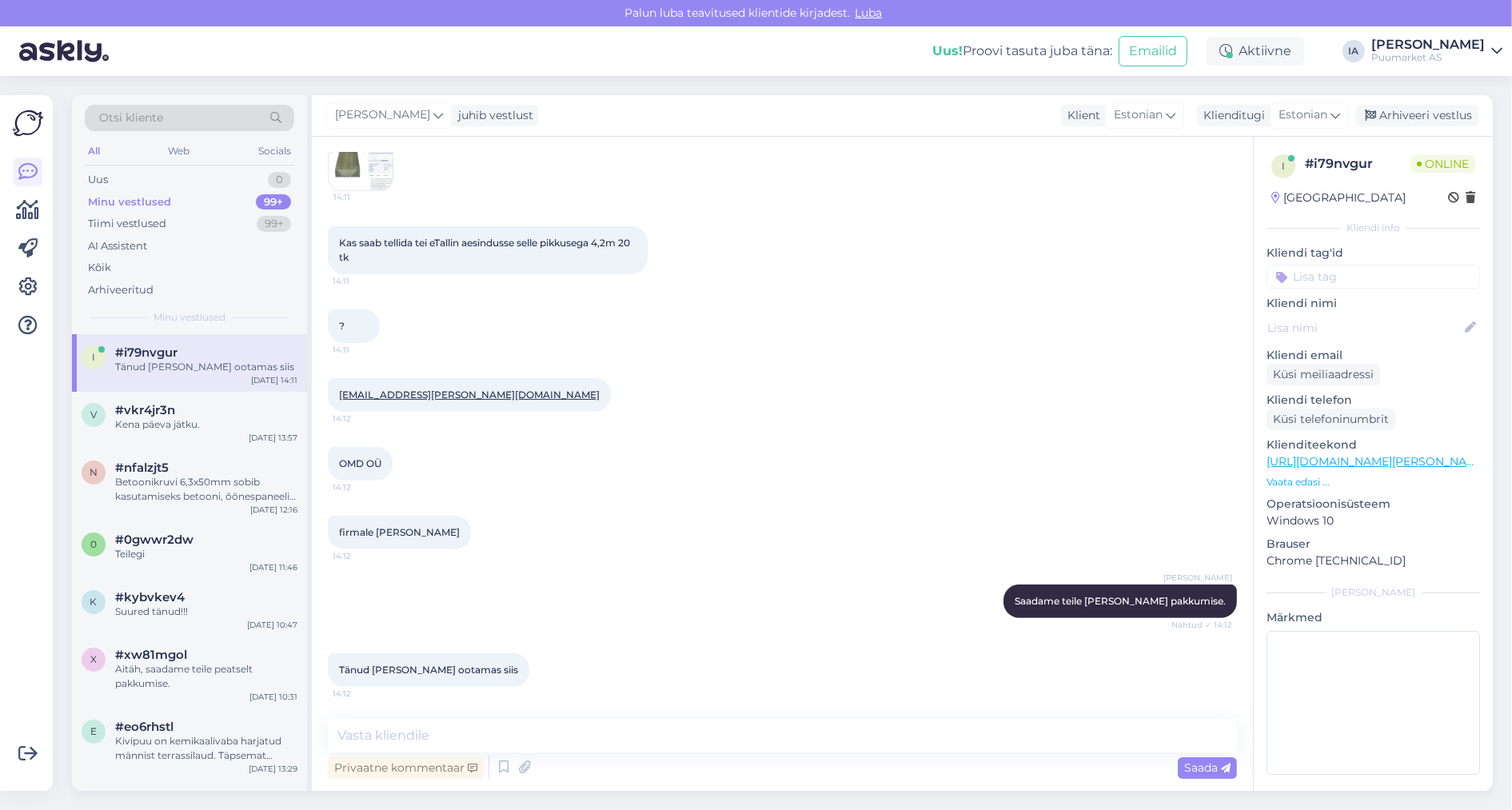
scroll to position [826, 0]
click at [119, 191] on div "Uus 1" at bounding box center [190, 179] width 210 height 22
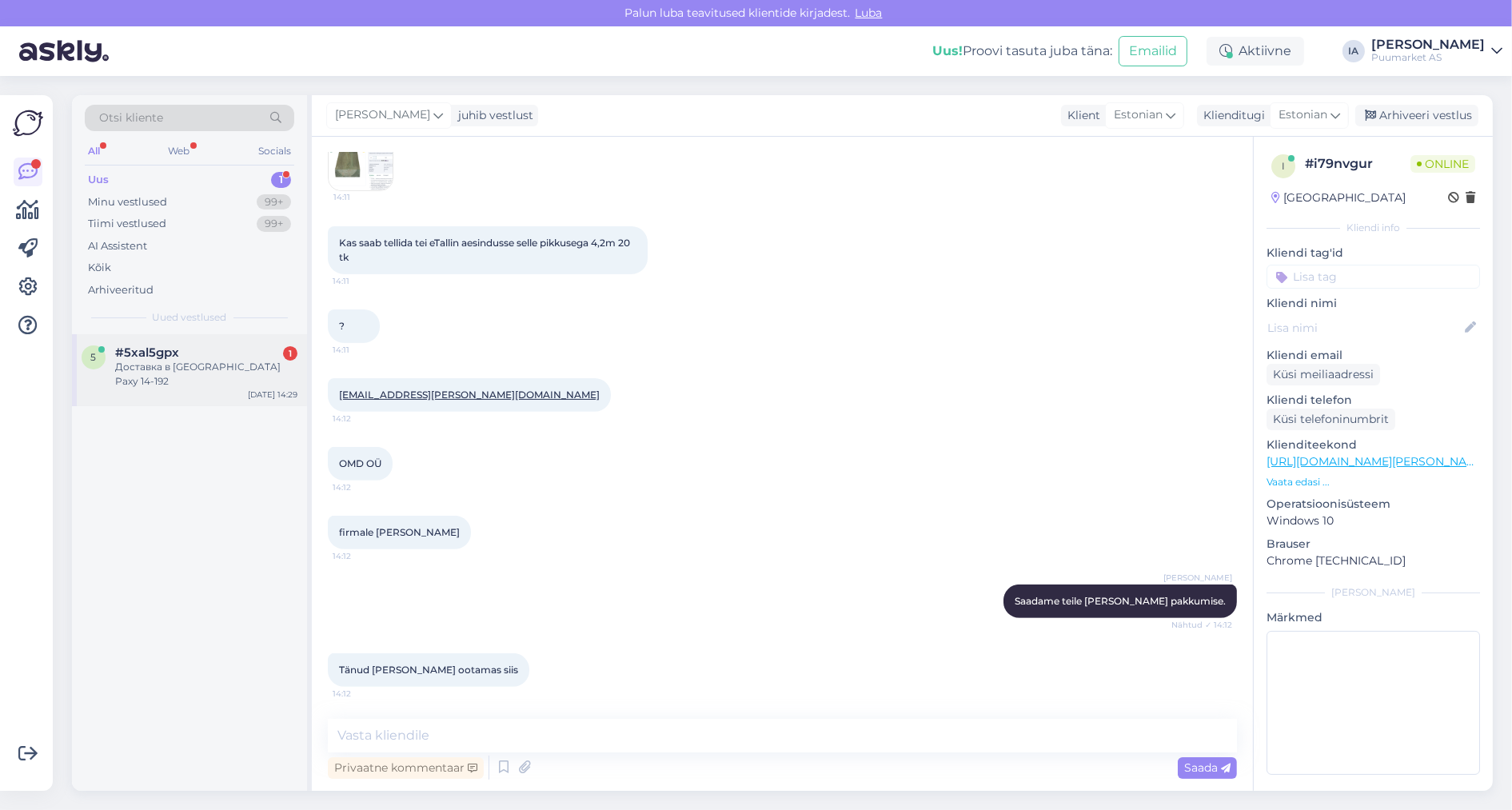
click at [183, 383] on div "Доставка в [GEOGRAPHIC_DATA] Раху 14-192" at bounding box center [206, 374] width 182 height 29
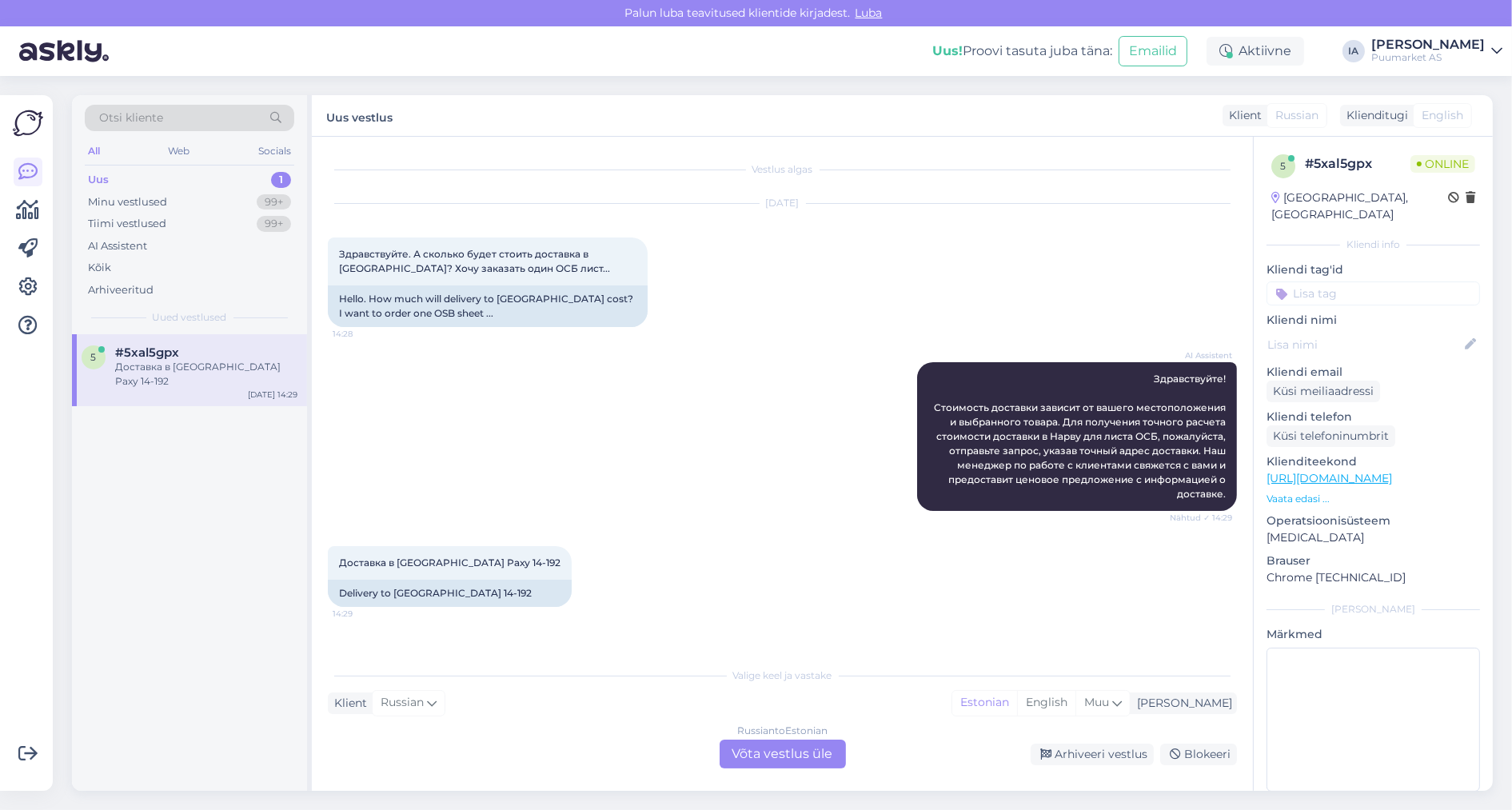
click at [798, 749] on div "Russian to Estonian Võta vestlus üle" at bounding box center [782, 754] width 127 height 29
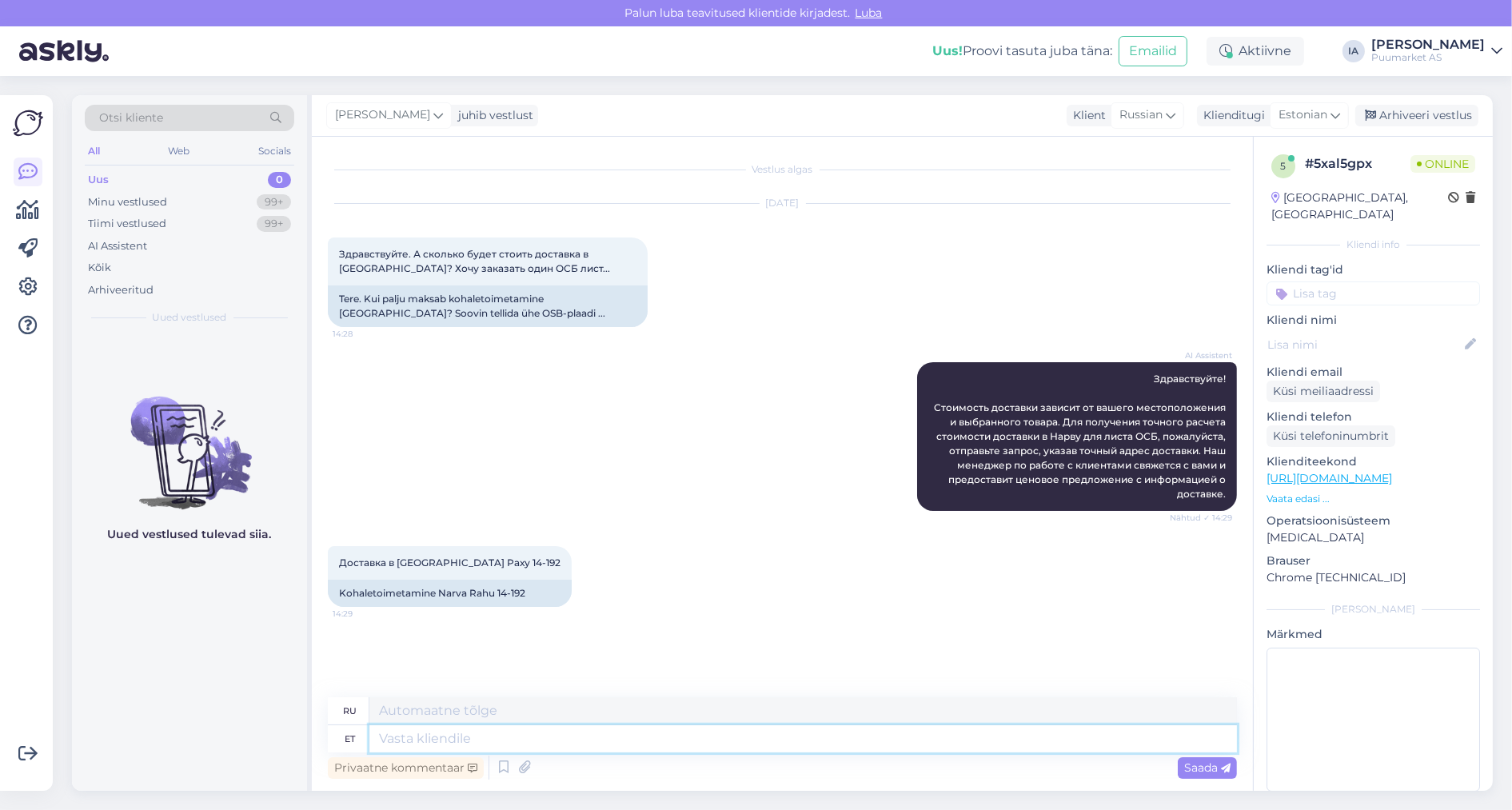
click at [553, 741] on textarea at bounding box center [804, 738] width 867 height 27
click at [492, 742] on textarea at bounding box center [804, 738] width 867 height 27
type textarea "Andke p"
type textarea "Давать"
type textarea "Andke [PERSON_NAME]"
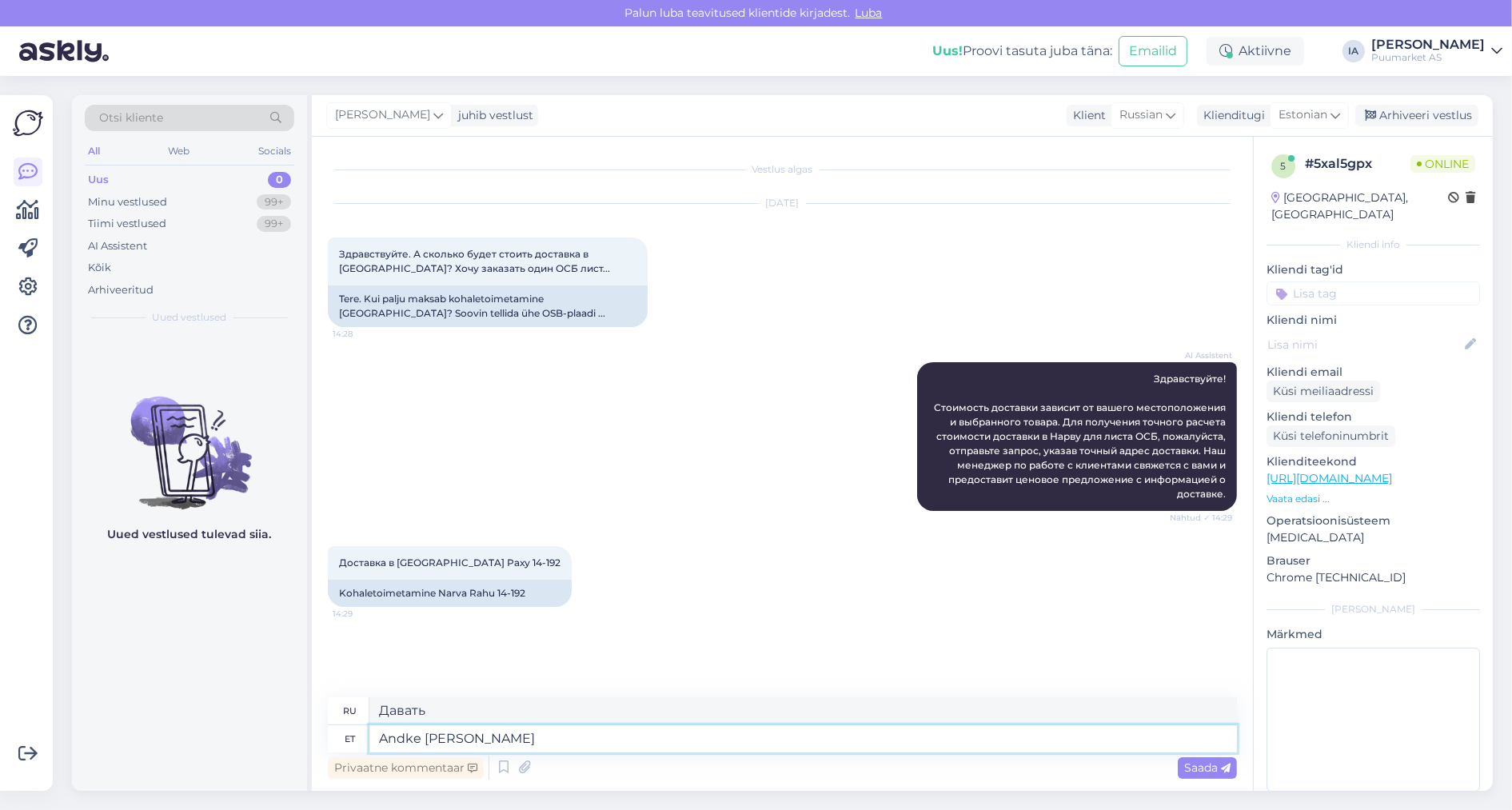
type textarea "Пожалуйста, дайте"
type textarea "Andke [PERSON_NAME] o"
type textarea "Пожалуйста, также дайте"
type textarea "Andke [PERSON_NAME] oma"
type textarea "Пожалуйста, дайте и свой."
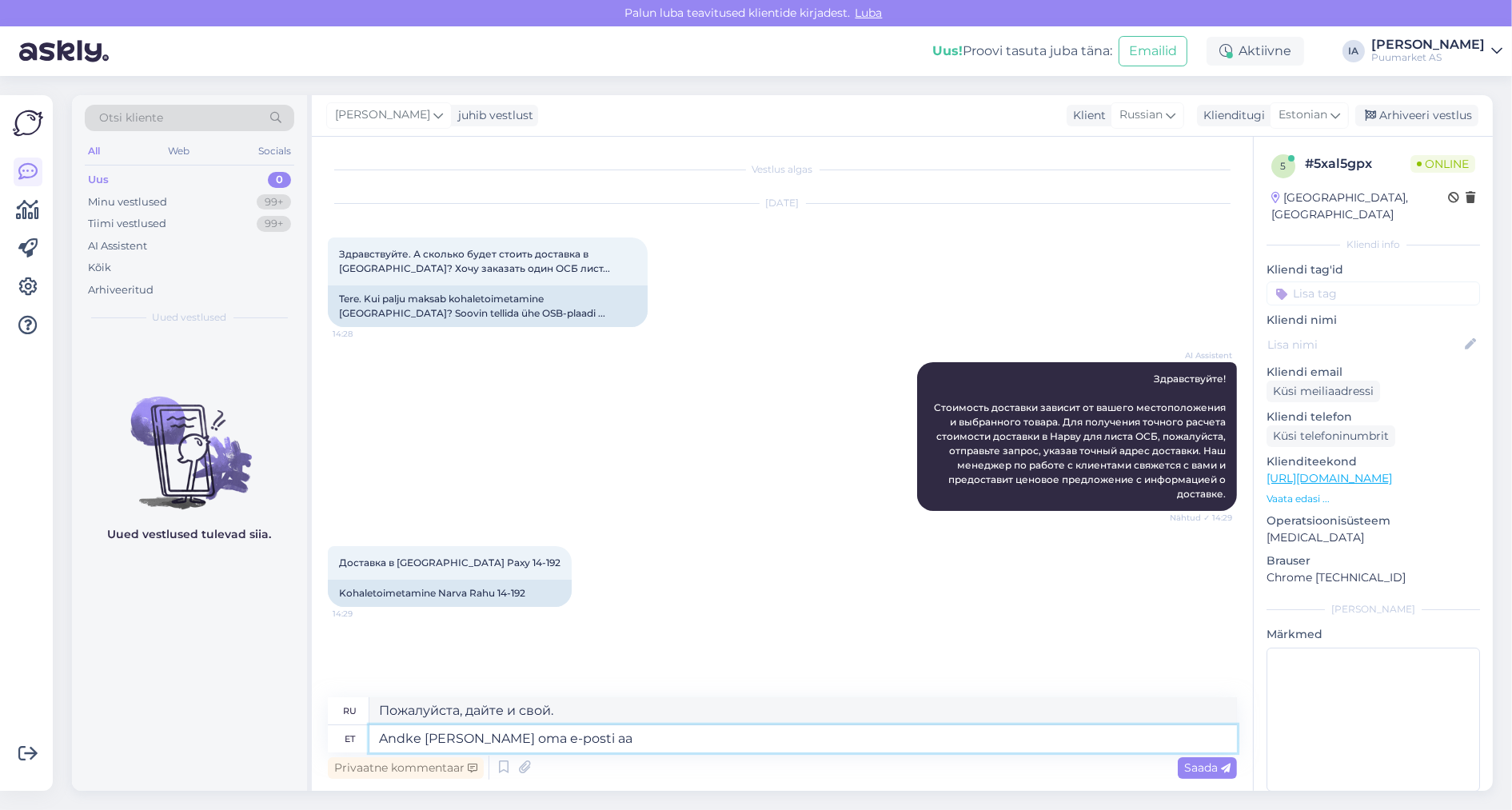
type textarea "Andke [PERSON_NAME] oma e-posti aad"
type textarea "Пожалуйста, также укажите свой адрес электронной почты."
type textarea "Andke [PERSON_NAME] oma e-posti aadress. Saadame te"
type textarea "Пожалуйста, также укажите свой адрес электронной почты. Мы вышлем вам"
type textarea "Andke [PERSON_NAME] oma e-posti aadress. [GEOGRAPHIC_DATA] teile si"
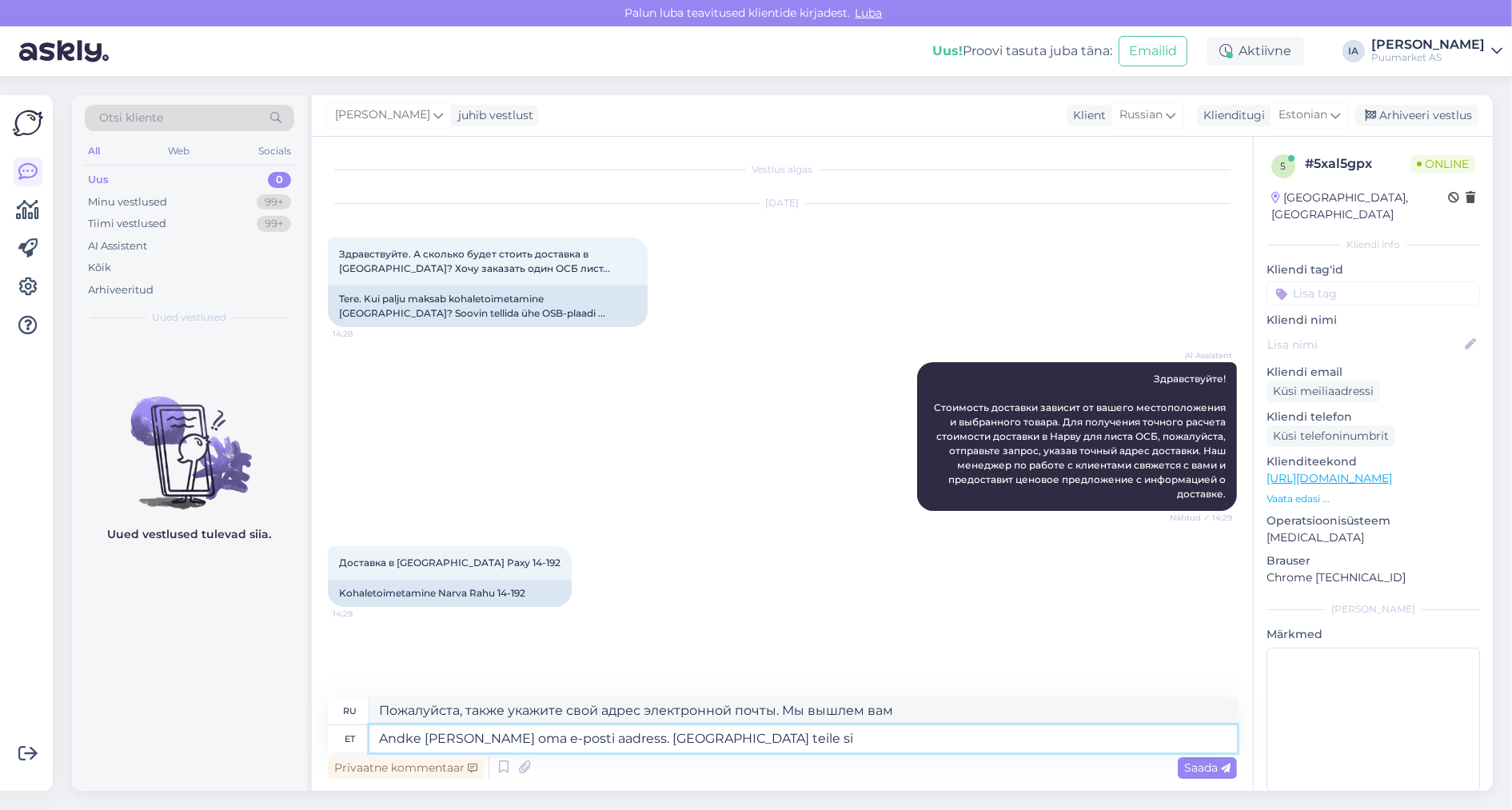
type textarea "Пожалуйста, также укажите свой адрес электронной почты. Мы вышлем его вам."
type textarea "Andke [PERSON_NAME] oma e-posti aadress. Saadame teile sinna"
type textarea "Пожалуйста, также укажите свой адрес электронной почты. Мы отправим вам письмо …"
type textarea "Andke [PERSON_NAME] oma e-posti aadress. Saadame teile sinna nii to"
type textarea "Пожалуйста, также укажите свой адрес электронной почты. Мы отправим вам оба пис…"
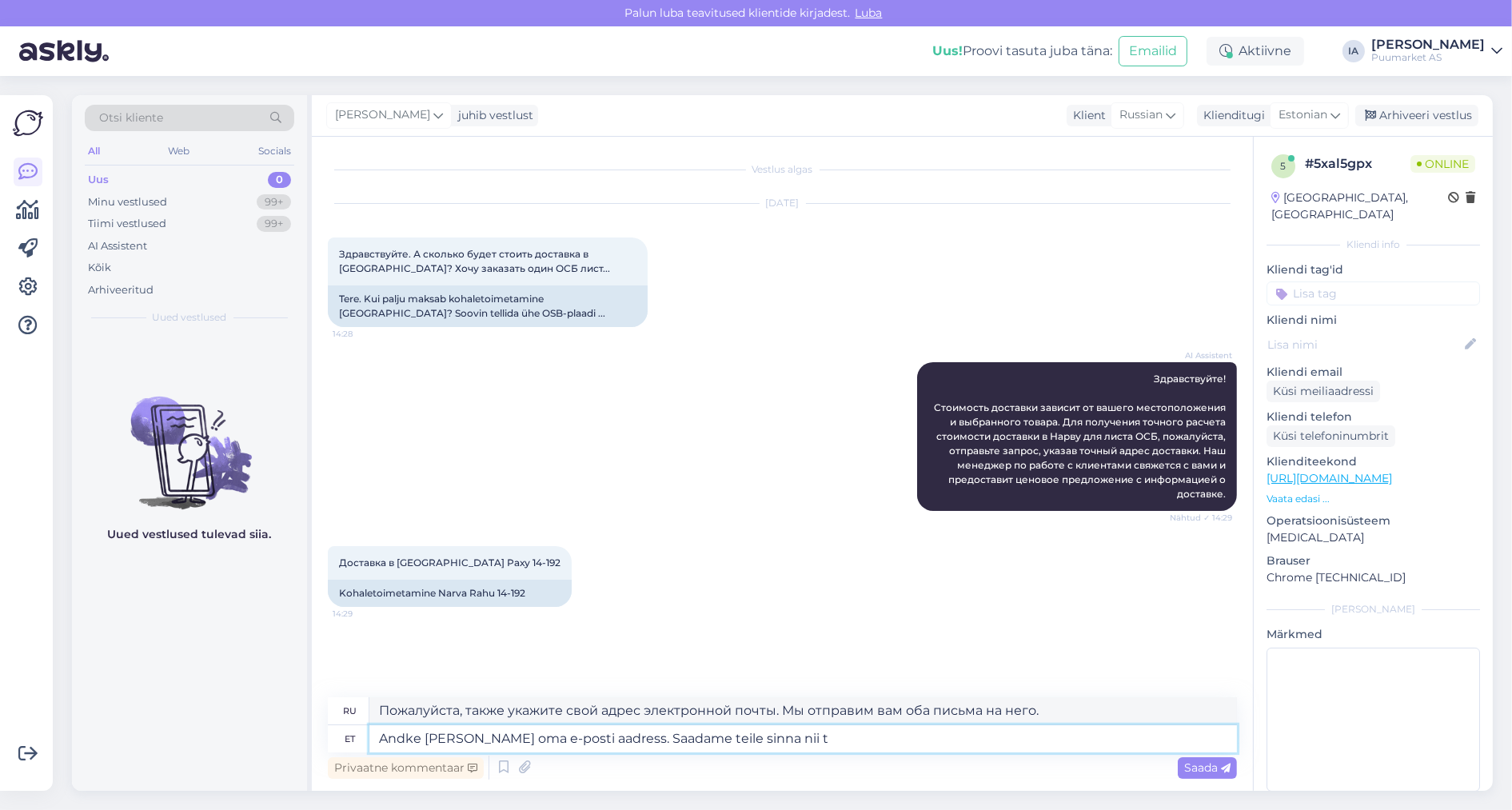
type textarea "Andke [PERSON_NAME] oma e-posti aadress. Saadame teile sinna nii"
type textarea "Пожалуйста, также укажите свой адрес электронной почты. Мы отправим вам письмо …"
type textarea "Andke [PERSON_NAME] oma e-posti aadress. Saadame teile sinna nii toot"
type textarea "Пожалуйста, также укажите свой адрес электронной почты. Мы отправим вам оба пис…"
type textarea "Andke [PERSON_NAME] oma e-posti aadress. Saadame teile sinna nii toote kui"
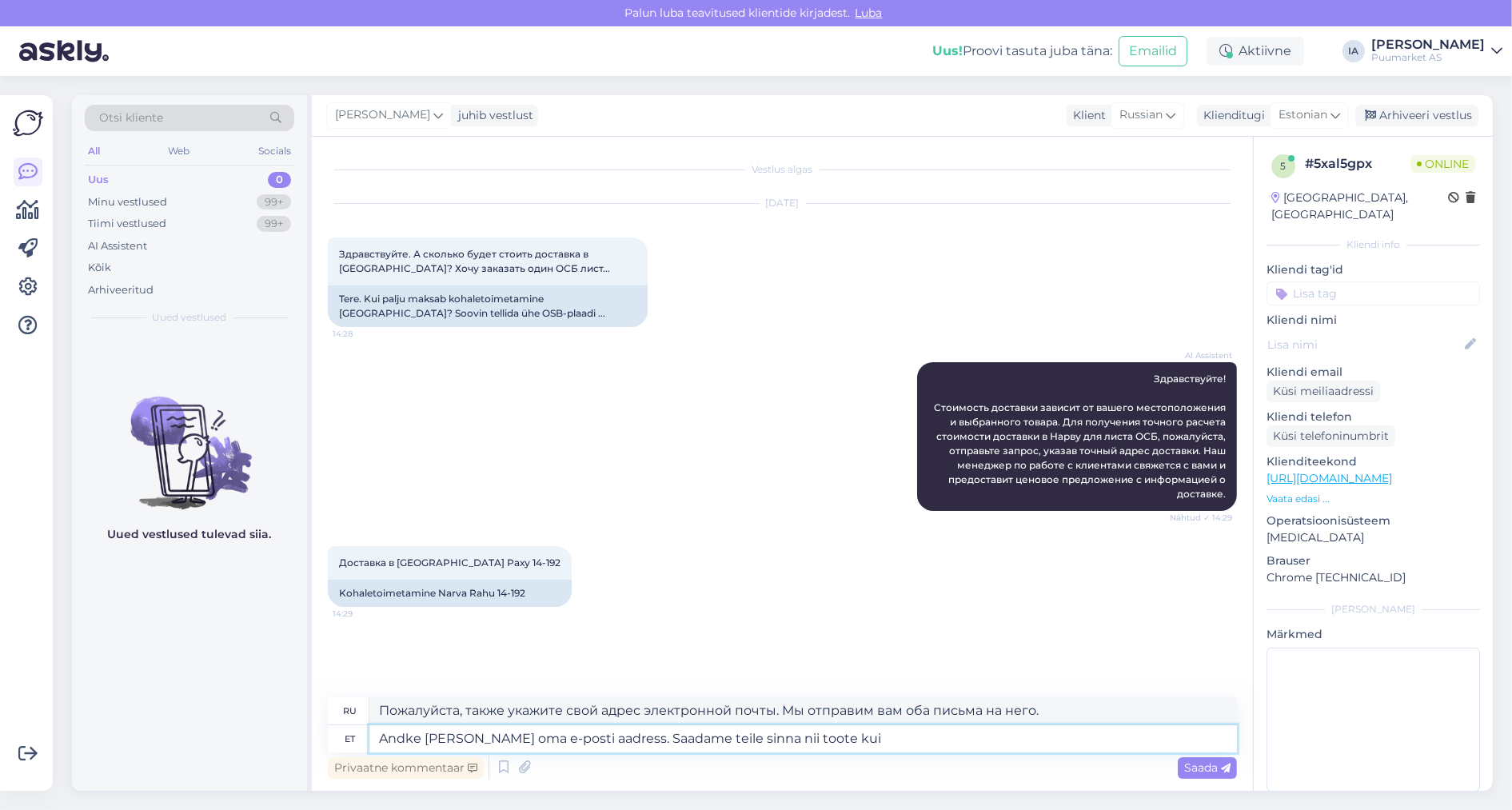
type textarea "Укажите также свой адрес электронной почты. Мы отправим вам товар на него."
type textarea "Andke [PERSON_NAME] oma e-posti aadress. Saadame teile sinna nii toote kui t"
type textarea "Пожалуйста, также укажите свой адрес электронной почты. Мы отправим вам и проду…"
type textarea "Andke [PERSON_NAME] oma e-posti aadress. Saadame teile sinna nii toote kui tran…"
type textarea "Пожалуйста, укажите также свой адрес электронной почты. Мы отправим вам информа…"
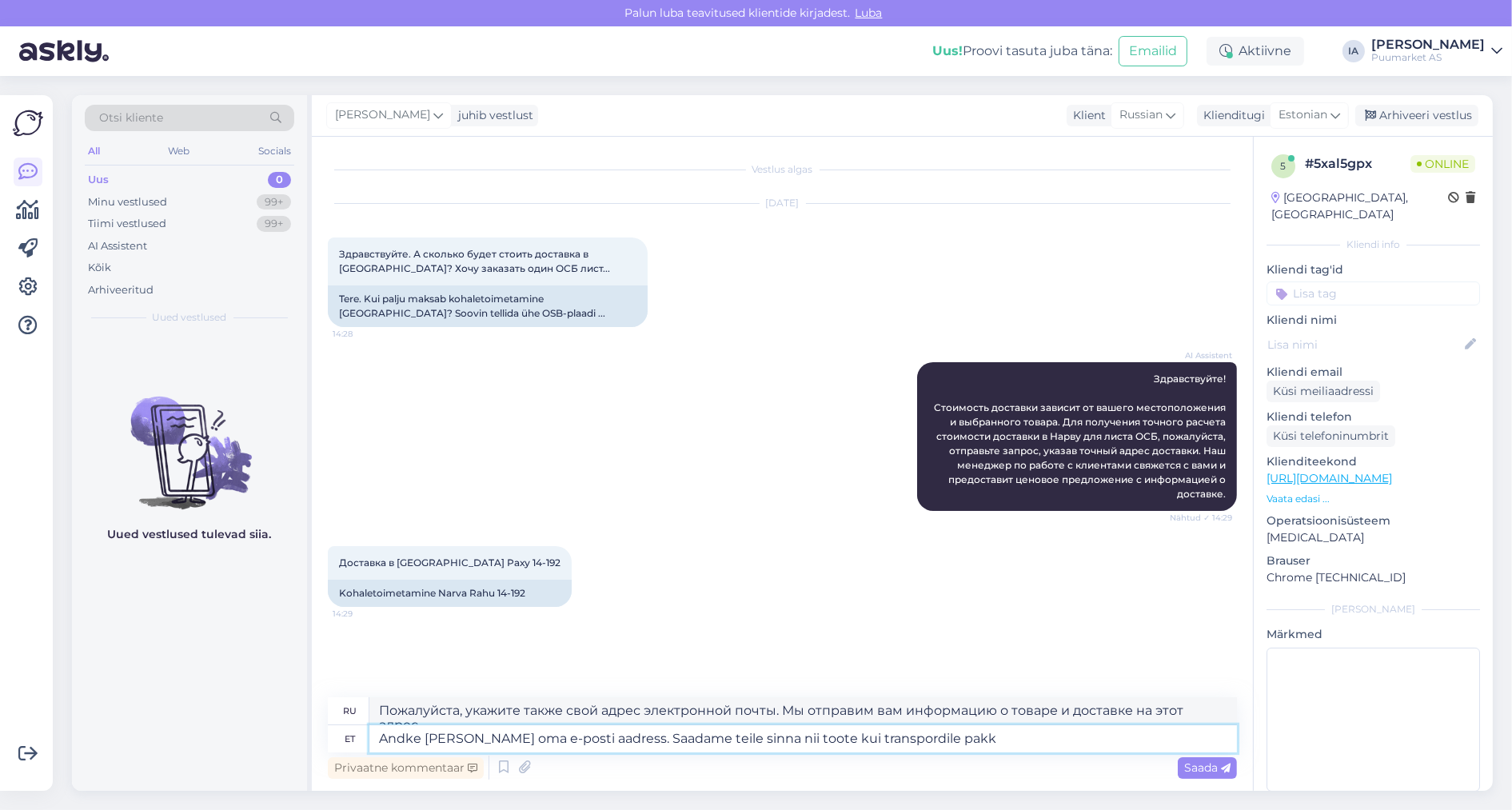
scroll to position [72, 0]
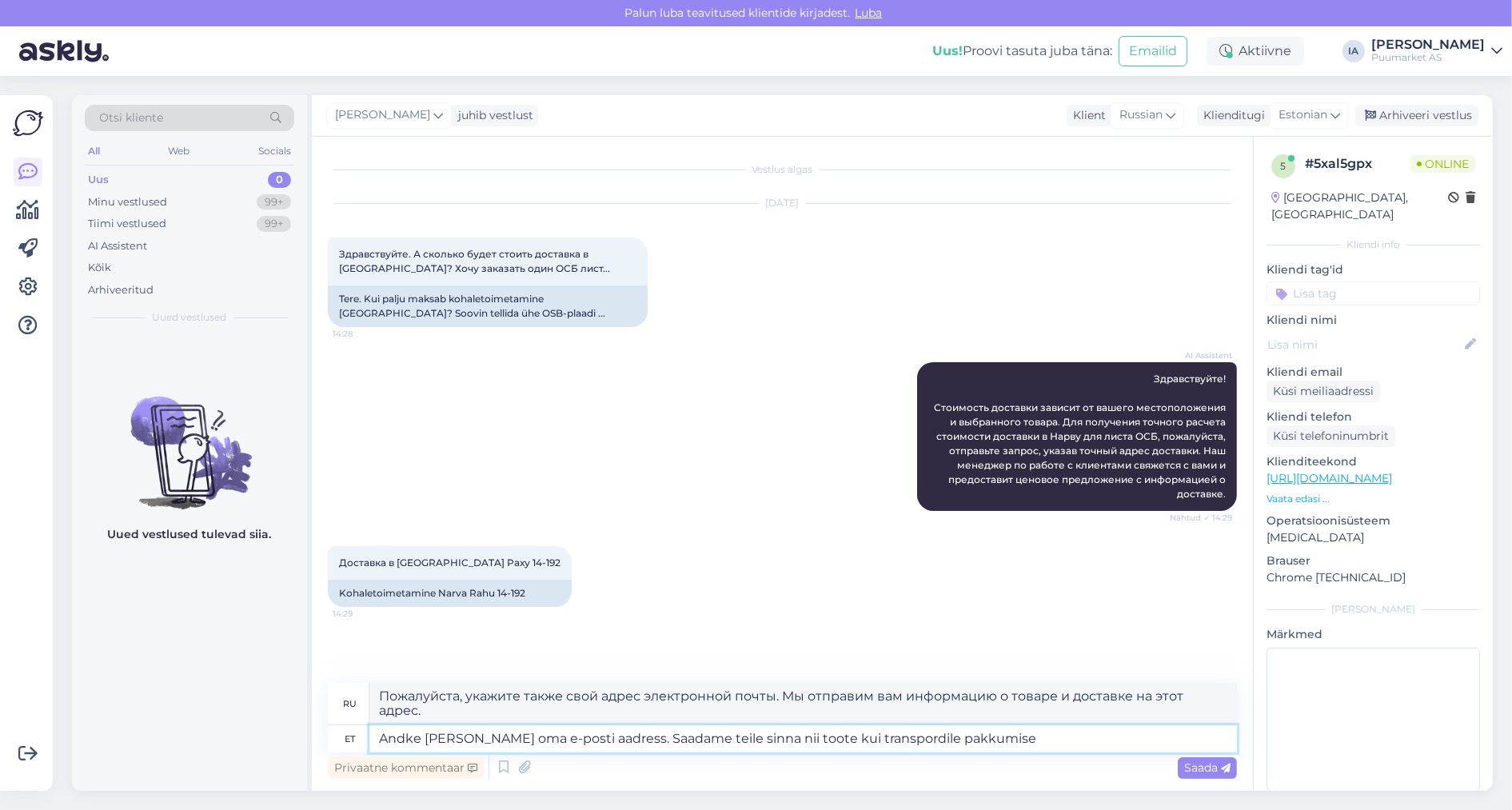
type textarea "Andke [PERSON_NAME] oma e-posti aadress. Saadame teile sinna nii toote kui tran…"
type textarea "Пожалуйста, укажите свой адрес электронной почты. Мы вышлем вам расчёт стоимост…"
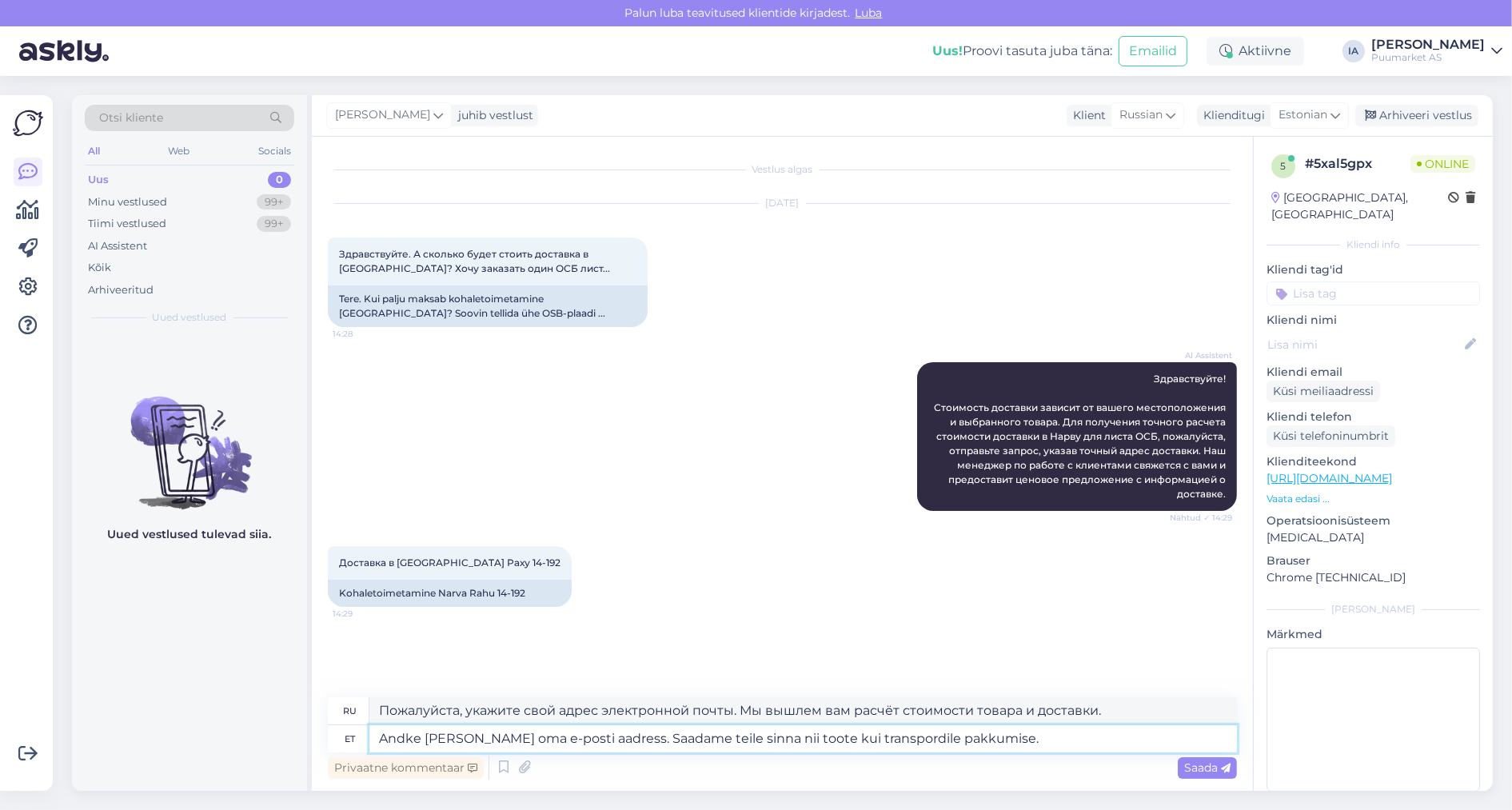
click at [801, 742] on textarea "Andke [PERSON_NAME] oma e-posti aadress. Saadame teile sinna nii toote kui tran…" at bounding box center [804, 738] width 867 height 27
type textarea "Andke [PERSON_NAME] oma e-posti aadress. Saadame teile sinna nii tootele kui tr…"
type textarea "Пожалуйста, укажите также свой адрес электронной почты. Мы вышлем вам расчёт ст…"
click at [1052, 736] on textarea "Andke [PERSON_NAME] oma e-posti aadress. Saadame teile sinna nii tootele kui tr…" at bounding box center [804, 738] width 867 height 27
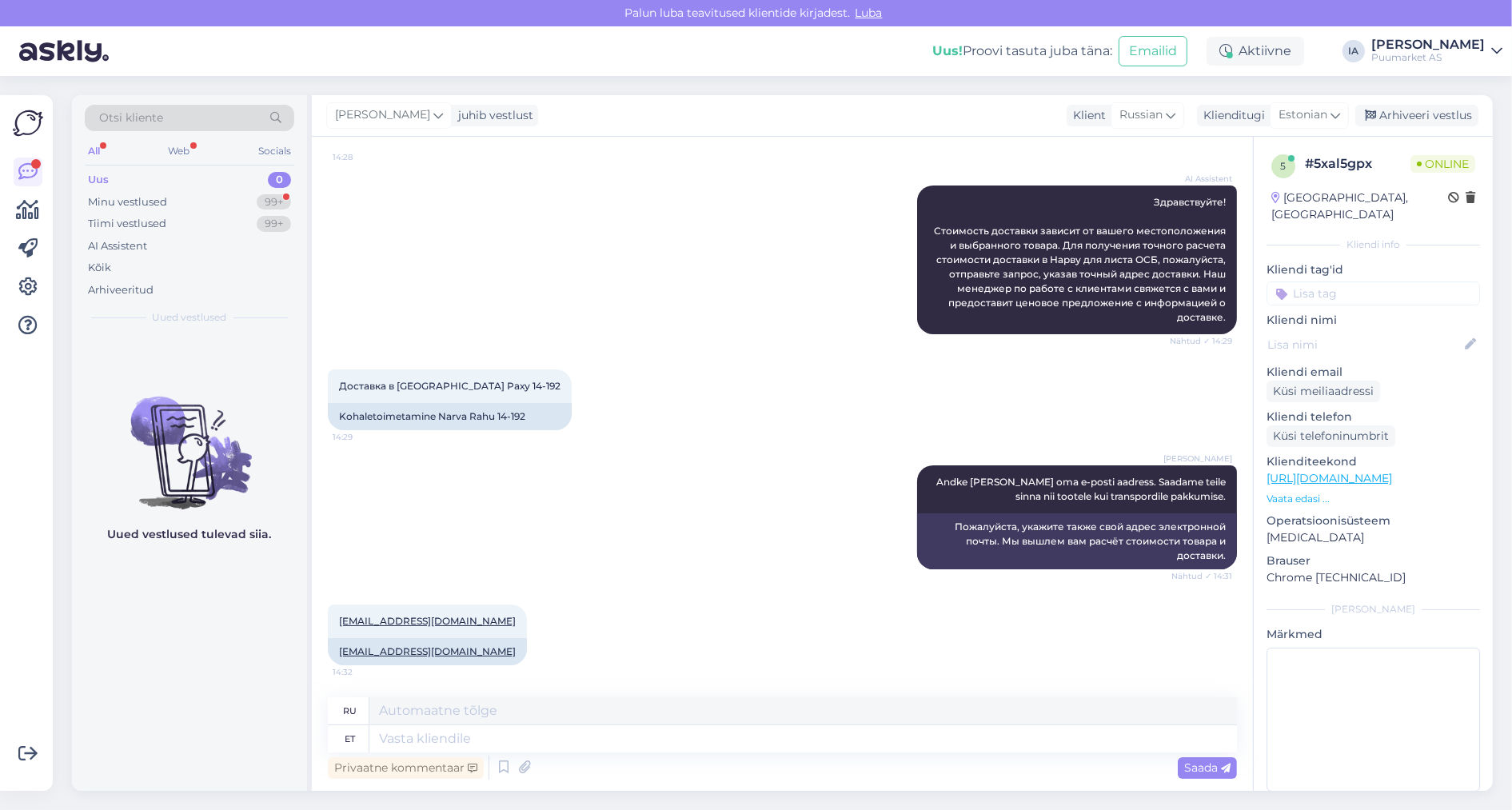
scroll to position [336, 0]
click at [543, 740] on textarea at bounding box center [804, 738] width 867 height 27
type textarea "Ja mi"
type textarea "[PERSON_NAME]"
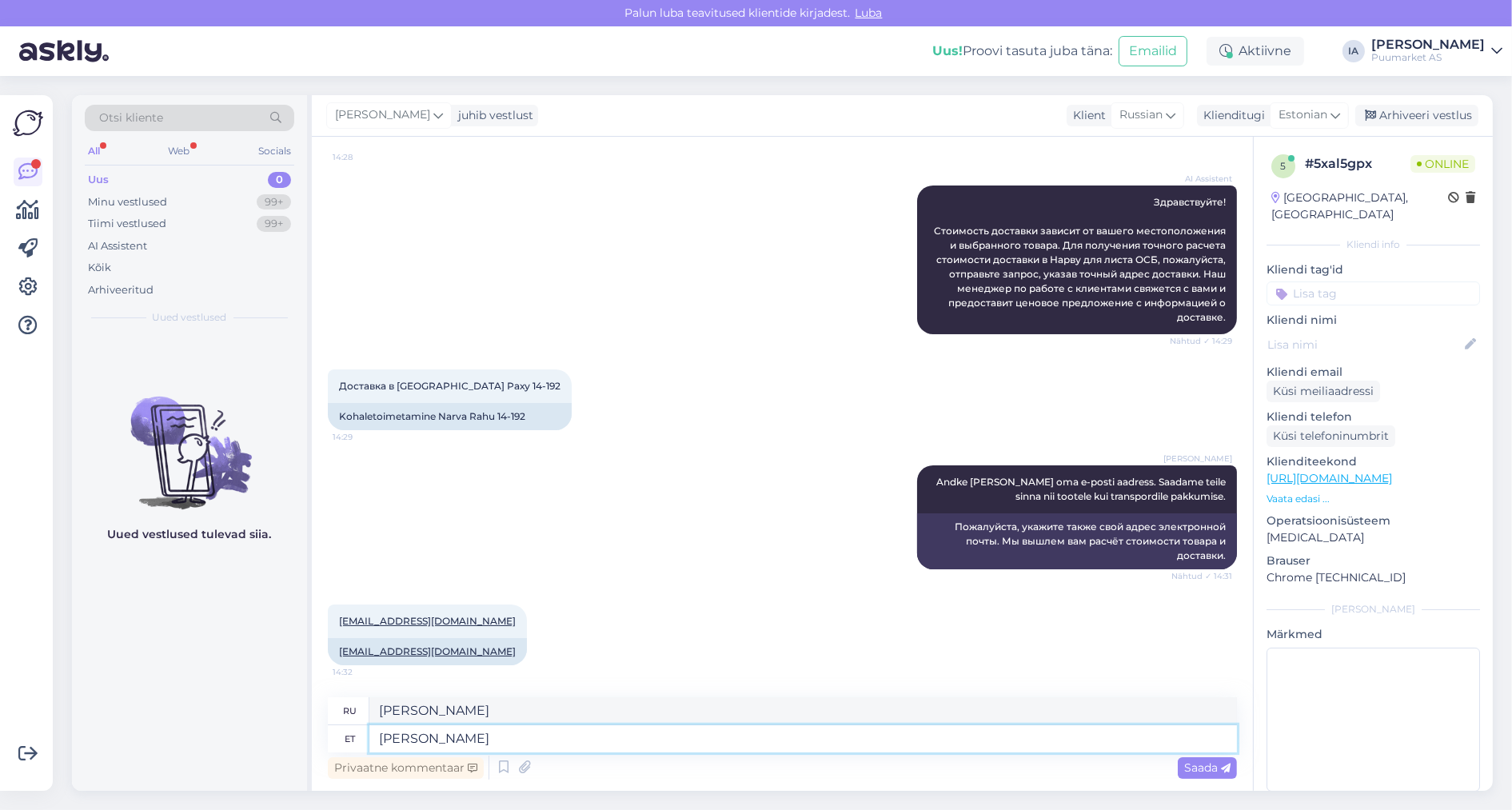
type textarea "[PERSON_NAME]"
type textarea "И какой вид"
type textarea "[PERSON_NAME] plaati so"
type textarea "А какая тарелка?"
type textarea "[PERSON_NAME] plaati soovite?"
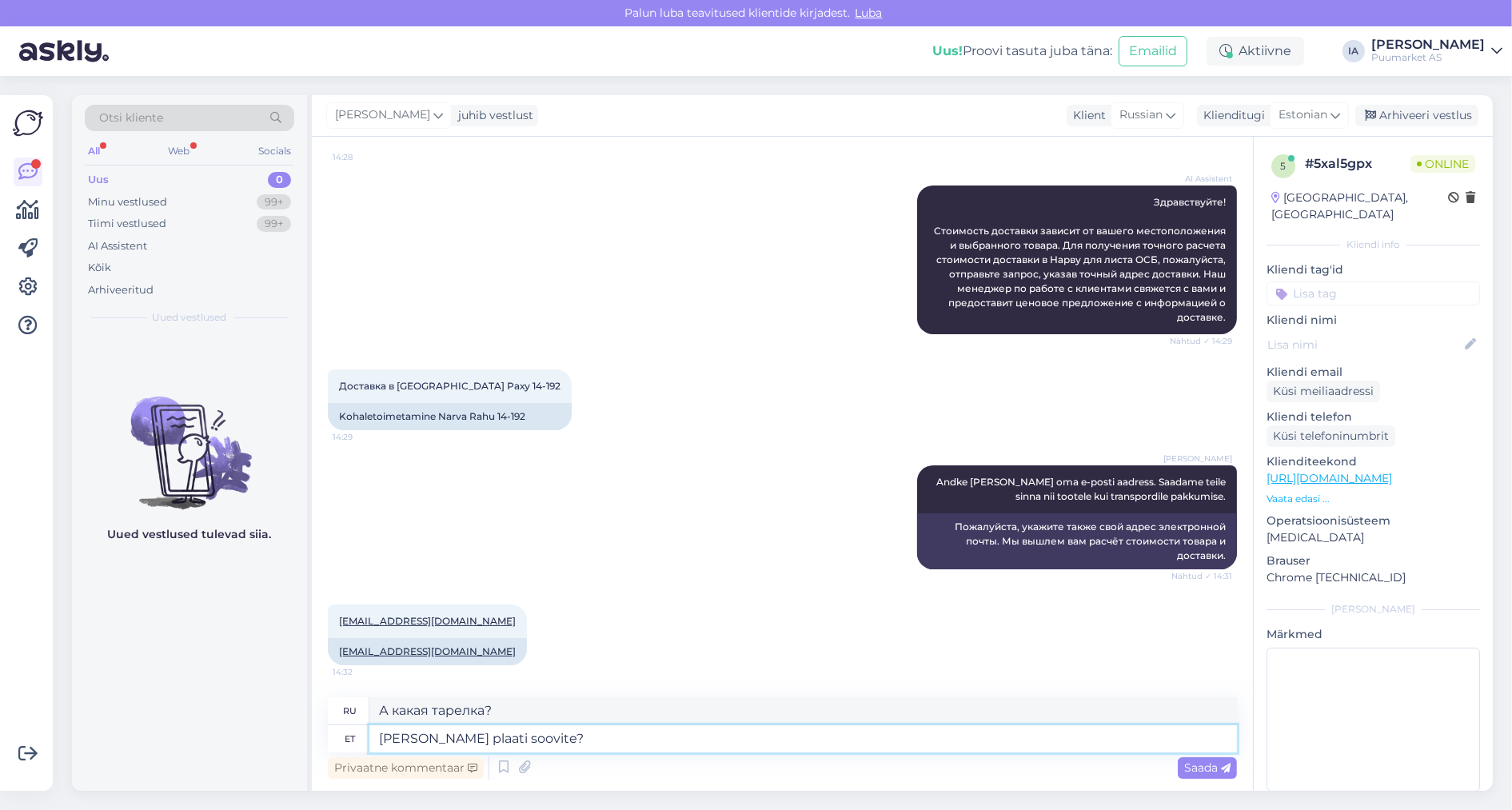
type textarea "А какую тарелку вы хотите?"
type textarea "[PERSON_NAME] plaati soovite?"
click at [1208, 763] on span "Saada" at bounding box center [1208, 767] width 46 height 15
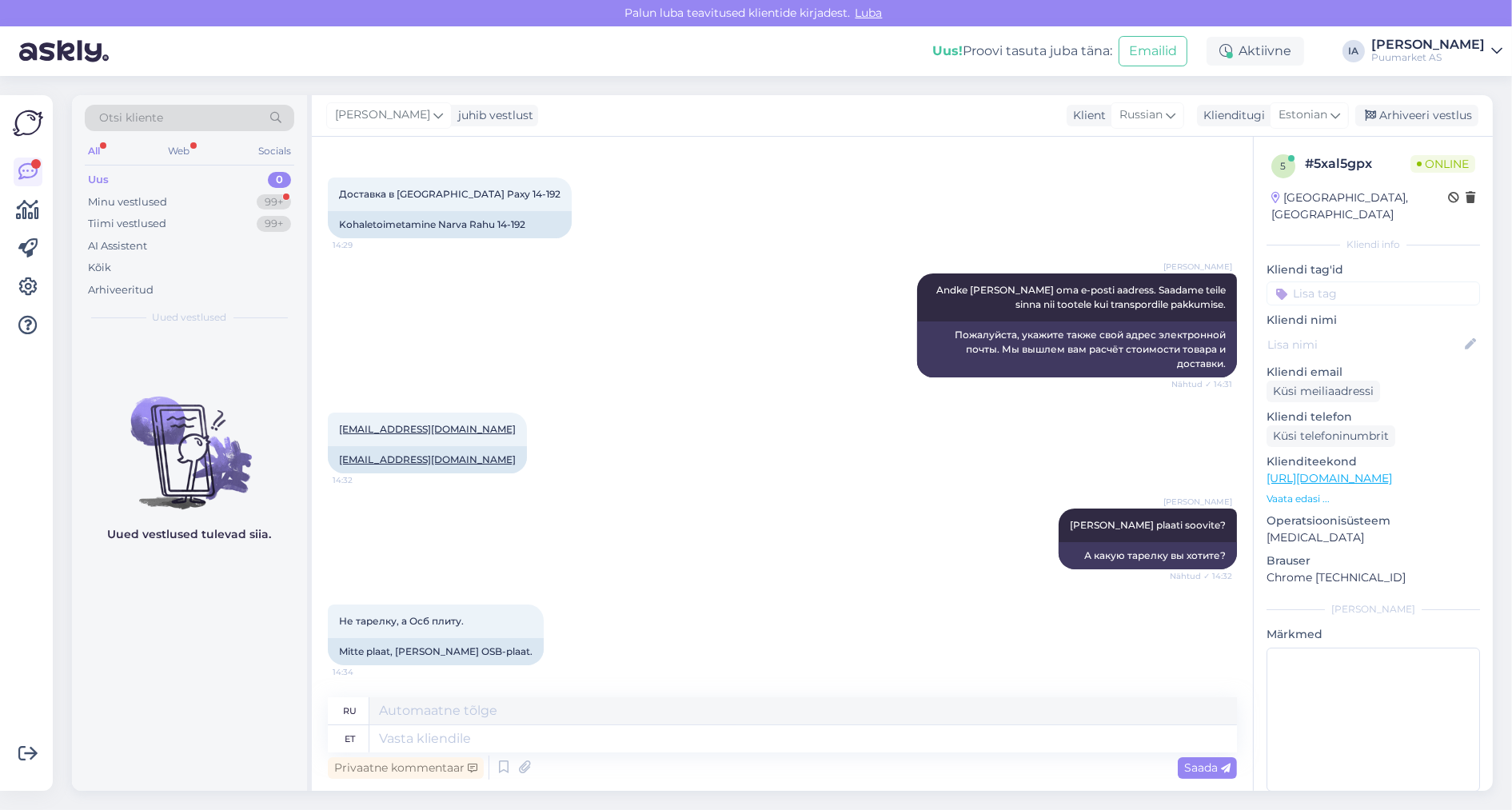
scroll to position [541, 0]
click at [606, 740] on textarea at bounding box center [804, 738] width 867 height 27
type textarea "See"
type textarea "Этот"
type textarea "See tõlge t"
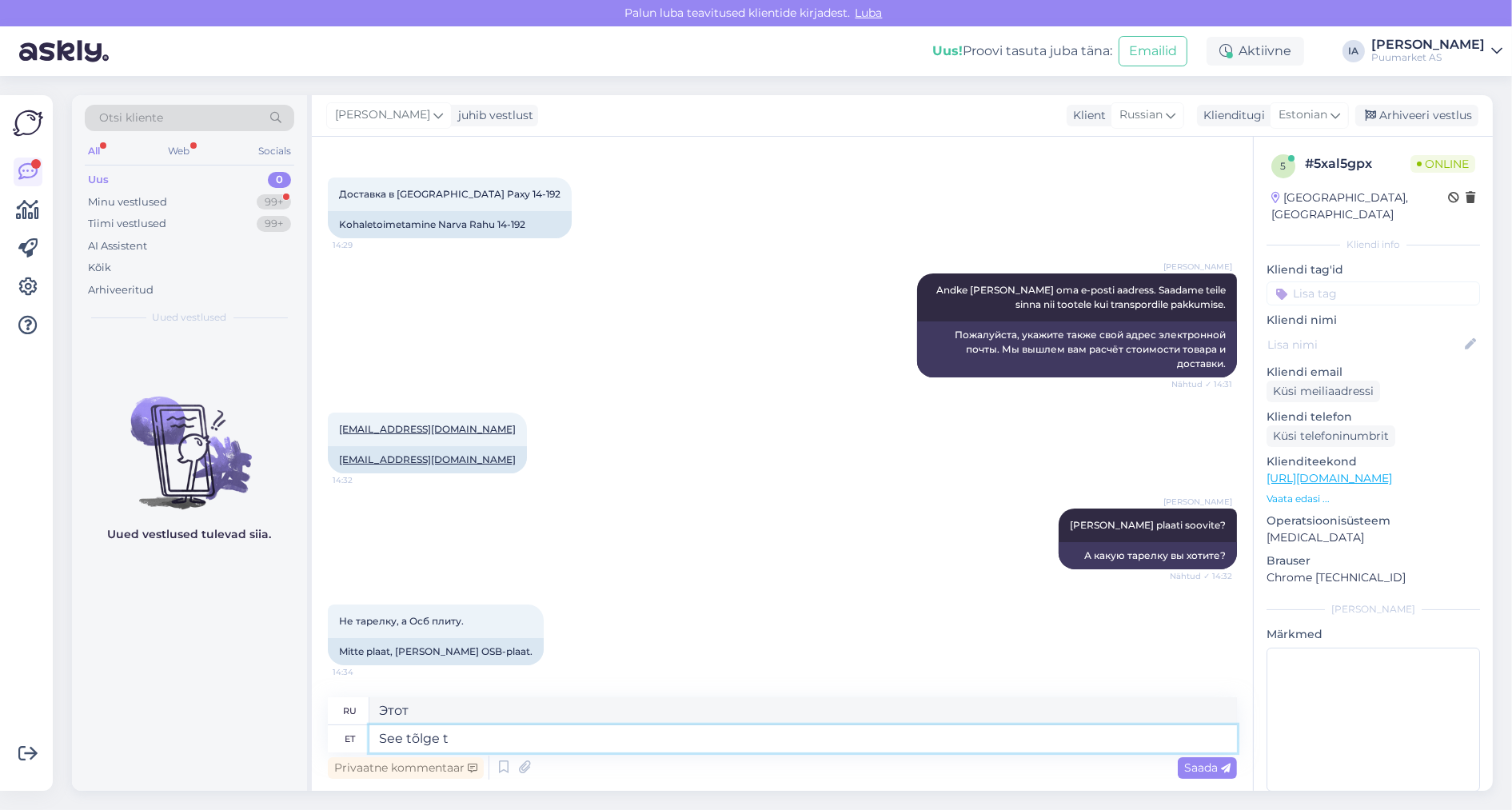
type textarea "Этот перевод"
type textarea "See tõlge tuli"
type textarea "Этот перевод пришел"
type textarea "See tõlge tuli automaatselt, v"
type textarea "Этот перевод произошел автоматически,"
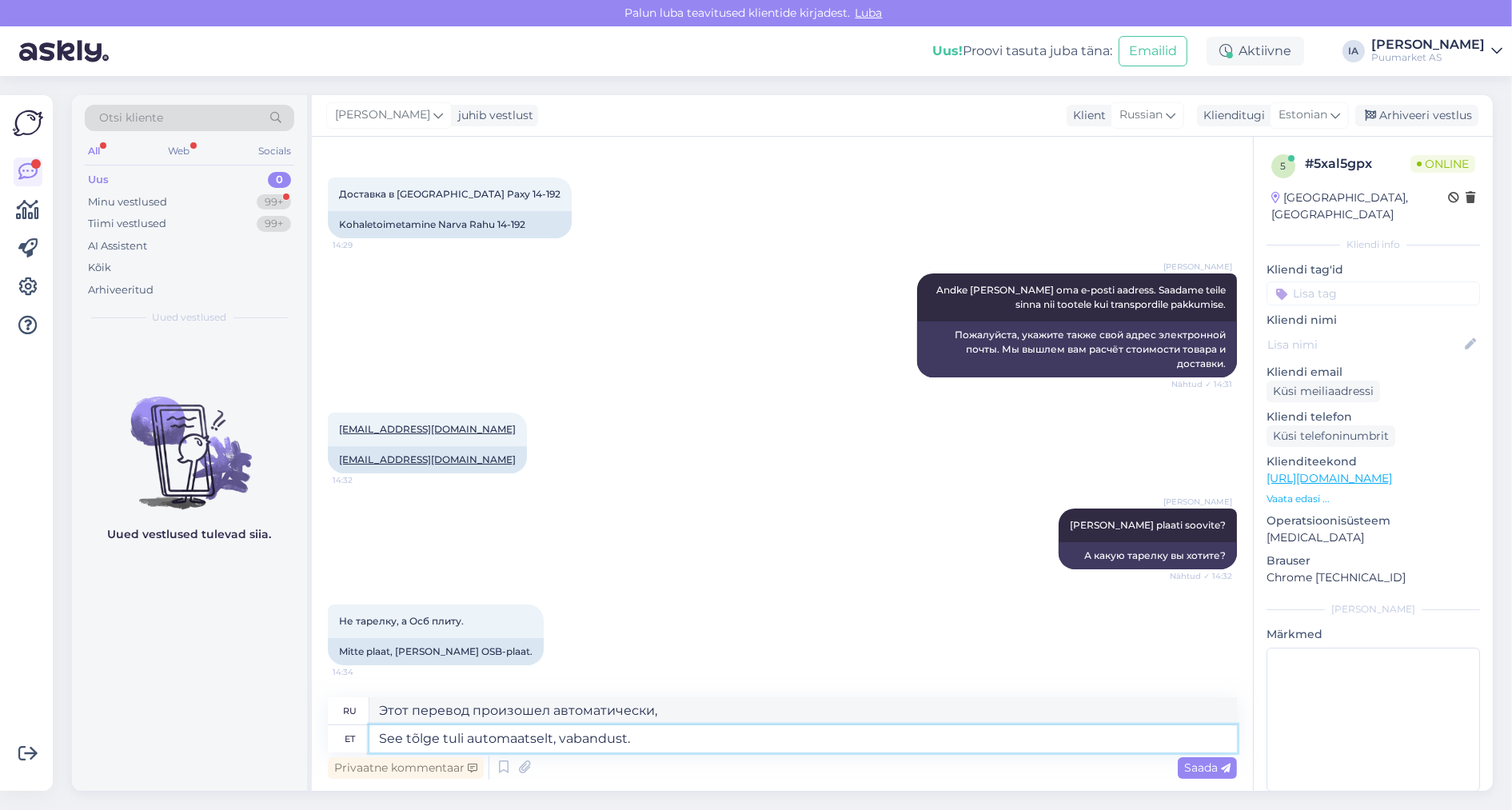
type textarea "See tõlge tuli automaatselt, vabandust. :"
type textarea "Этот перевод пришел автоматически, извините."
type textarea "See tõlge tuli automaatselt, vabandust. :)"
type textarea "Этот перевод пришел автоматически, извините. :)"
type textarea "See tõlge tuli automaatselt, vabandust. :)"
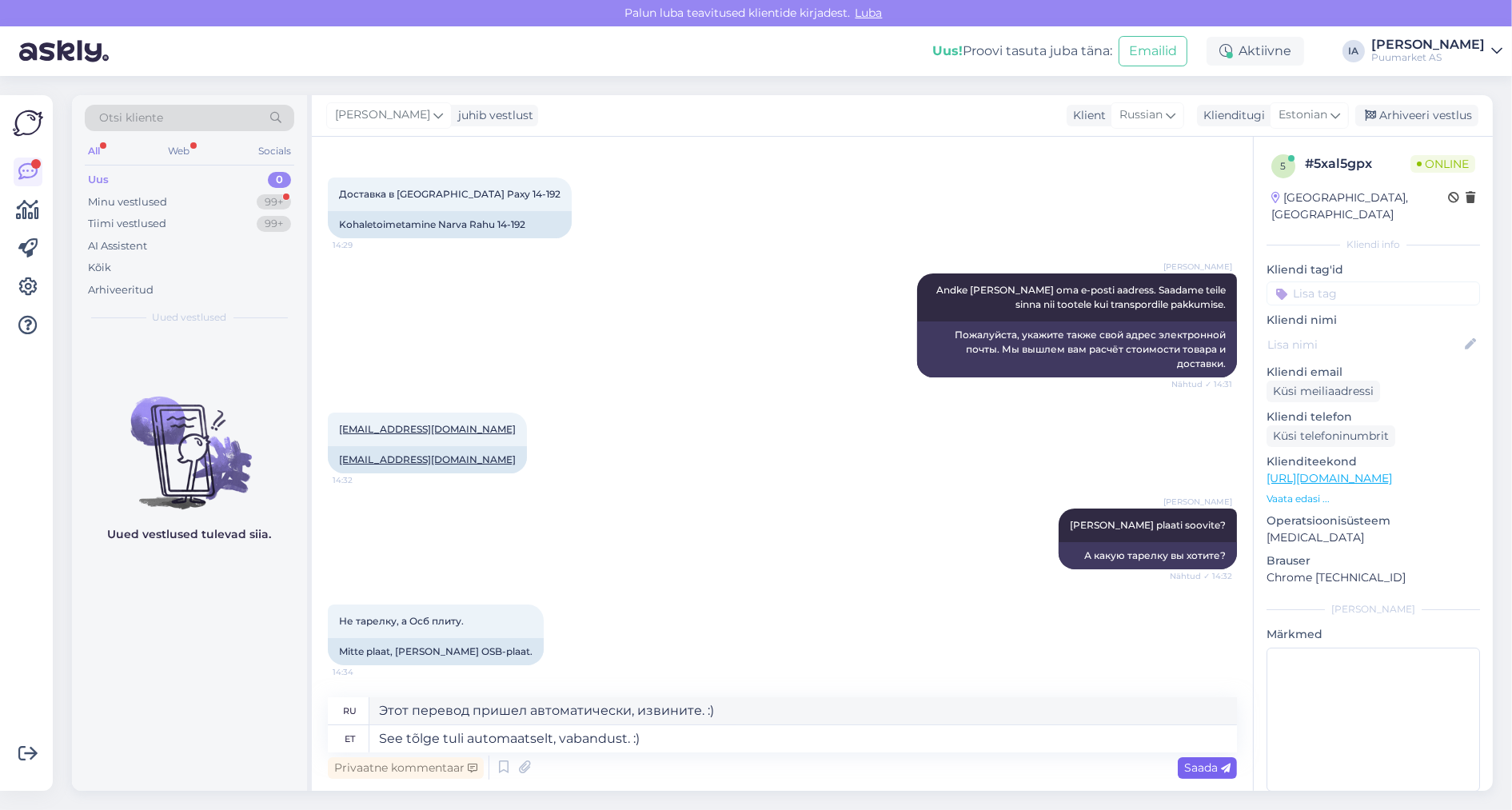
click at [1210, 767] on span "Saada" at bounding box center [1208, 767] width 46 height 15
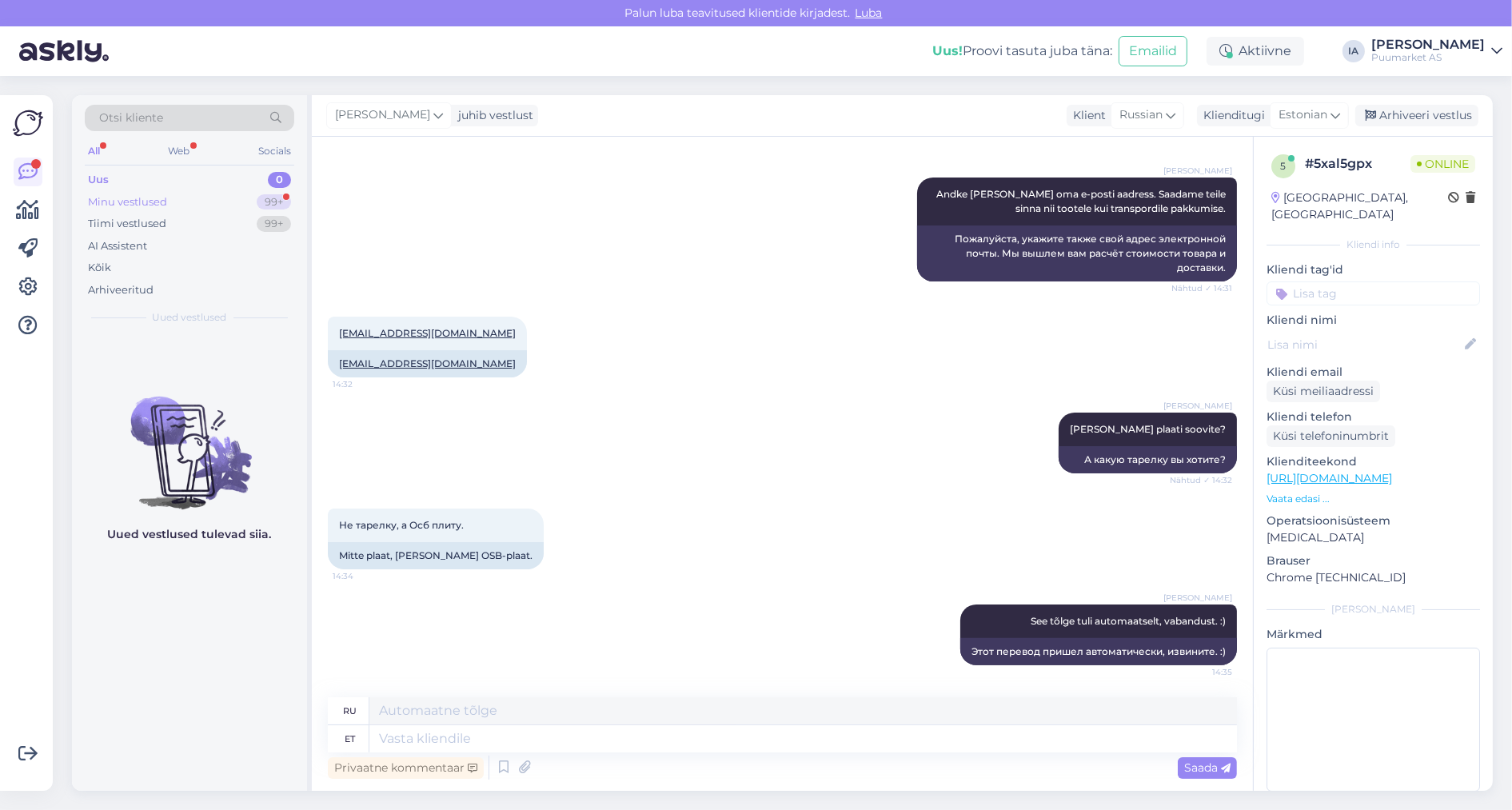
click at [151, 198] on div "Minu vestlused 99+" at bounding box center [190, 202] width 210 height 22
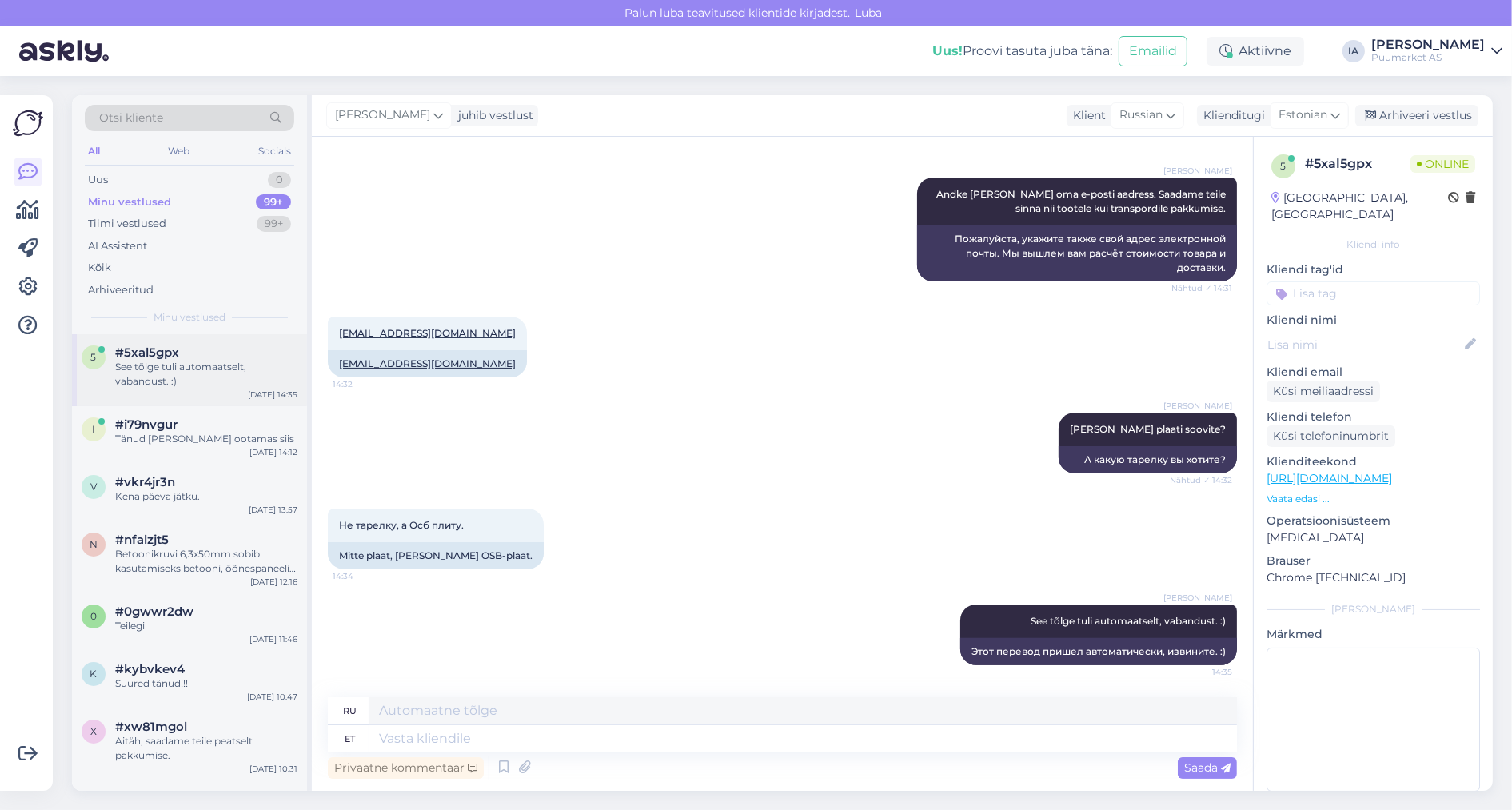
click at [198, 388] on div "See tõlge tuli automaatselt, vabandust. :)" at bounding box center [206, 374] width 182 height 29
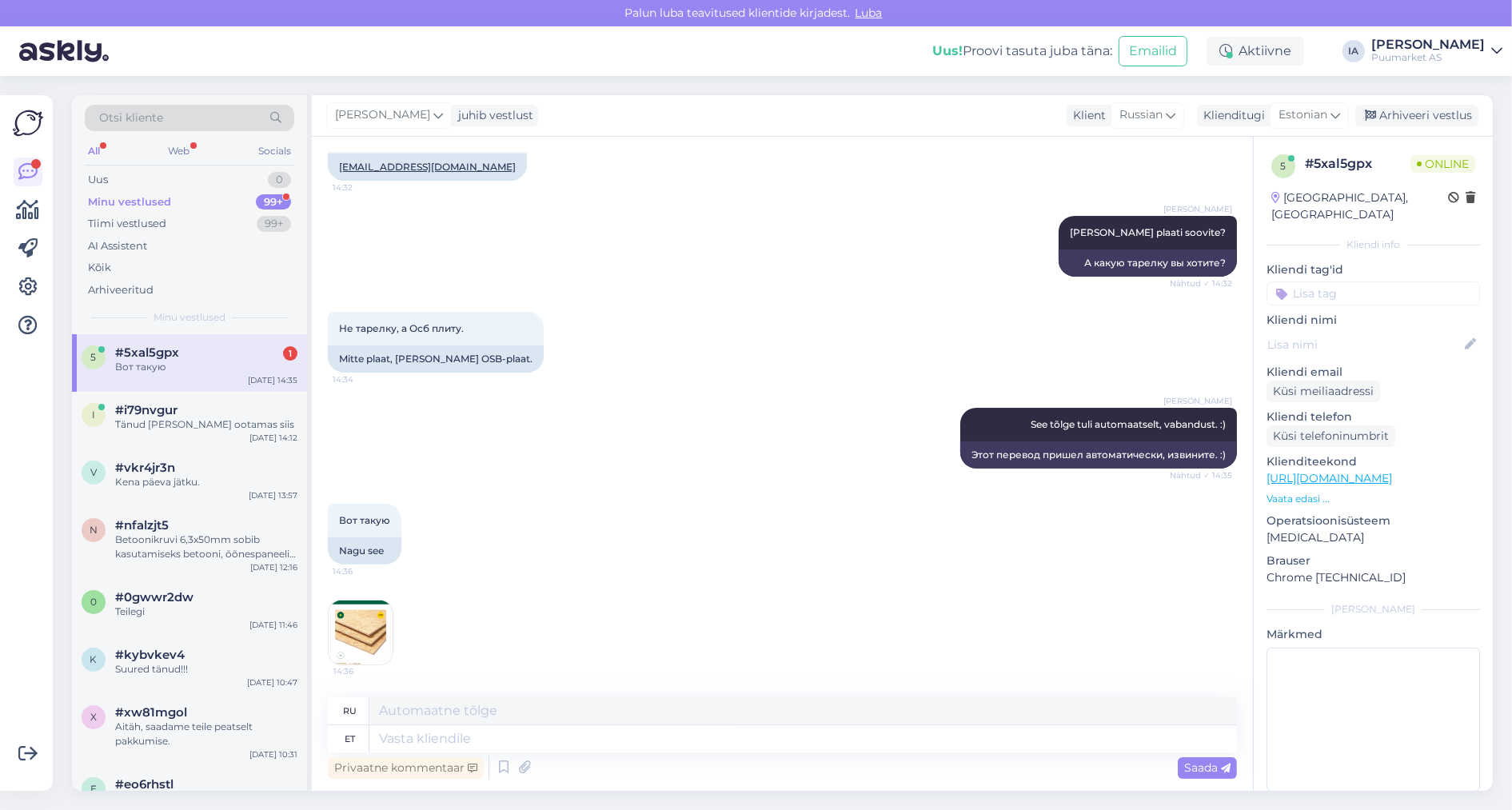
scroll to position [866, 0]
click at [502, 738] on textarea at bounding box center [804, 738] width 867 height 27
type textarea "Hästi. S"
type textarea "Хороший."
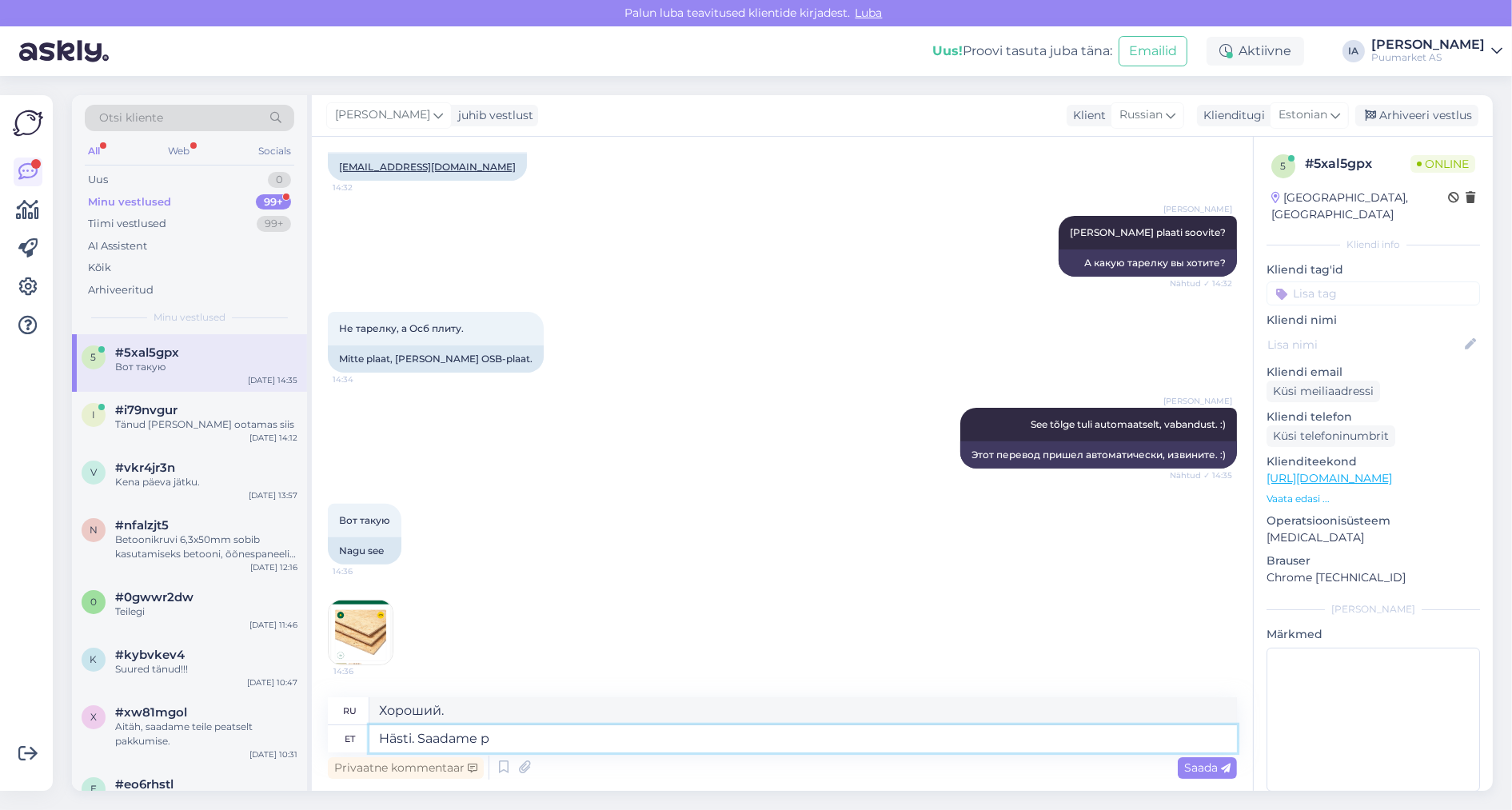
type textarea "Hästi. Saadame pe"
type textarea "Хорошо, мы отправим."
type textarea "Hästi. Saadame peatselt pakk"
type textarea "Хорошо. Скоро отправим."
type textarea "Hästi. Saadame peatselt pakkumise."
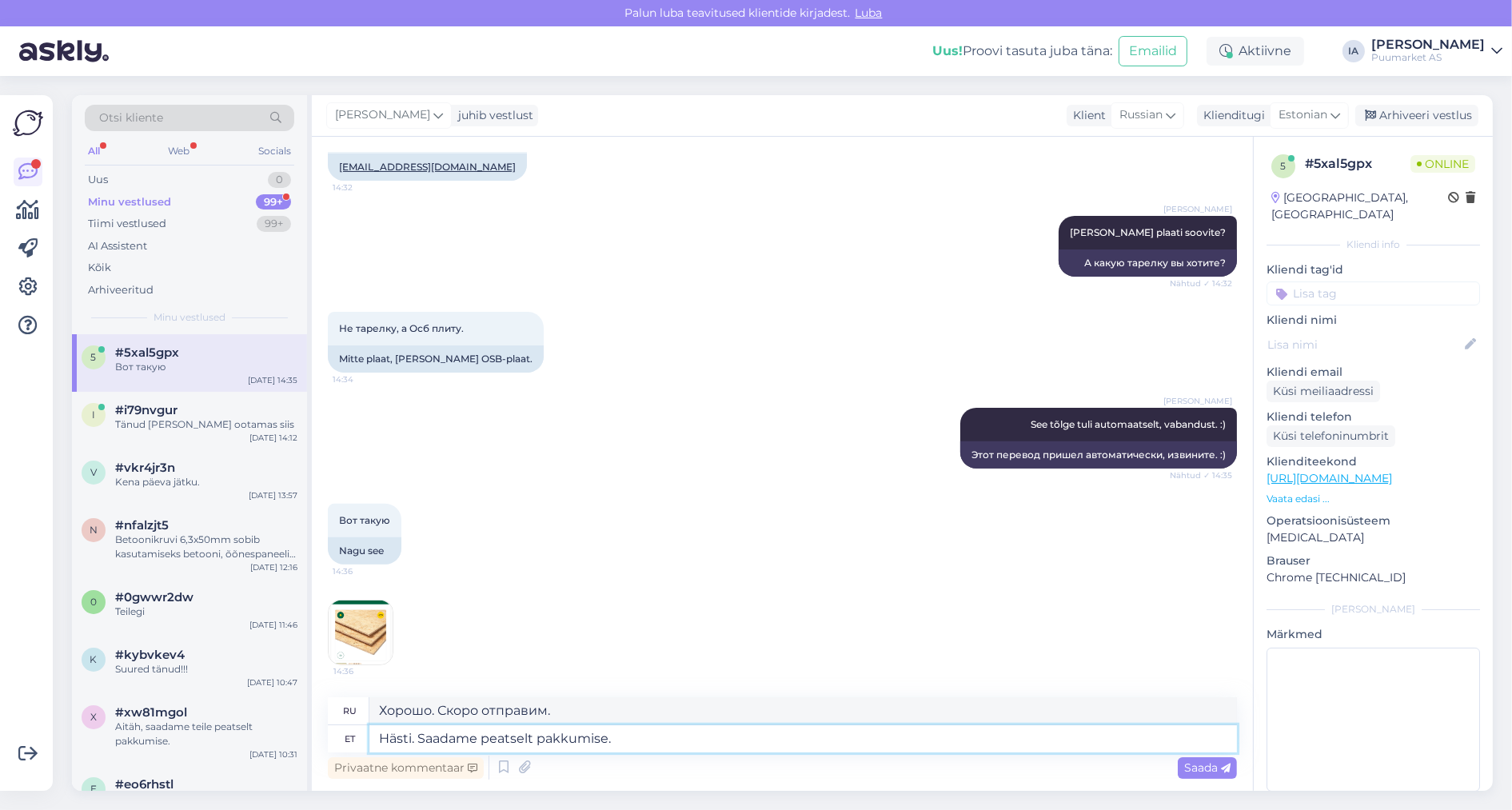
type textarea "Хорошо. Мы скоро вышлем вам предложение."
type textarea "Hästi. Saadame peatselt pakkumise."
click at [1200, 766] on span "Saada" at bounding box center [1208, 767] width 46 height 15
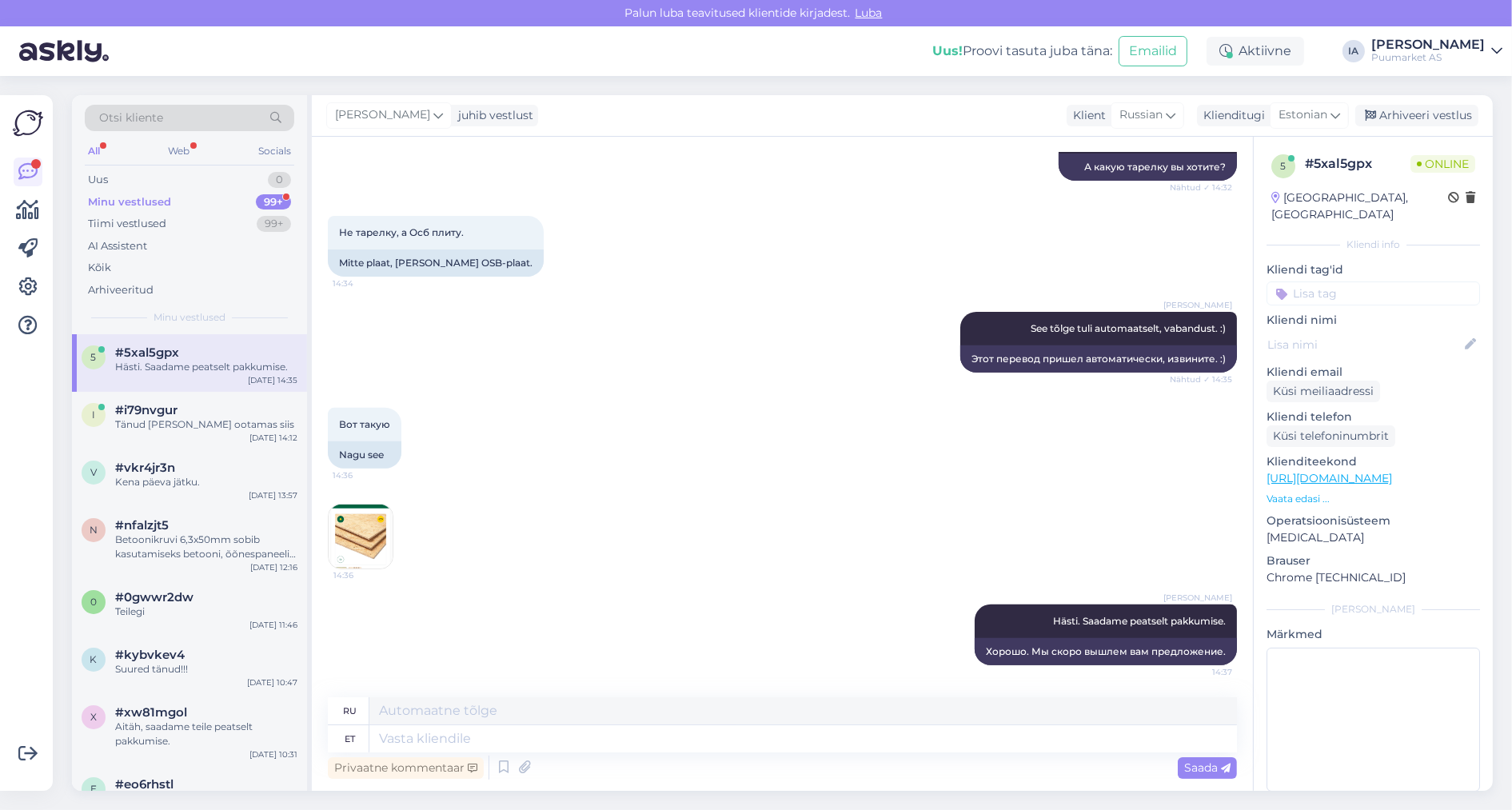
scroll to position [969, 0]
click at [368, 532] on img at bounding box center [360, 536] width 64 height 64
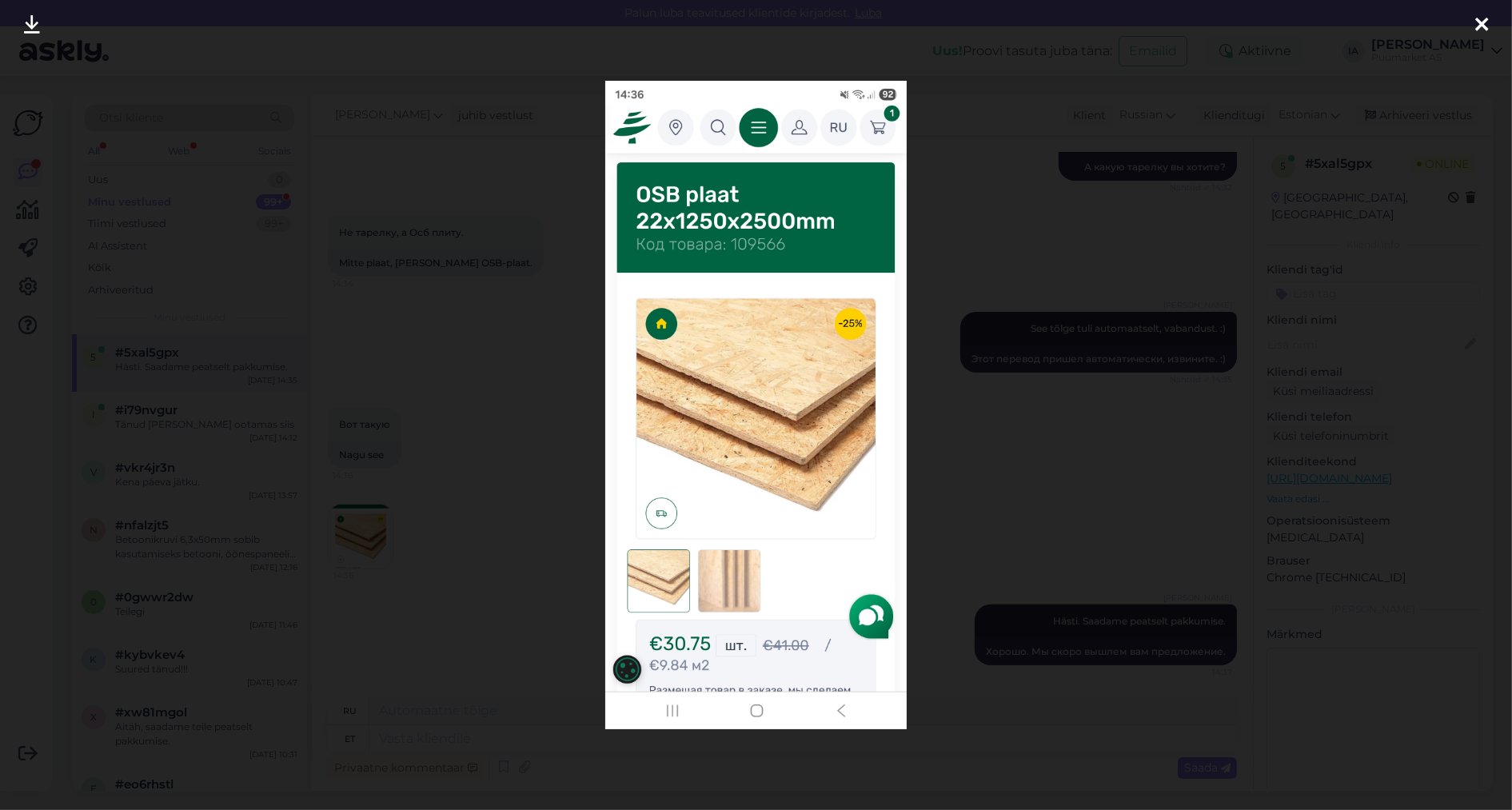
click at [1240, 343] on div at bounding box center [756, 405] width 1512 height 810
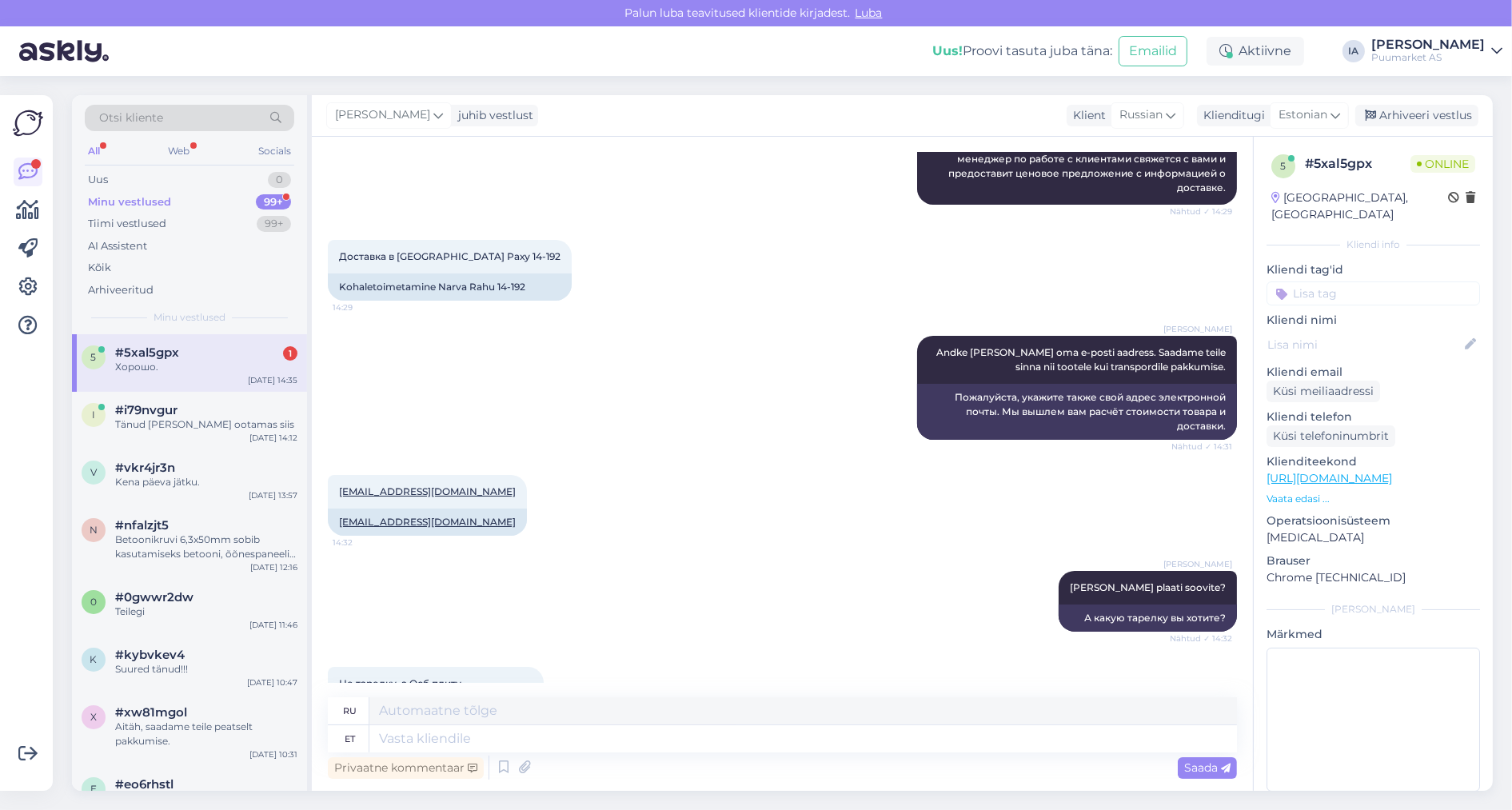
scroll to position [33, 0]
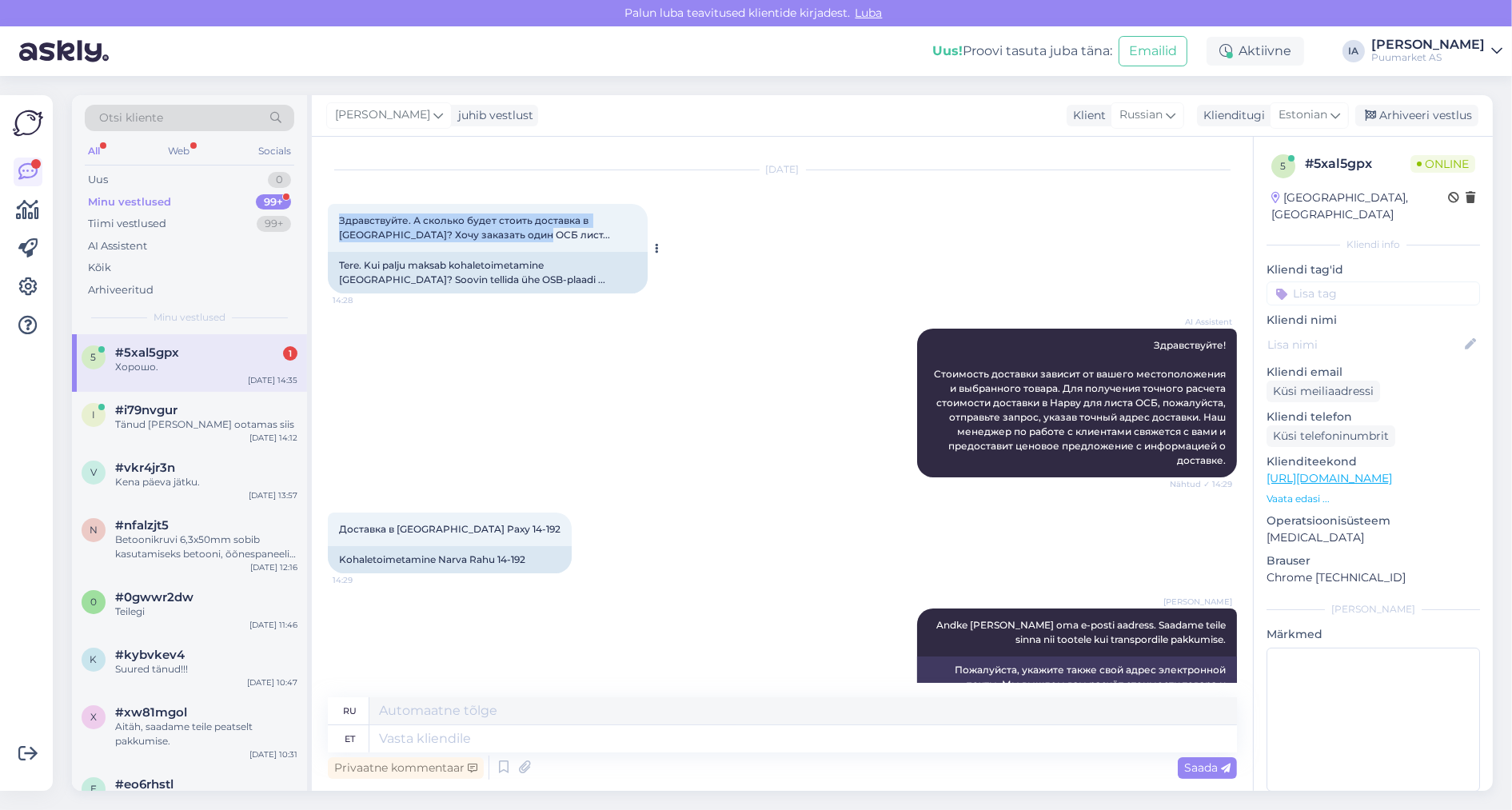
drag, startPoint x: 340, startPoint y: 227, endPoint x: 417, endPoint y: 271, distance: 88.7
click at [417, 252] on div "Здравствуйте. А сколько будет стоить доставка в [GEOGRAPHIC_DATA]? Хочу заказат…" at bounding box center [488, 228] width 320 height 48
copy span "Здравствуйте. А сколько будет стоить доставка в [GEOGRAPHIC_DATA]? Хочу заказат…"
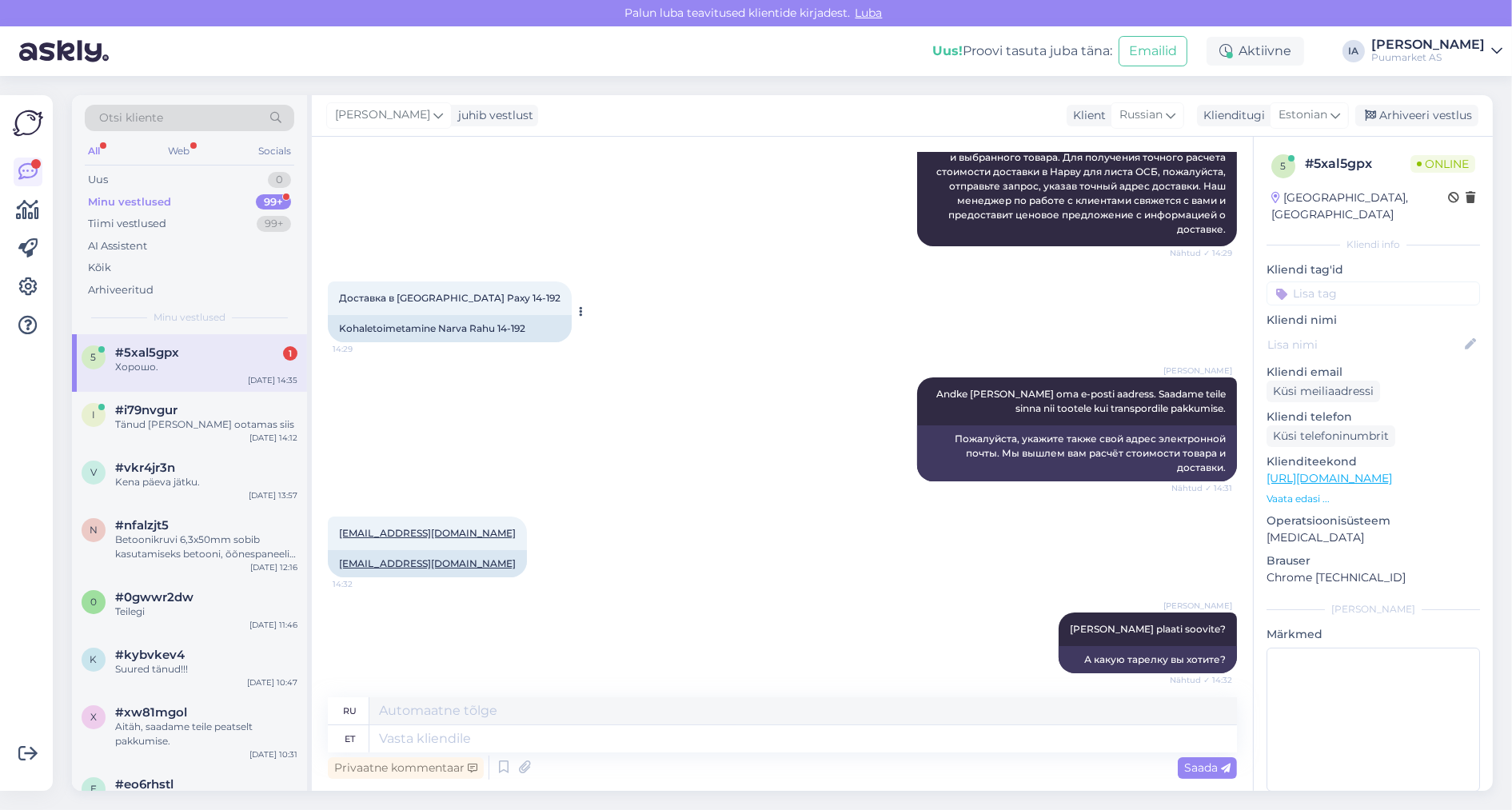
scroll to position [273, 0]
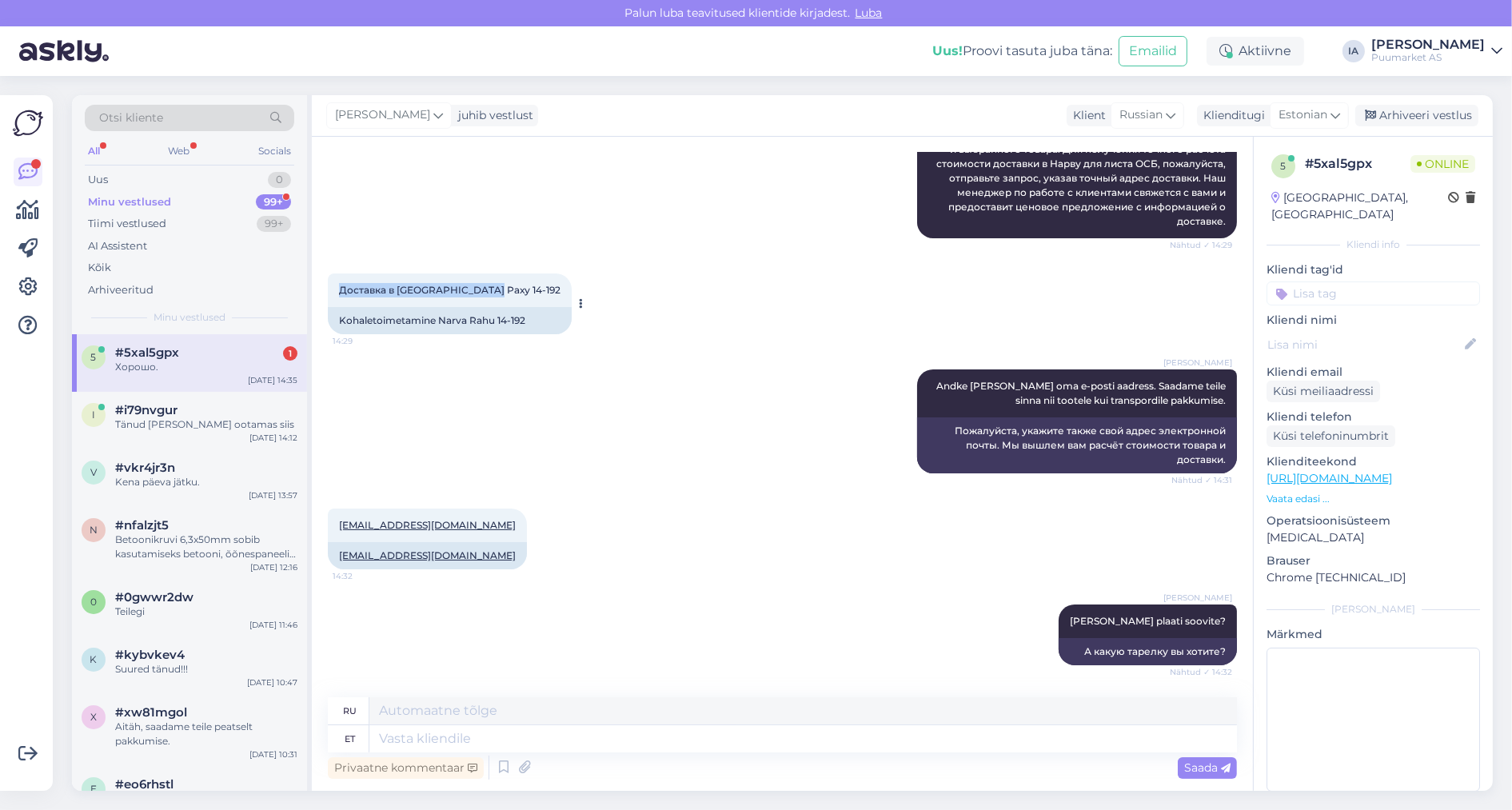
drag, startPoint x: 339, startPoint y: 403, endPoint x: 522, endPoint y: 409, distance: 183.1
click at [522, 307] on div "Доставка в [GEOGRAPHIC_DATA] Раху 14-192 14:29" at bounding box center [450, 290] width 244 height 33
copy span "Доставка в [GEOGRAPHIC_DATA] Раху 14-192"
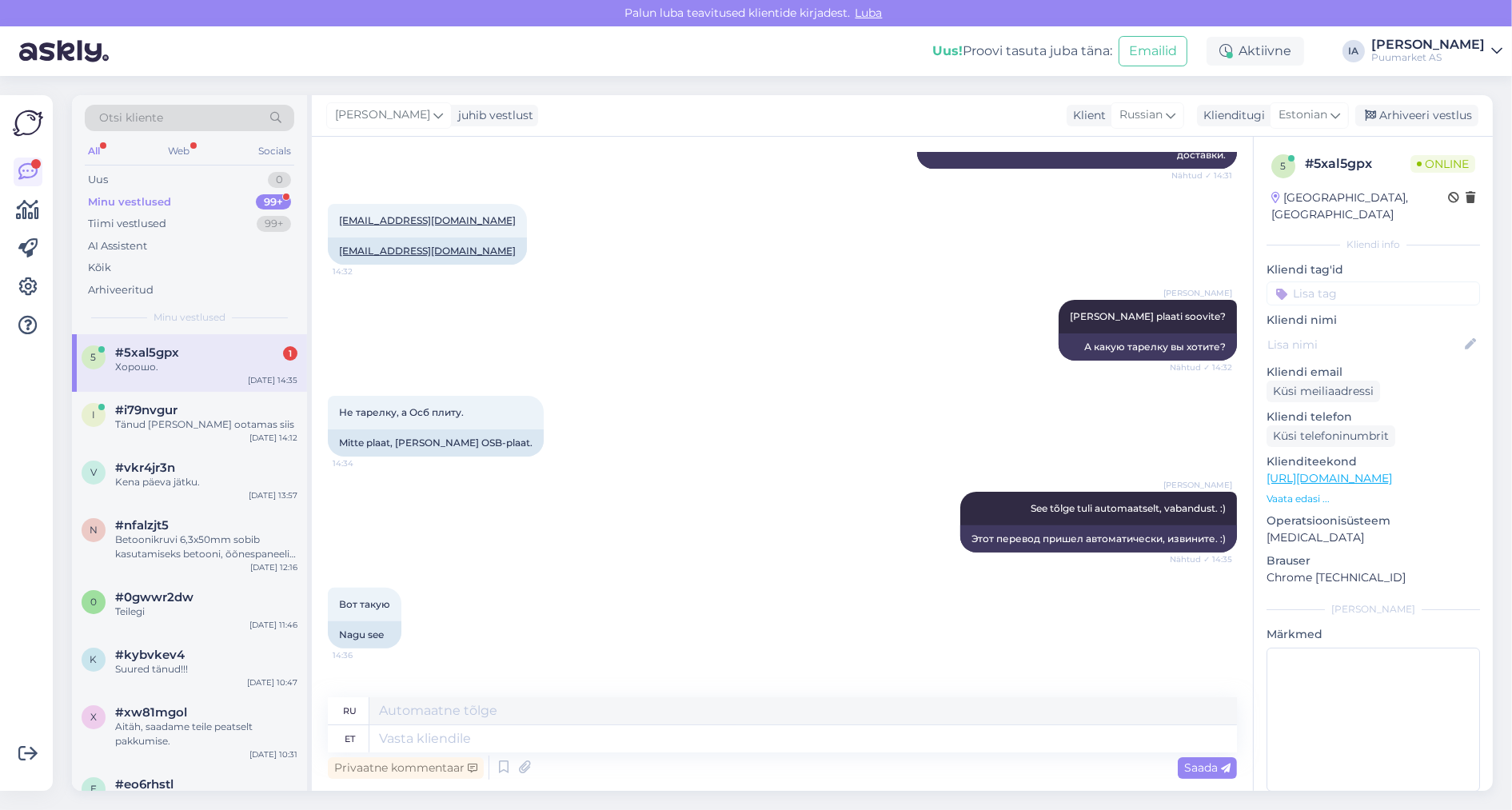
scroll to position [672, 0]
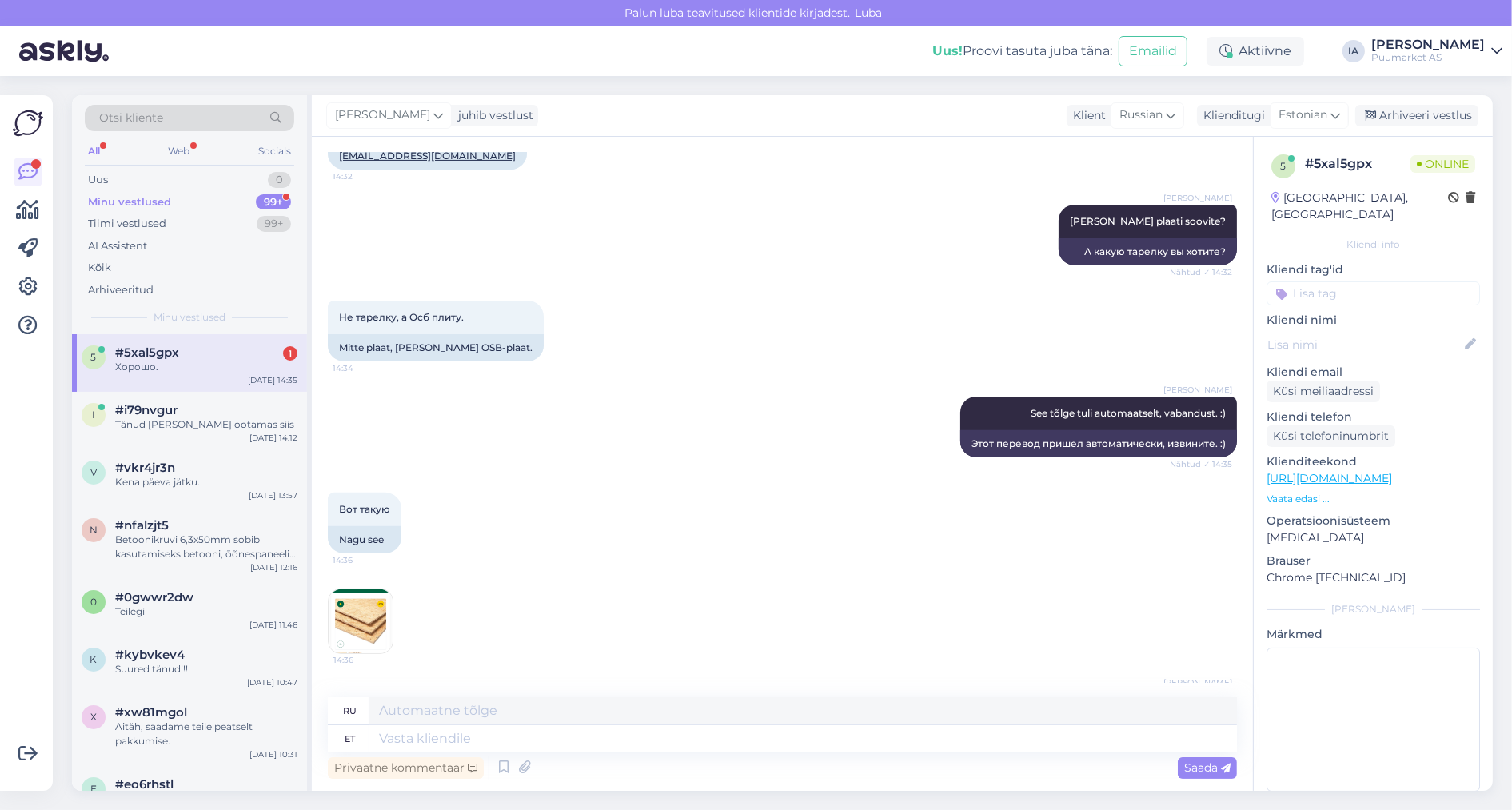
drag, startPoint x: 338, startPoint y: 275, endPoint x: 482, endPoint y: 277, distance: 144.0
click at [482, 142] on div "[EMAIL_ADDRESS][DOMAIN_NAME] 14:32" at bounding box center [427, 126] width 199 height 33
copy link "[EMAIL_ADDRESS][DOMAIN_NAME]"
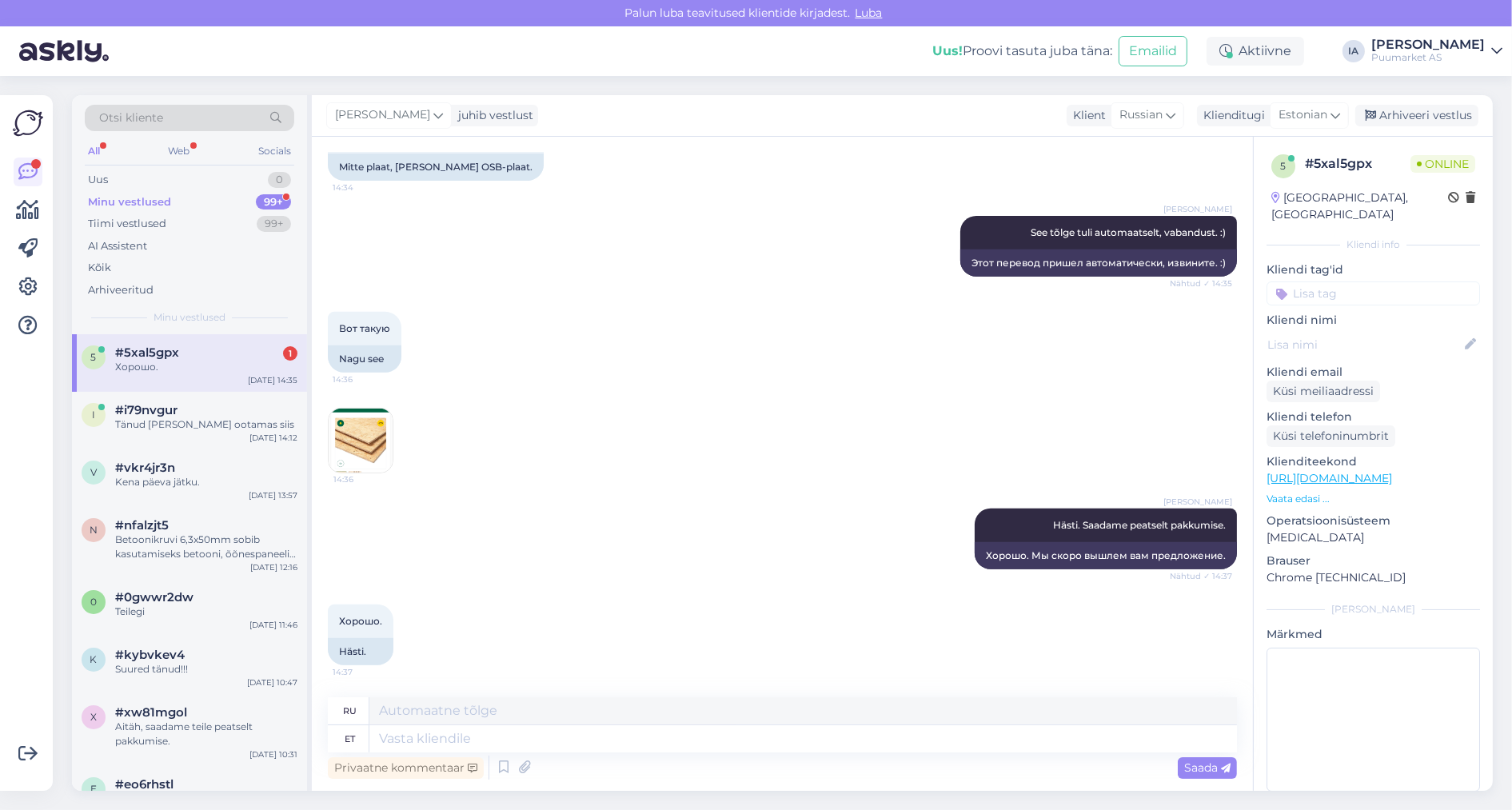
scroll to position [1073, 0]
click at [207, 432] on div "Tänud [PERSON_NAME] ootamas siis" at bounding box center [206, 424] width 182 height 15
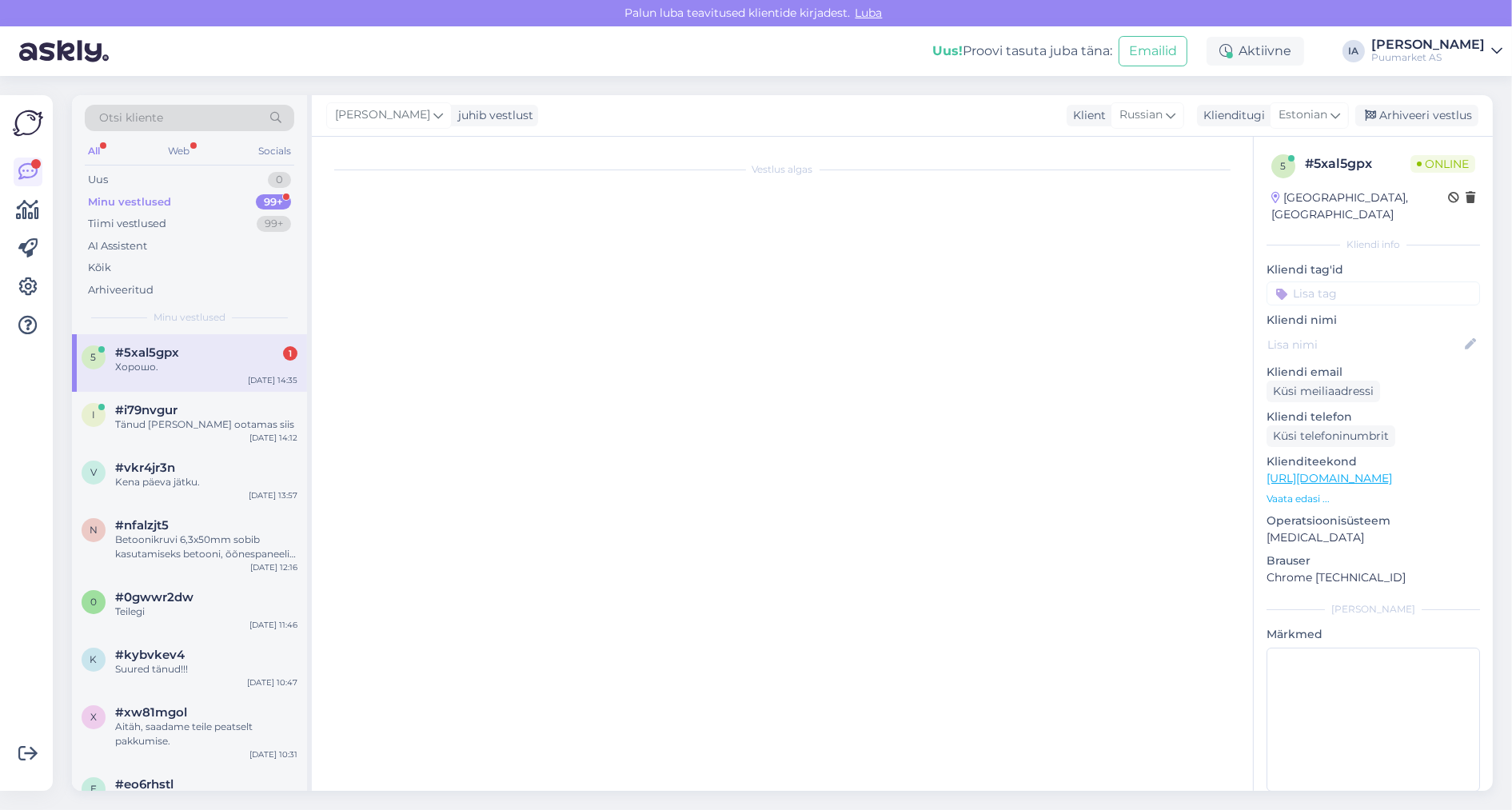
scroll to position [826, 0]
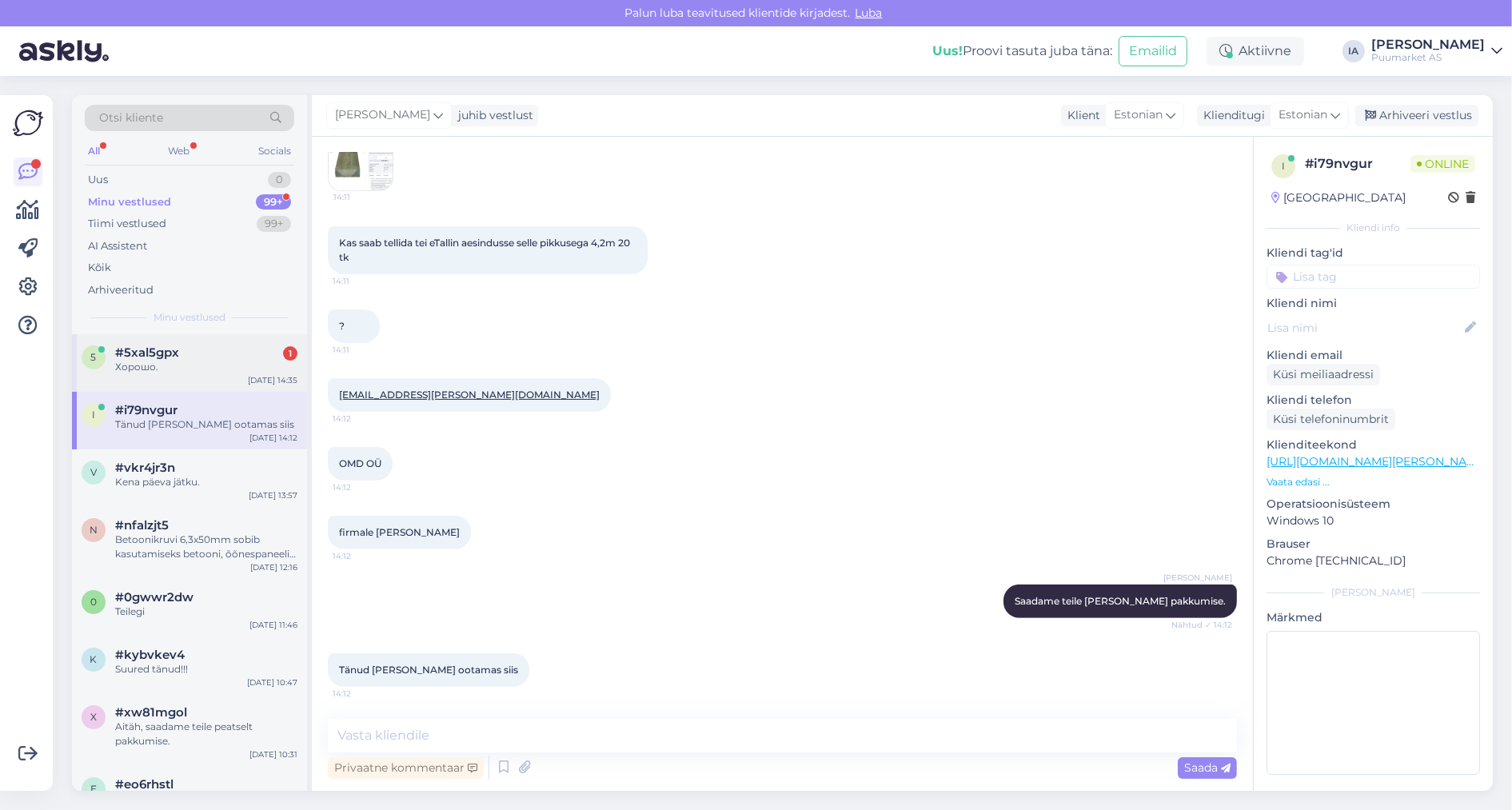
click at [198, 360] on div "#5xal5gpx 1" at bounding box center [206, 353] width 182 height 15
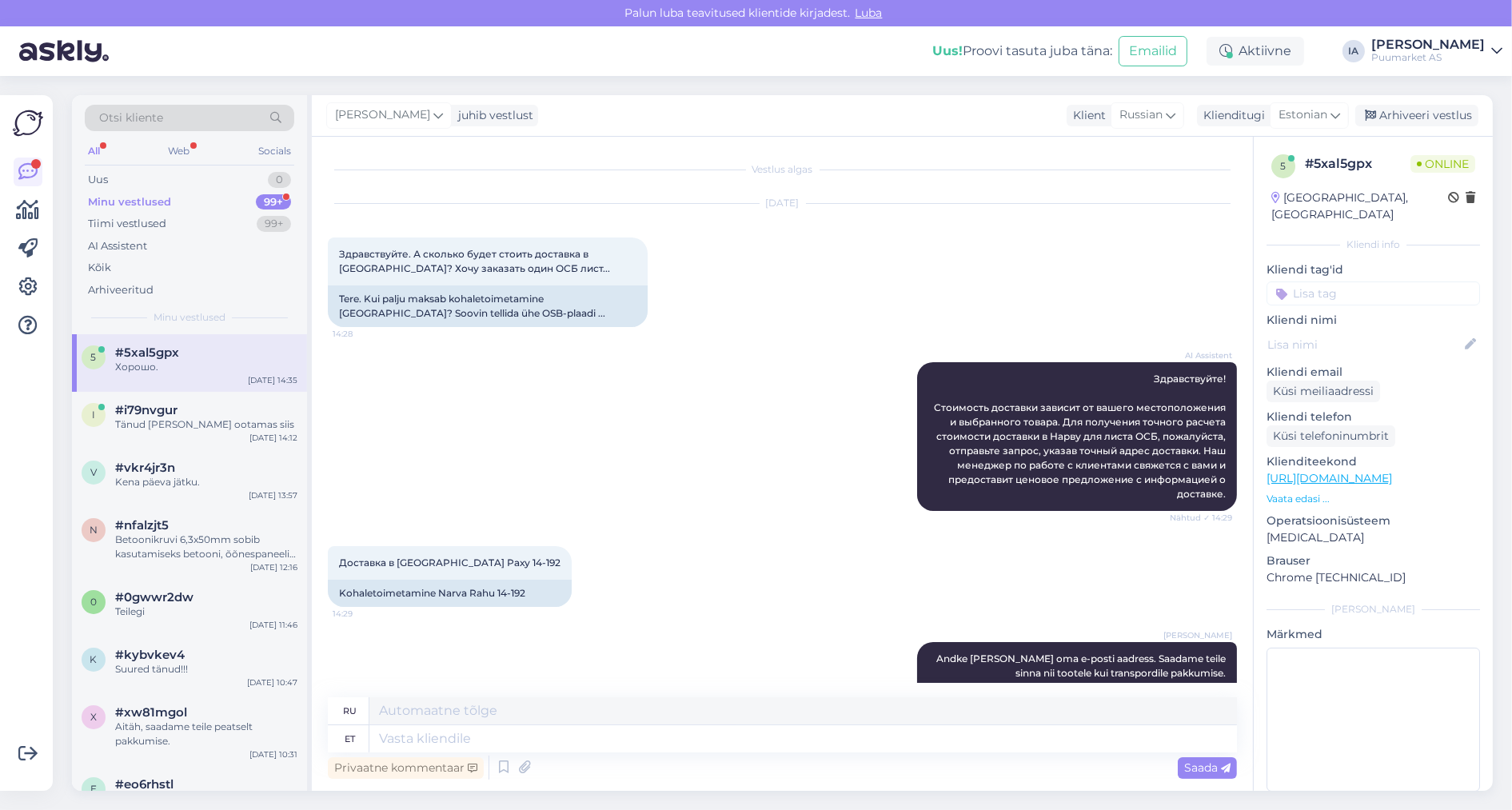
scroll to position [1071, 0]
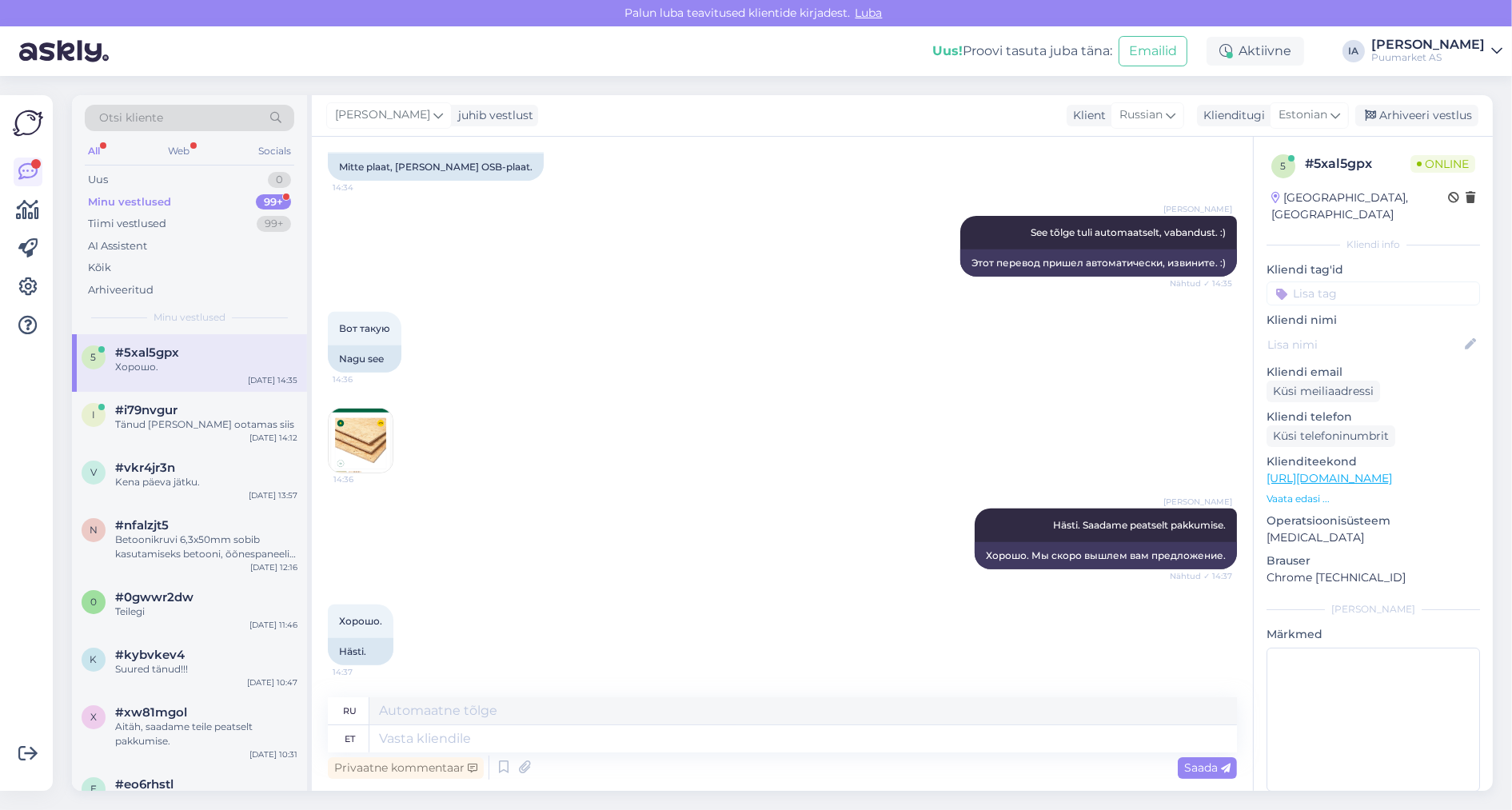
click at [157, 210] on div "Minu vestlused" at bounding box center [129, 202] width 83 height 16
click at [120, 185] on div "Uus 1" at bounding box center [190, 179] width 210 height 22
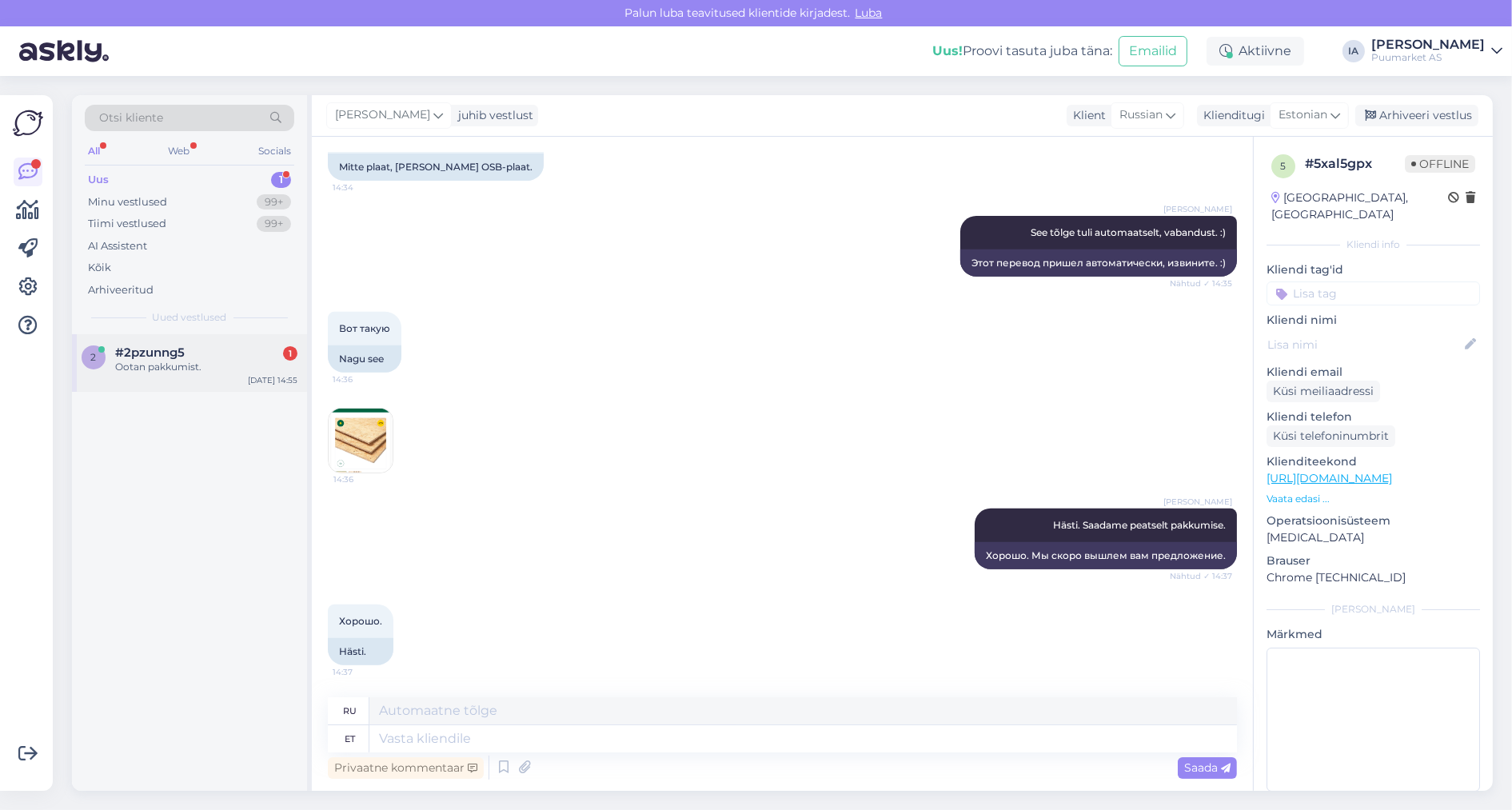
click at [195, 360] on div "#2pzunng5 1" at bounding box center [206, 353] width 182 height 15
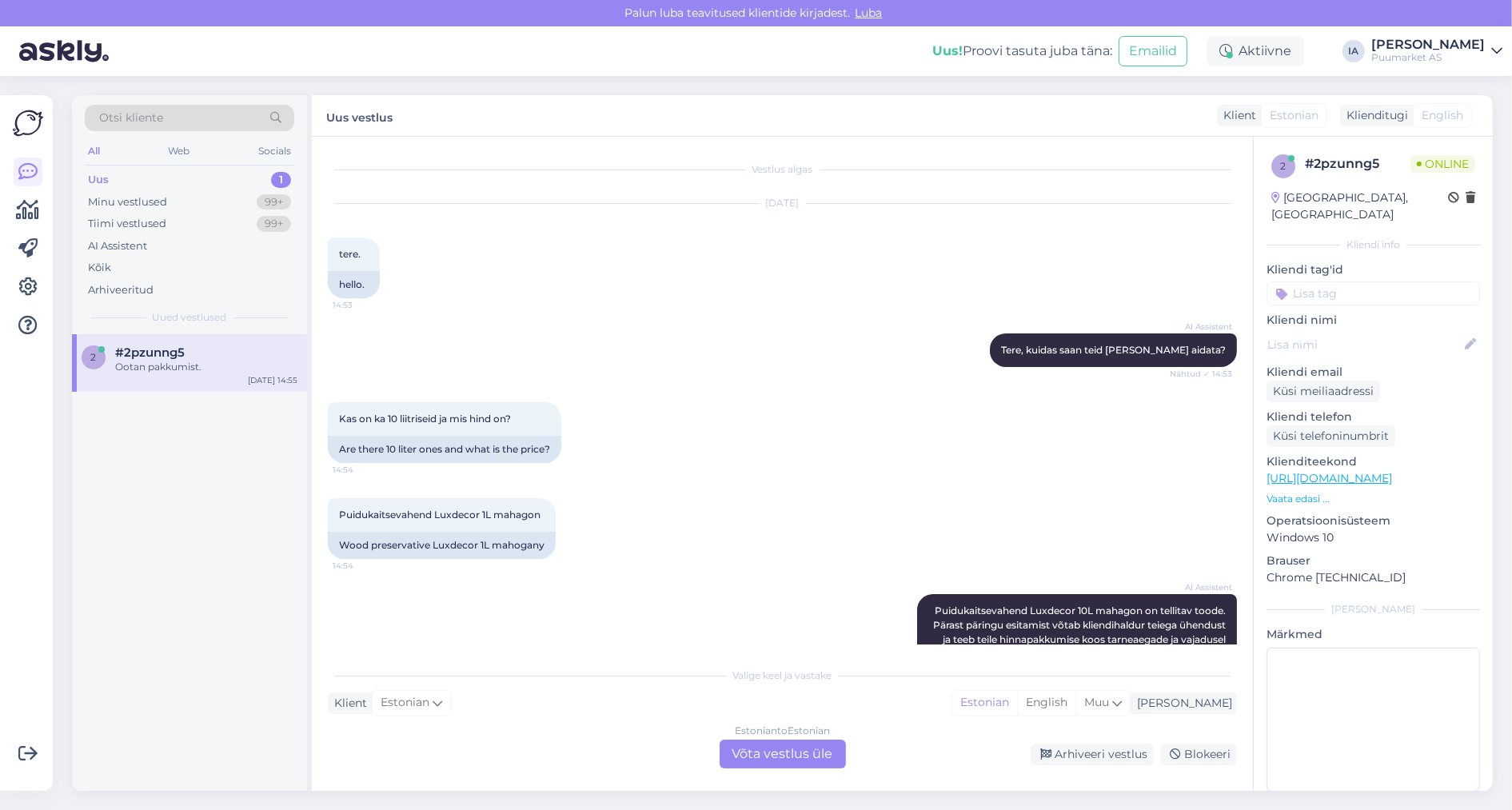
scroll to position [234, 0]
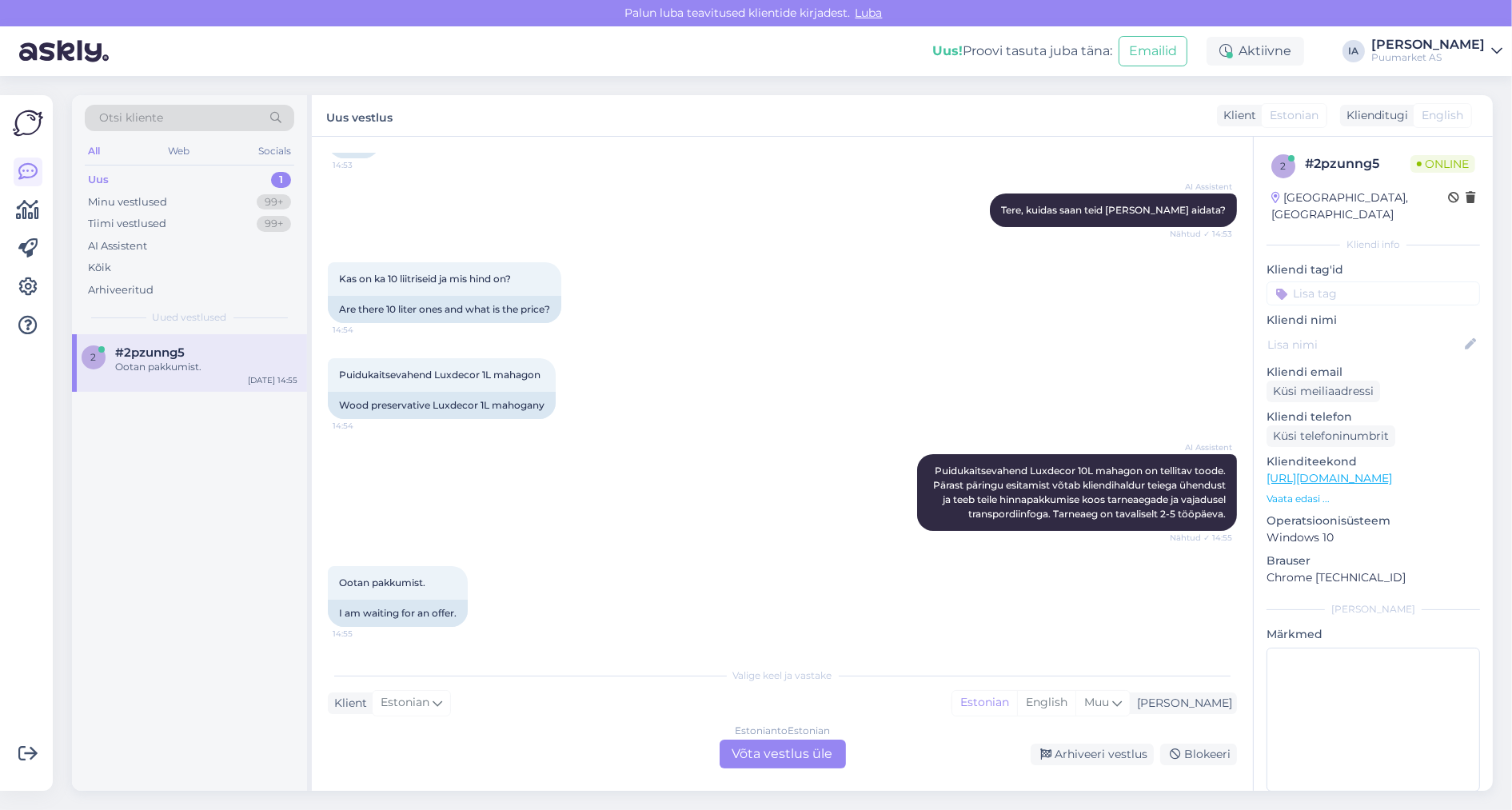
click at [807, 751] on div "Estonian to Estonian Võta vestlus üle" at bounding box center [782, 754] width 127 height 29
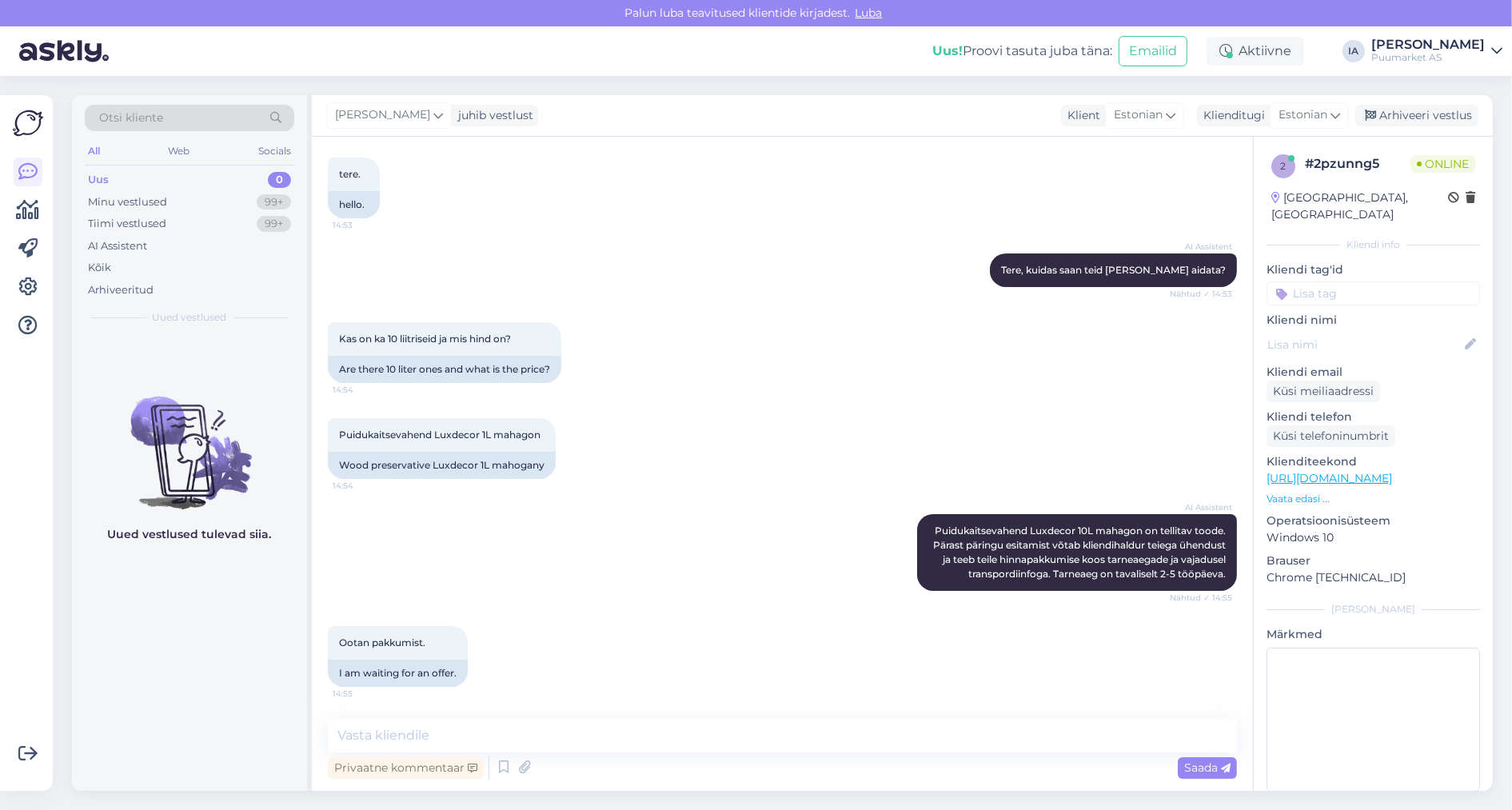
scroll to position [170, 0]
click at [577, 742] on textarea at bounding box center [782, 735] width 909 height 33
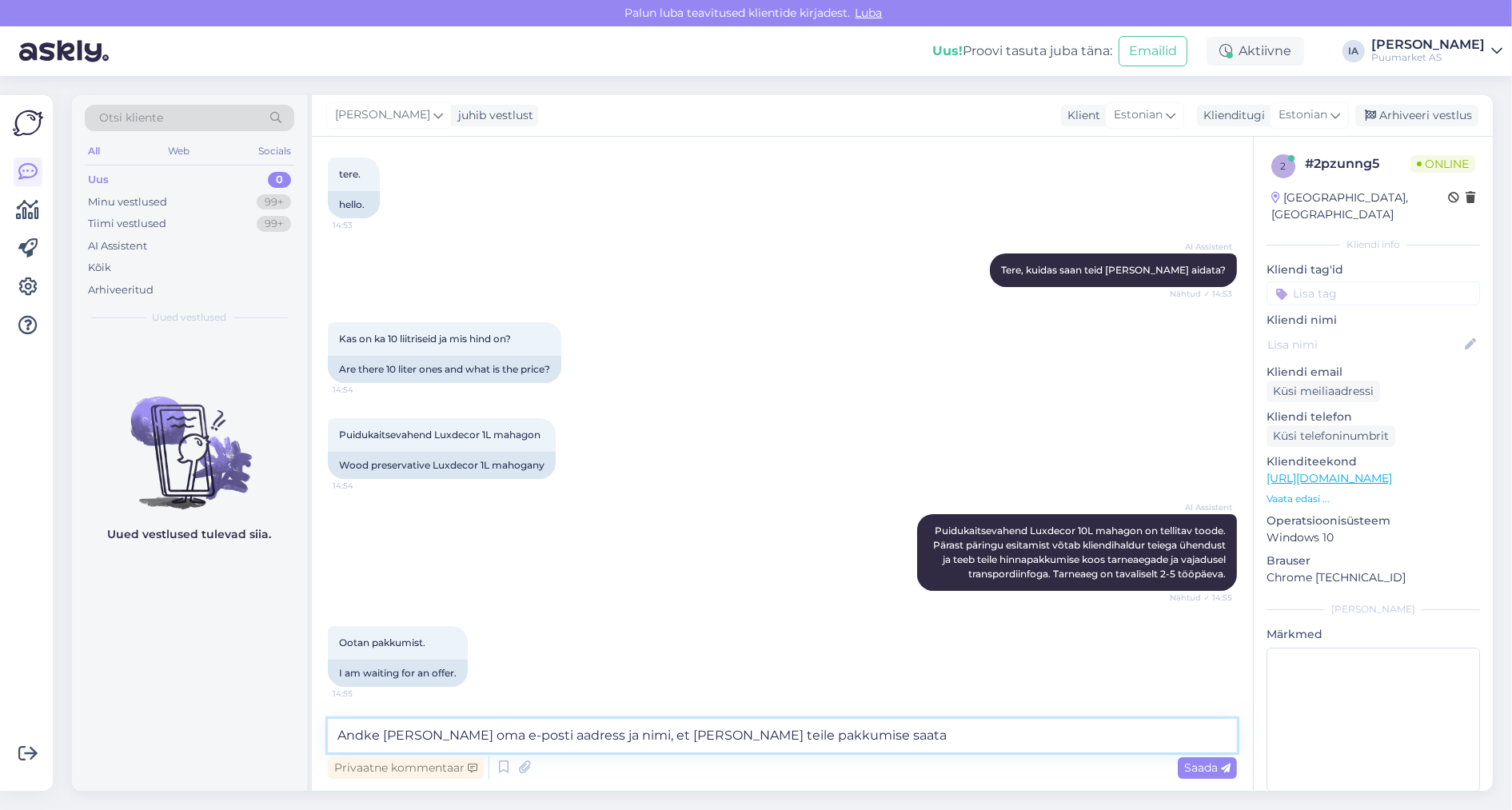
type textarea "Andke [PERSON_NAME] oma e-posti aadress ja nimi, et [PERSON_NAME] teile pakkumi…"
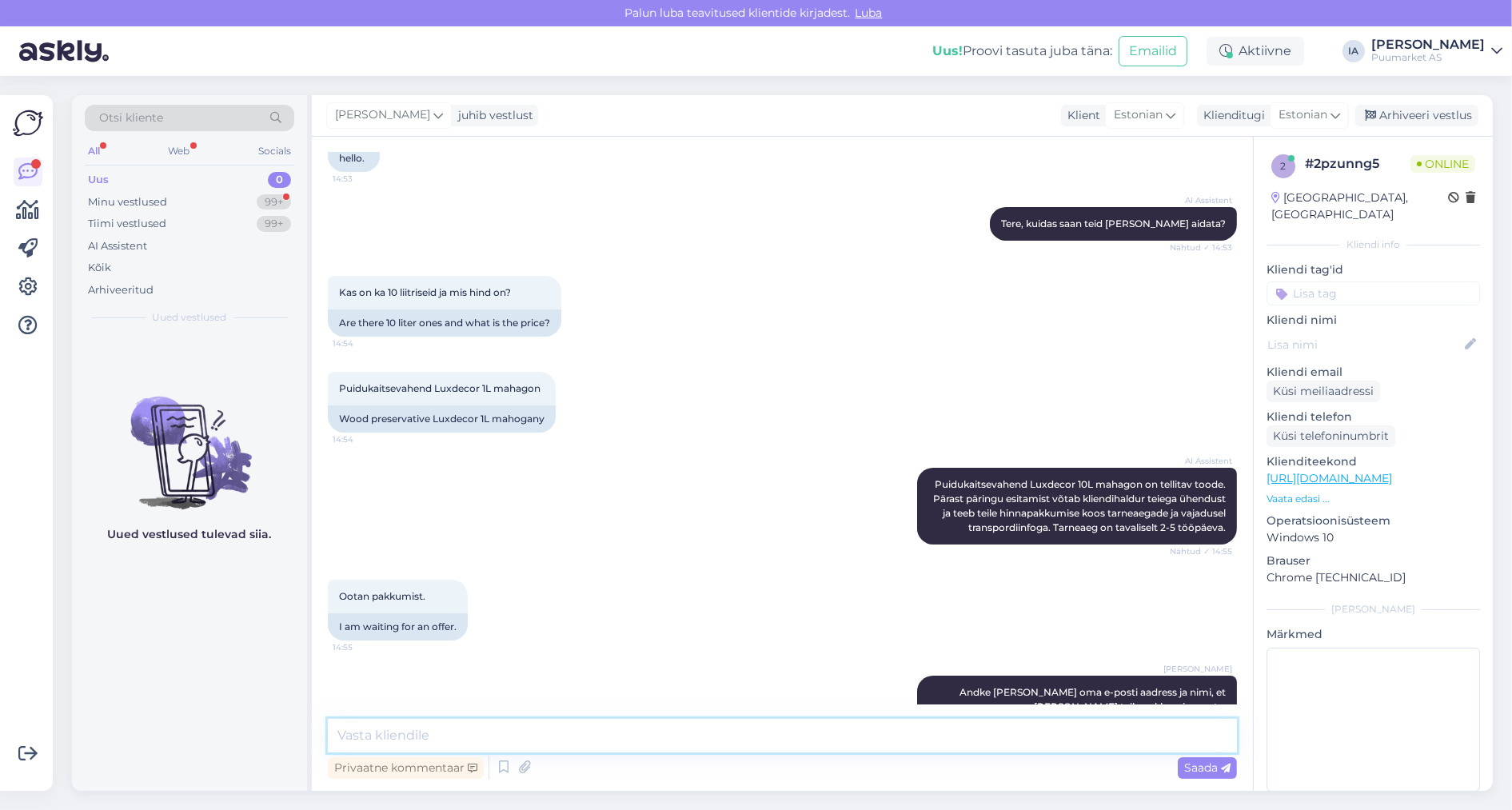
scroll to position [13, 0]
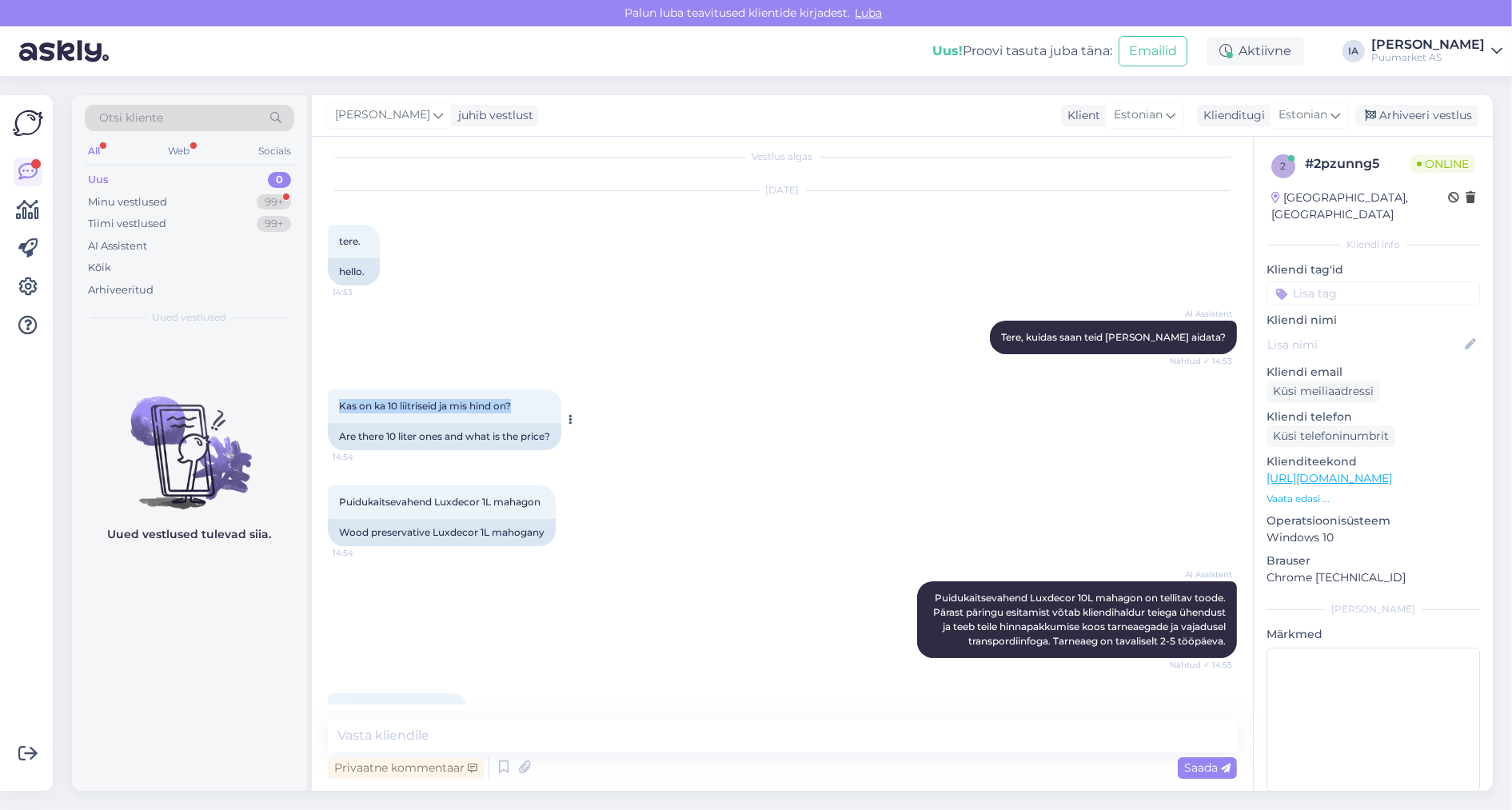
drag, startPoint x: 338, startPoint y: 428, endPoint x: 580, endPoint y: 415, distance: 242.3
click at [561, 415] on div "Kas on ka 10 liitriseid ja mis hind on? 14:54" at bounding box center [445, 406] width 234 height 33
copy span "Kas on ka 10 liitriseid ja mis hind on?"
drag, startPoint x: 340, startPoint y: 526, endPoint x: 596, endPoint y: 525, distance: 256.0
click at [556, 519] on div "Puidukaitsevahend Luxdecor 1L mahagon 14:54" at bounding box center [442, 502] width 227 height 33
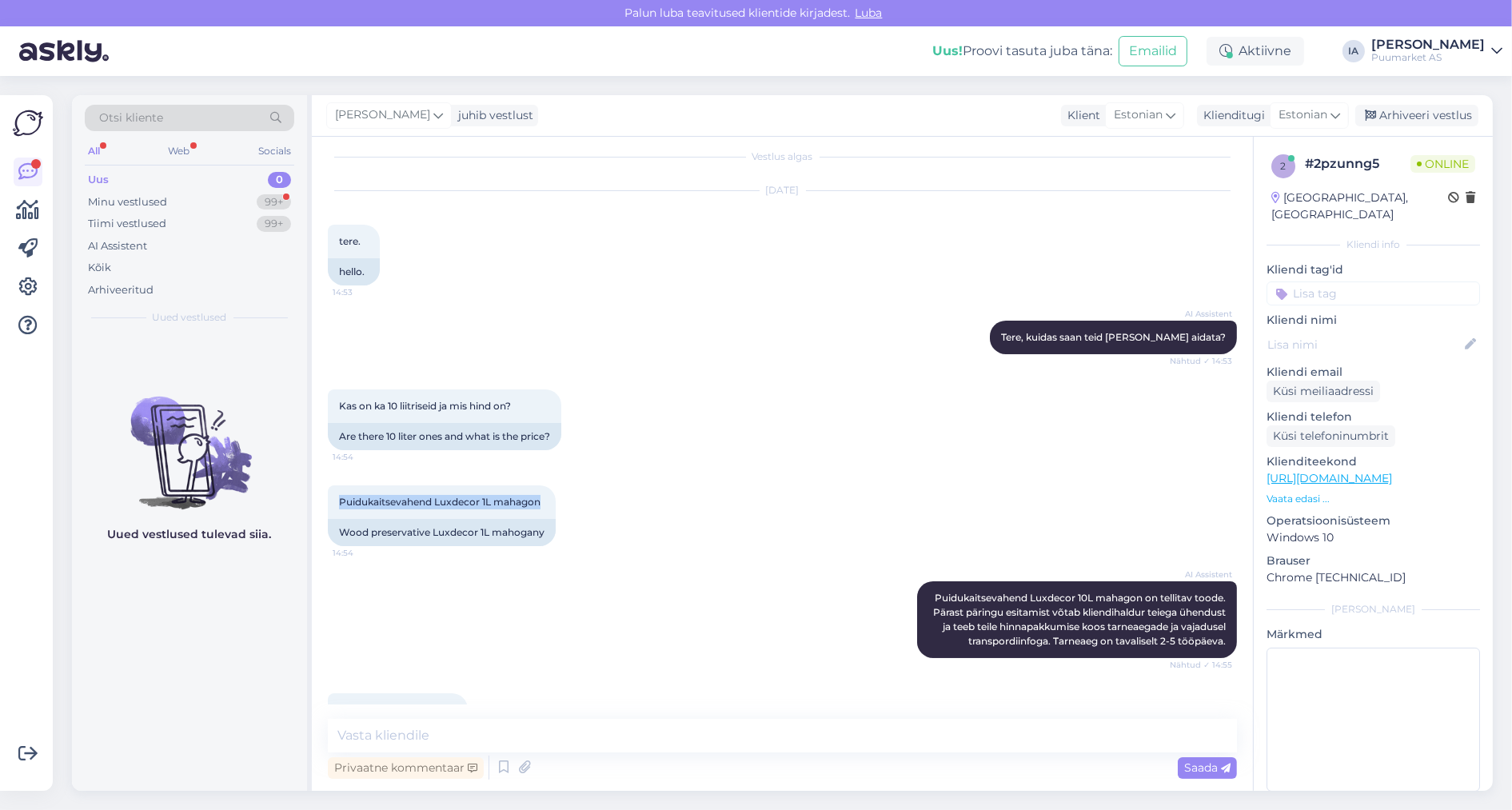
copy span "Puidukaitsevahend Luxdecor 1L mahagon"
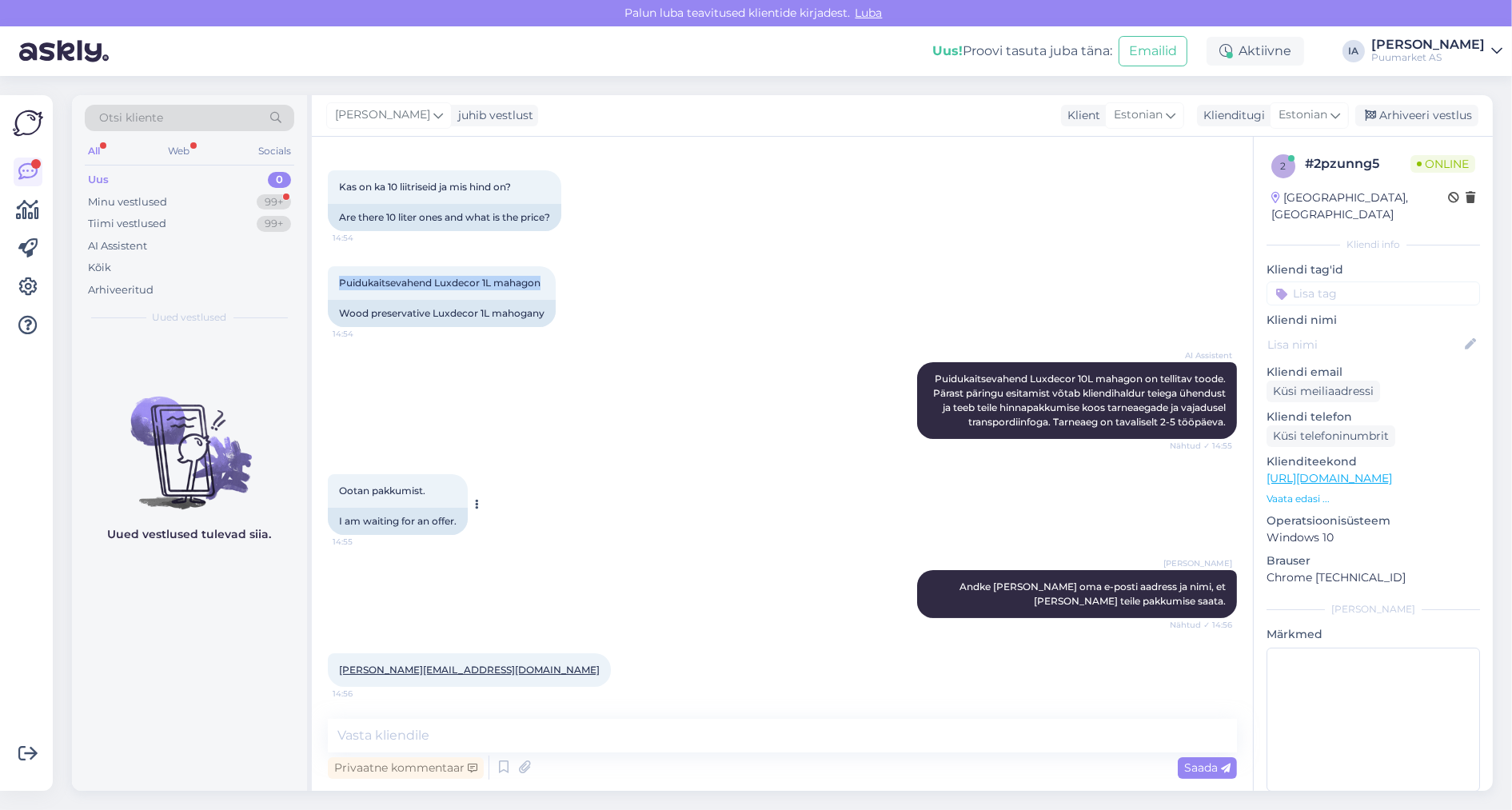
scroll to position [334, 0]
drag, startPoint x: 334, startPoint y: 668, endPoint x: 502, endPoint y: 656, distance: 168.4
click at [503, 657] on div "[PERSON_NAME][EMAIL_ADDRESS][DOMAIN_NAME] 14:56" at bounding box center [470, 670] width 283 height 33
copy link "[PERSON_NAME][EMAIL_ADDRESS][DOMAIN_NAME]"
click at [156, 223] on div "Tiimi vestlused 99+" at bounding box center [190, 224] width 210 height 22
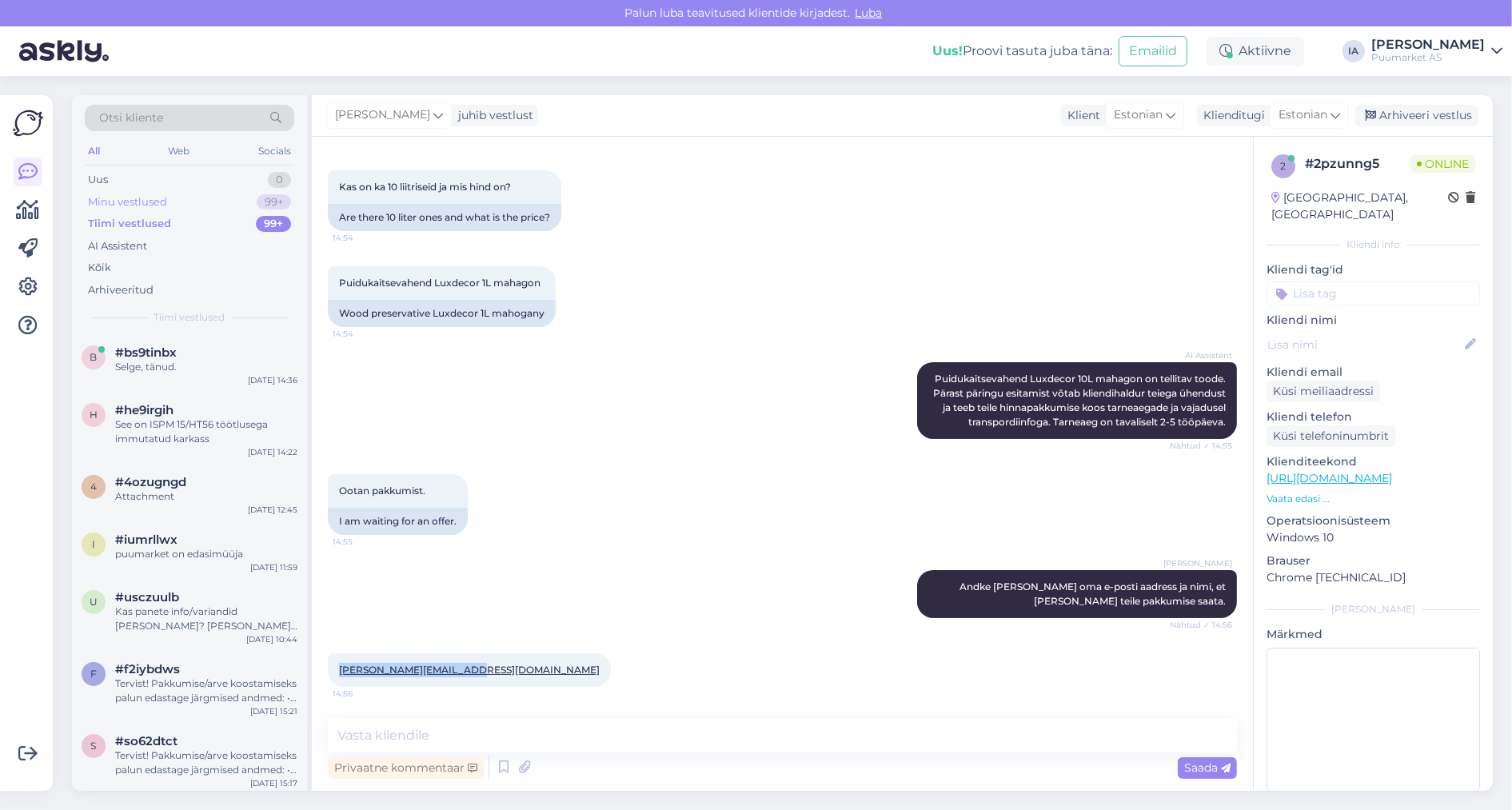
click at [156, 204] on div "Minu vestlused" at bounding box center [128, 202] width 80 height 16
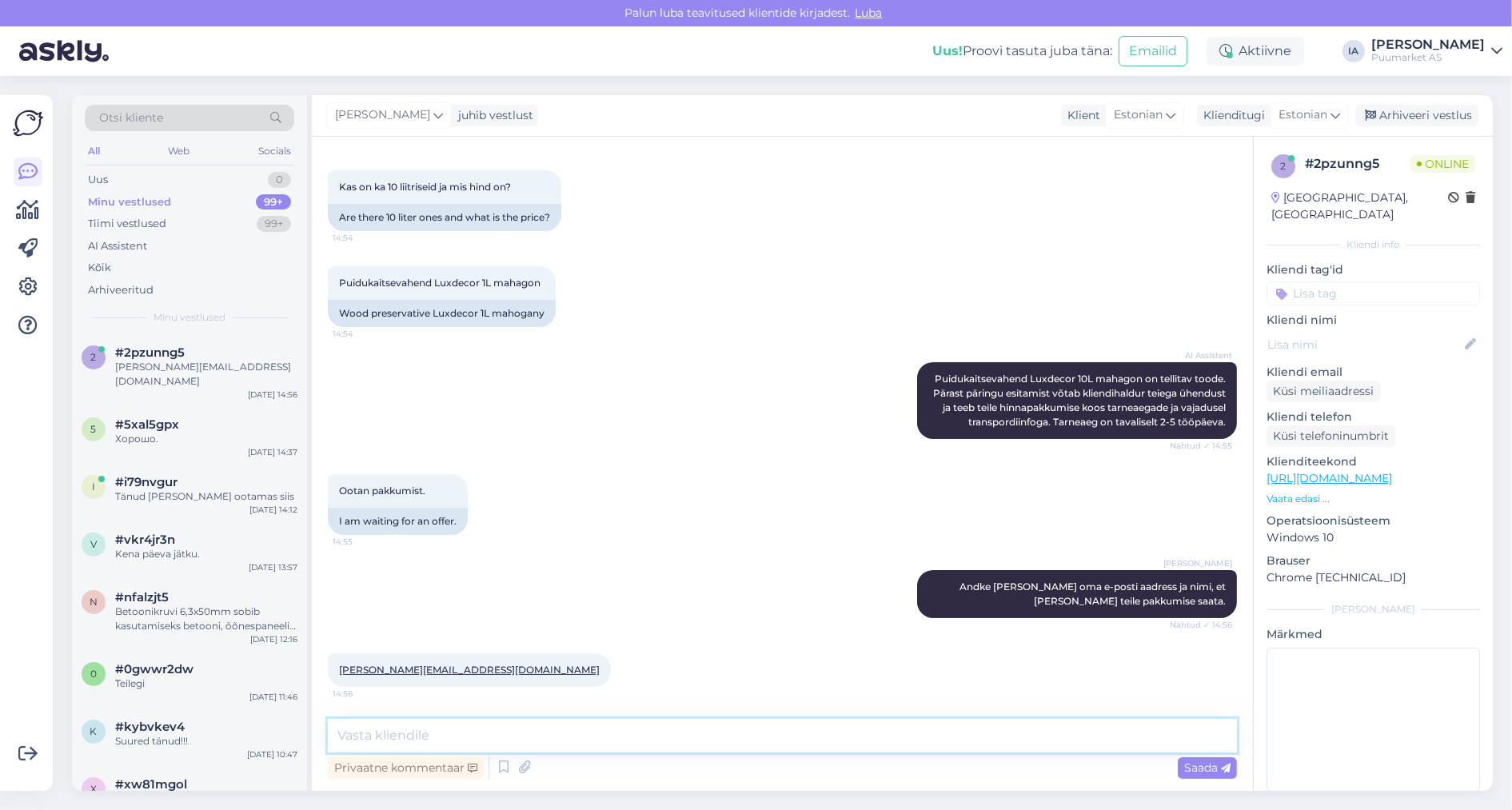
click at [581, 731] on textarea at bounding box center [782, 735] width 909 height 33
click at [513, 763] on icon at bounding box center [503, 767] width 19 height 24
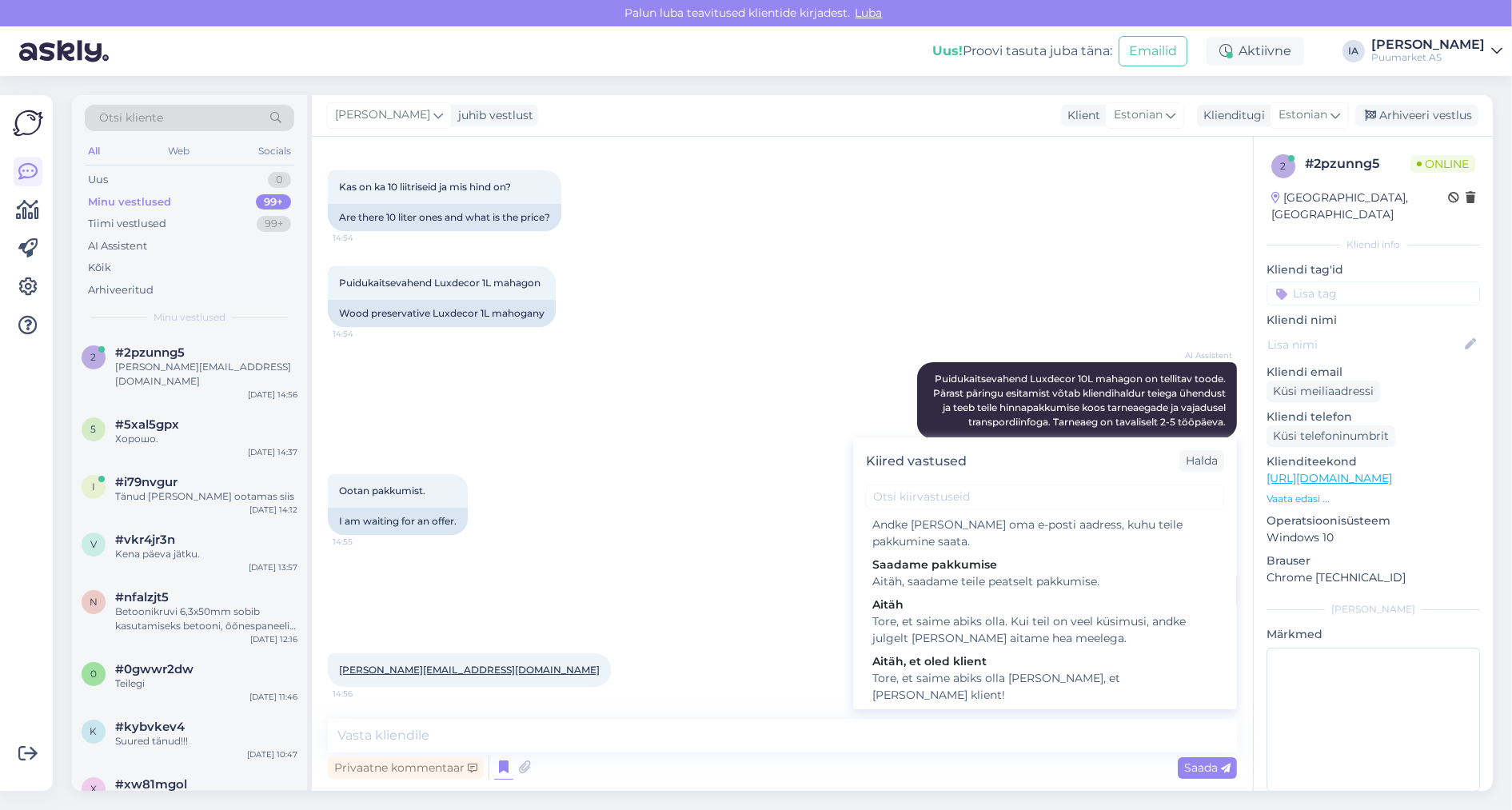
scroll to position [399, 0]
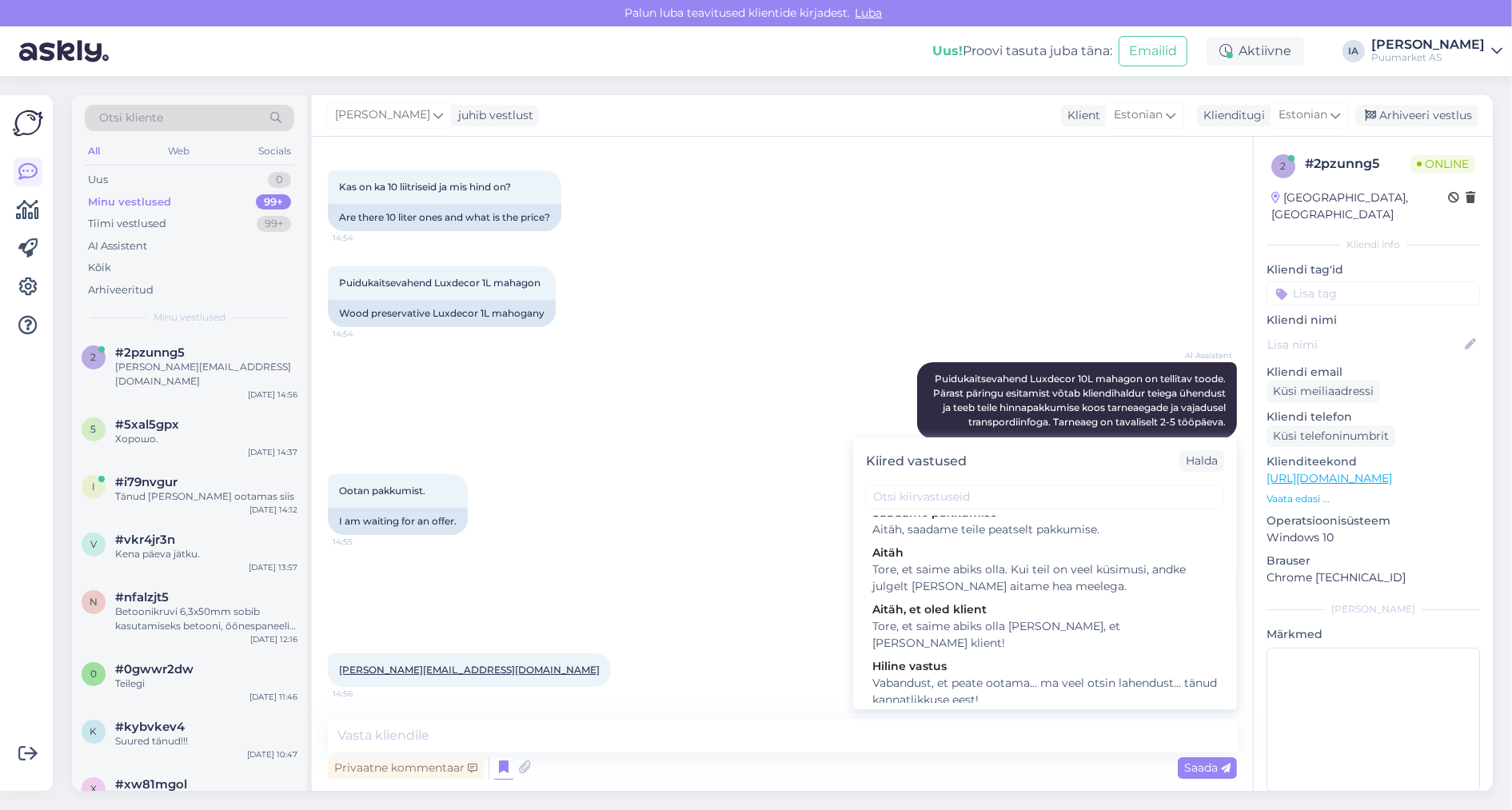
click at [1100, 538] on div "Aitäh, saadame teile peatselt pakkumise." at bounding box center [1045, 530] width 346 height 17
type textarea "Aitäh, saadame teile peatselt pakkumise."
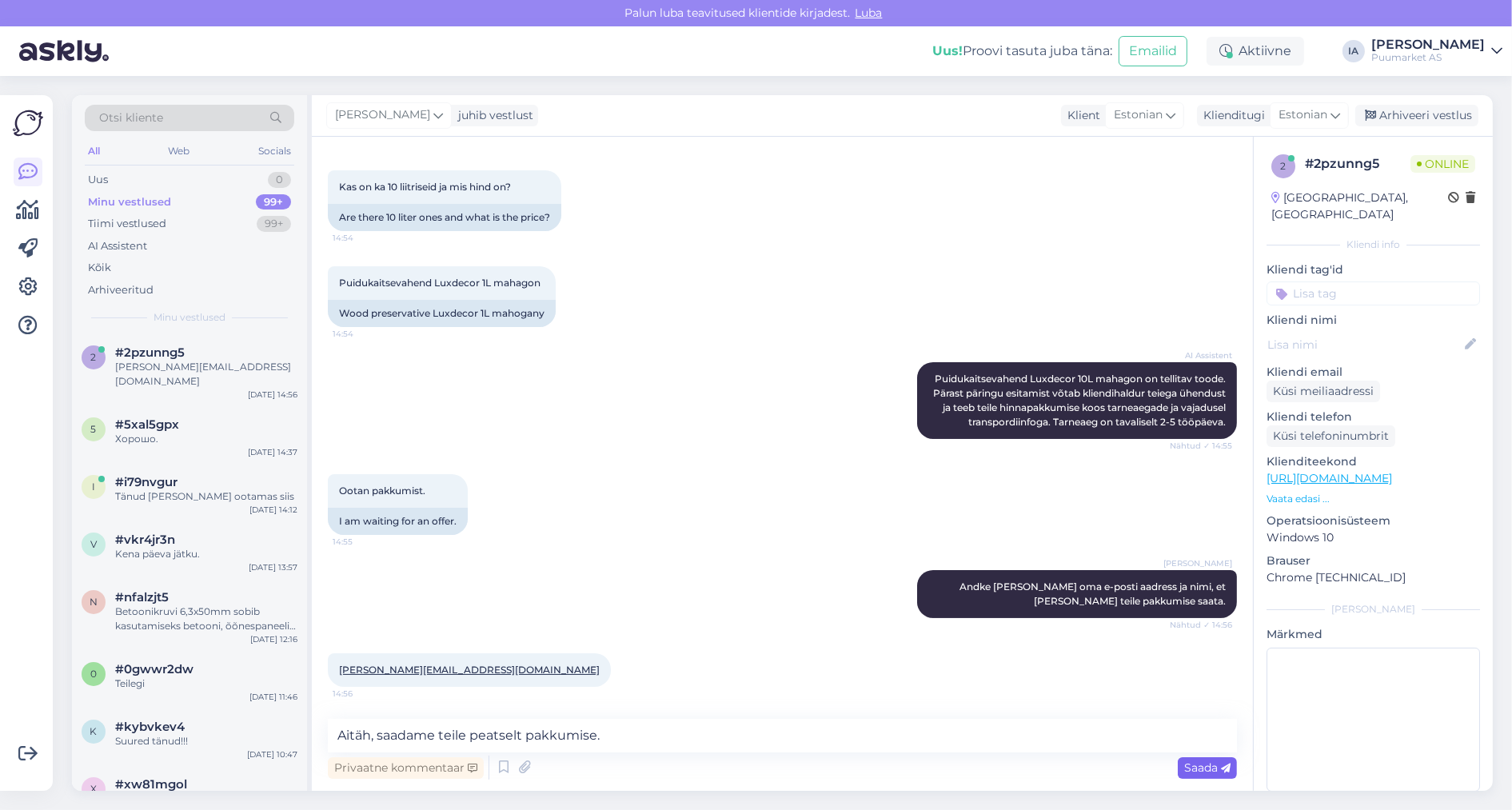
click at [1207, 761] on span "Saada" at bounding box center [1208, 767] width 46 height 15
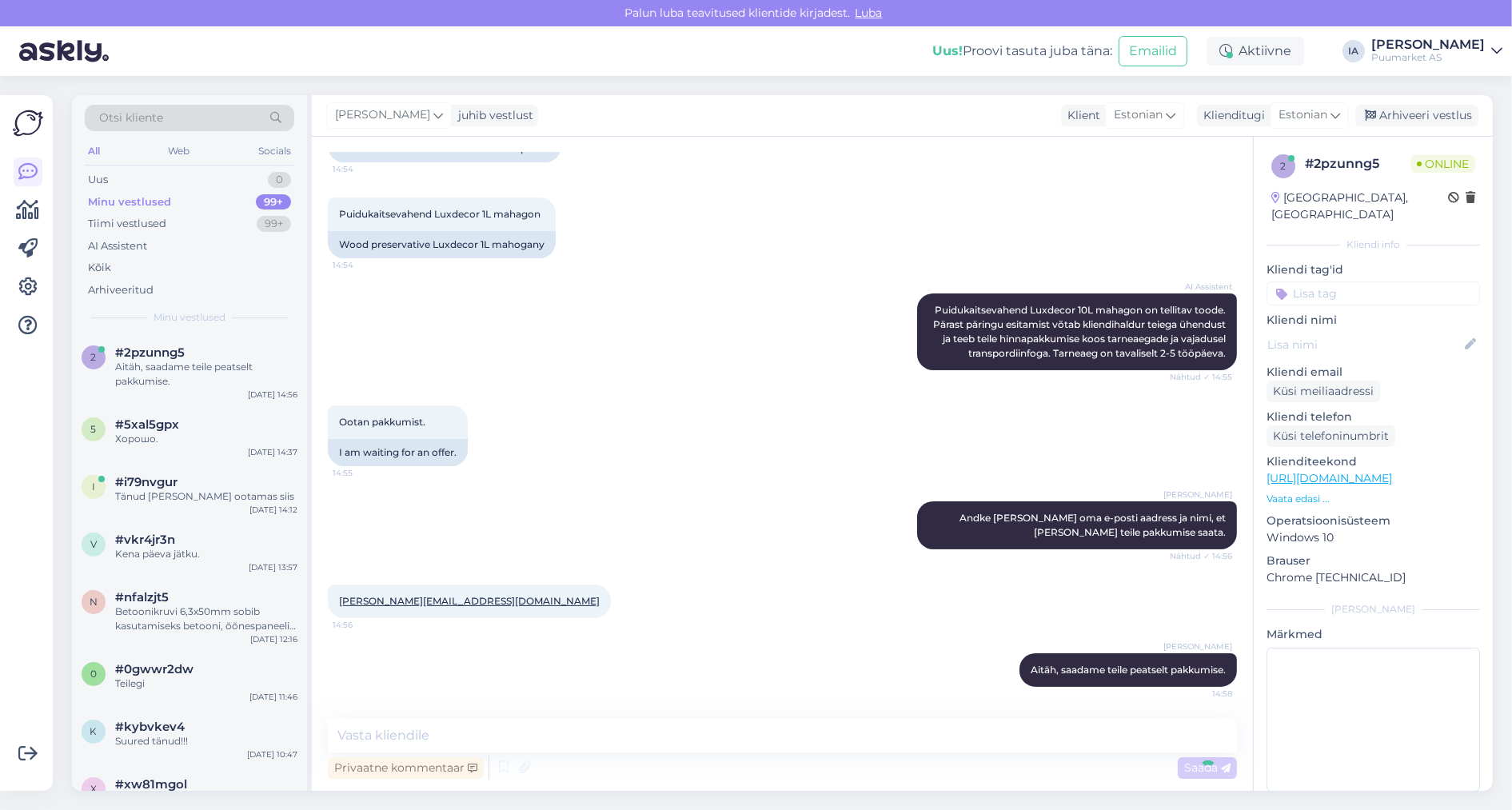
scroll to position [405, 0]
